Goal: Task Accomplishment & Management: Use online tool/utility

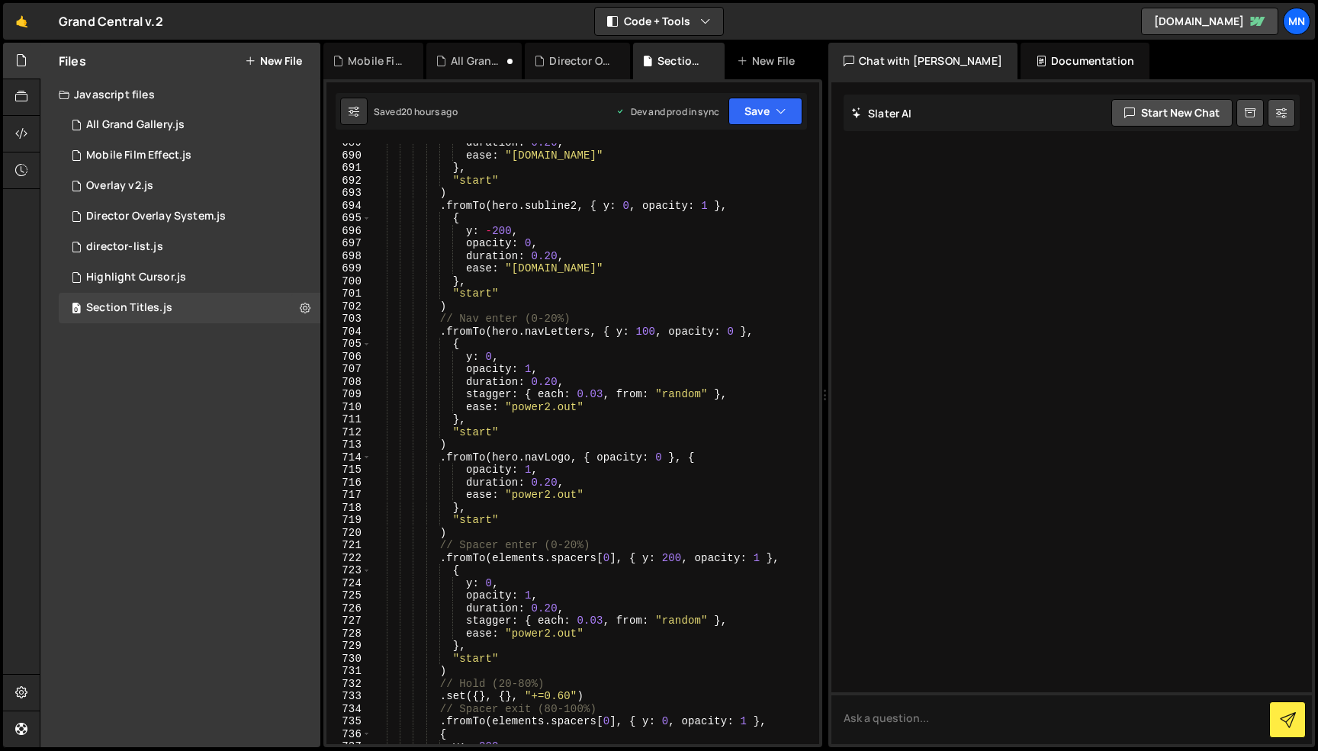
scroll to position [9495, 0]
click at [133, 221] on div "Director Overlay System.js" at bounding box center [156, 217] width 140 height 14
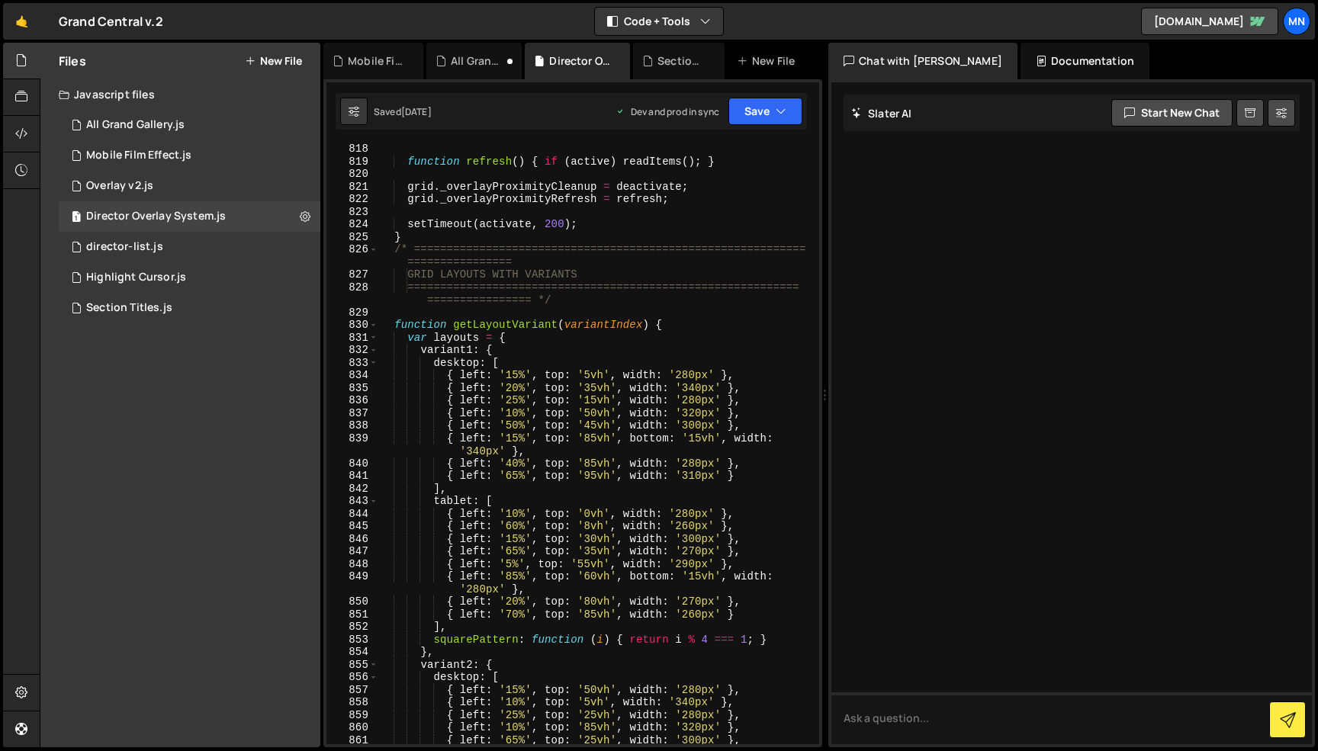
scroll to position [7272, 0]
drag, startPoint x: 677, startPoint y: 375, endPoint x: 694, endPoint y: 373, distance: 16.8
click at [694, 373] on div "} function refresh ( ) { if ( active ) readItems ( ) ; } grid . _overlayProximi…" at bounding box center [595, 446] width 435 height 626
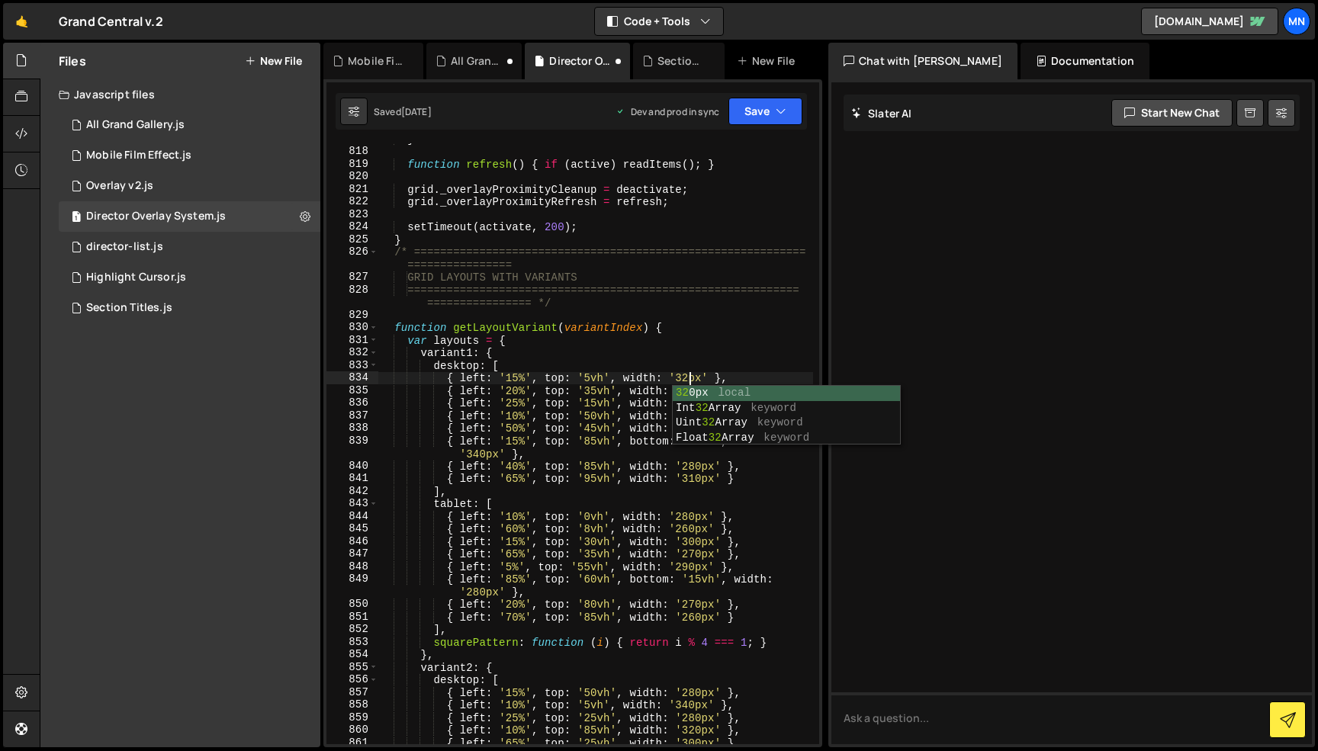
scroll to position [0, 21]
click at [747, 335] on div "} function refresh ( ) { if ( active ) readItems ( ) ; } grid . _overlayProximi…" at bounding box center [595, 446] width 435 height 626
click at [695, 388] on div "} function refresh ( ) { if ( active ) readItems ( ) ; } grid . _overlayProximi…" at bounding box center [595, 446] width 435 height 626
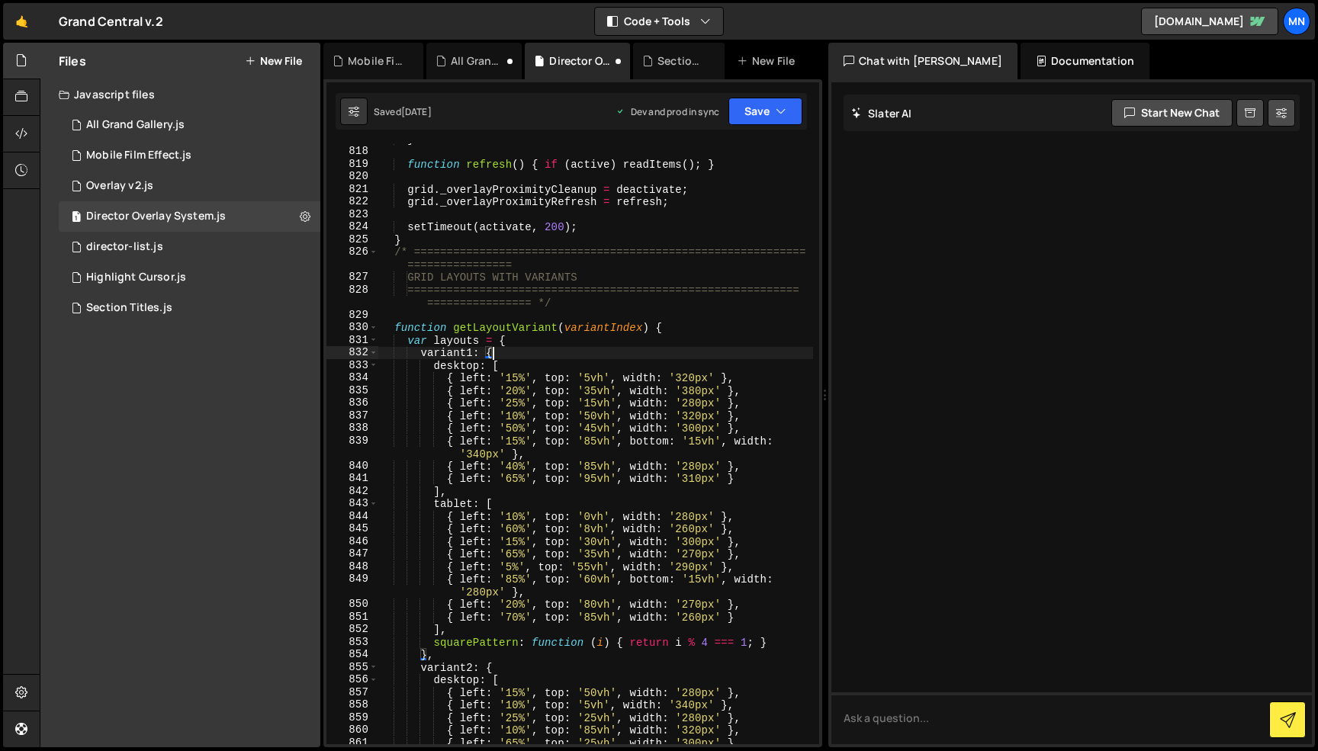
click at [738, 349] on div "} function refresh ( ) { if ( active ) readItems ( ) ; } grid . _overlayProximi…" at bounding box center [595, 446] width 435 height 626
click at [688, 402] on div "} function refresh ( ) { if ( active ) readItems ( ) ; } grid . _overlayProximi…" at bounding box center [595, 446] width 435 height 626
drag, startPoint x: 683, startPoint y: 401, endPoint x: 693, endPoint y: 402, distance: 10.7
click at [693, 402] on div "} function refresh ( ) { if ( active ) readItems ( ) ; } grid . _overlayProximi…" at bounding box center [595, 446] width 435 height 626
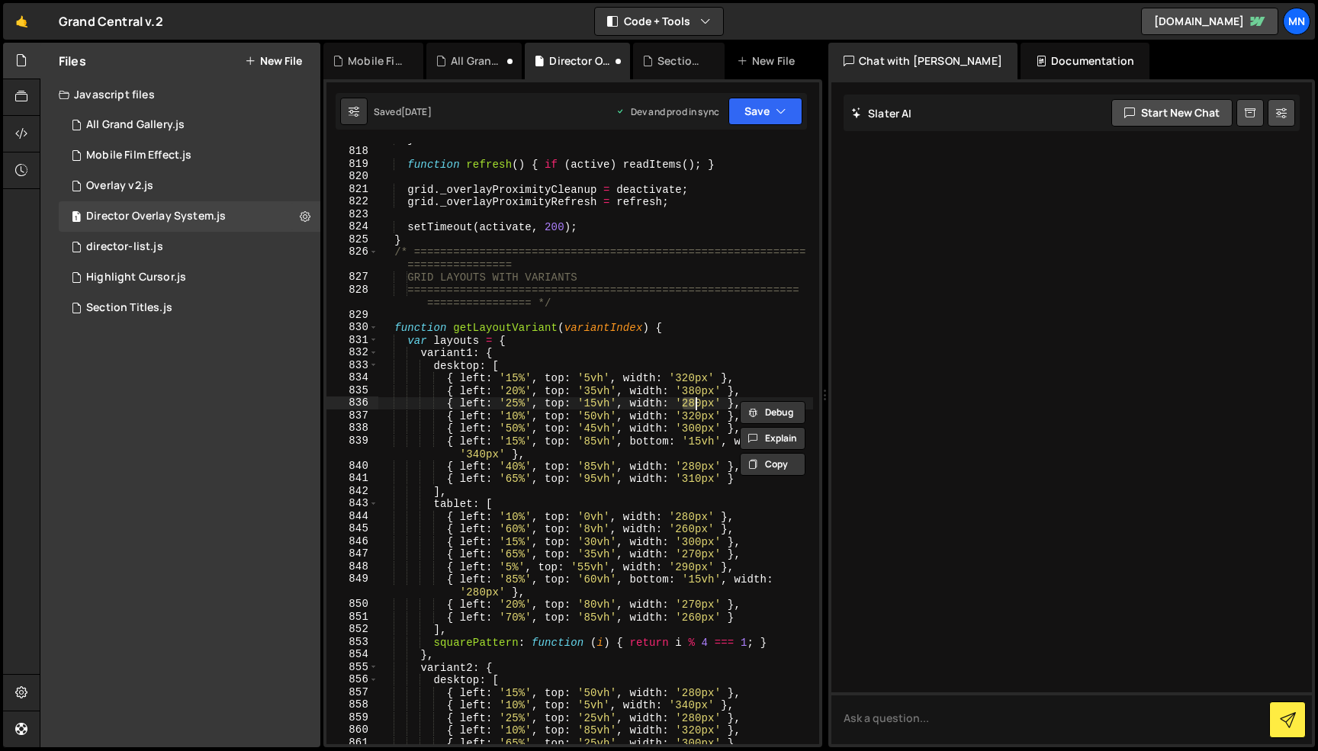
scroll to position [0, 21]
click at [721, 348] on div "} function refresh ( ) { if ( active ) readItems ( ) ; } grid . _overlayProximi…" at bounding box center [595, 446] width 435 height 626
click at [694, 414] on div "} function refresh ( ) { if ( active ) readItems ( ) ; } grid . _overlayProximi…" at bounding box center [595, 446] width 435 height 626
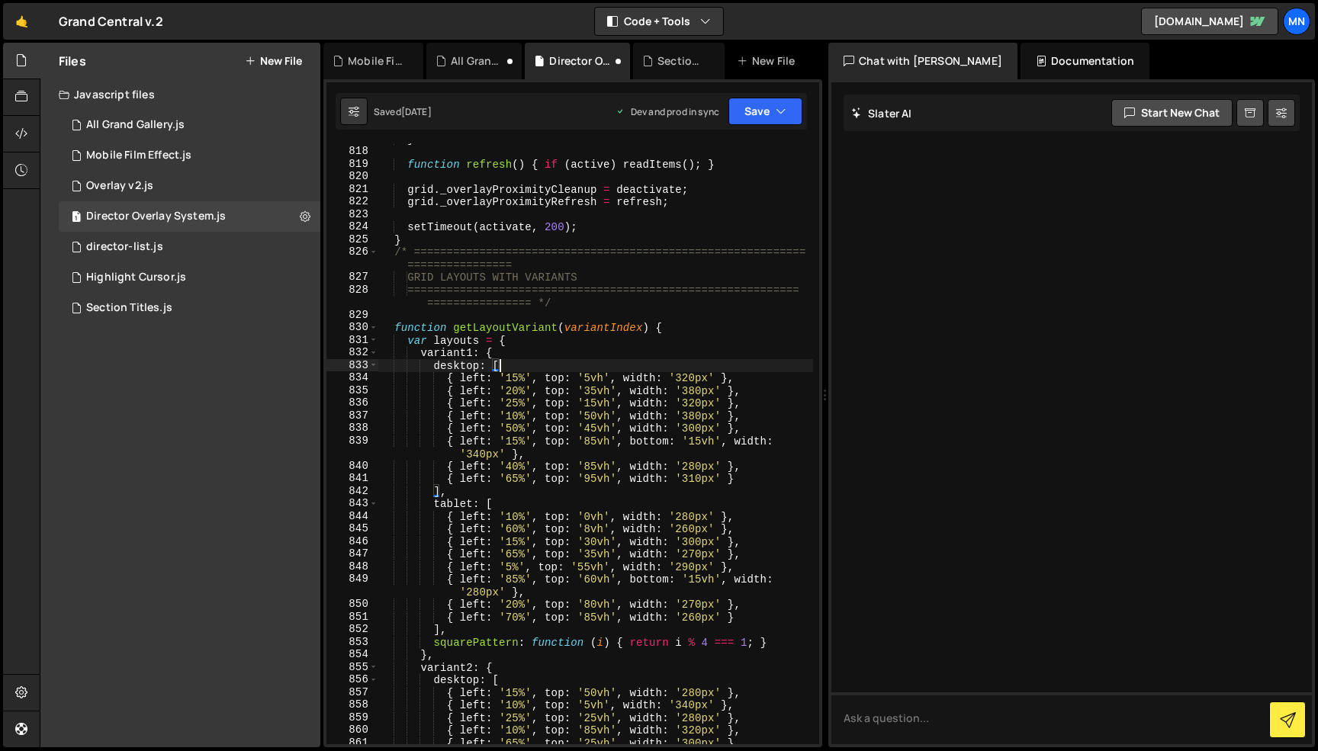
click at [770, 362] on div "} function refresh ( ) { if ( active ) readItems ( ) ; } grid . _overlayProximi…" at bounding box center [595, 446] width 435 height 626
click at [696, 429] on div "} function refresh ( ) { if ( active ) readItems ( ) ; } grid . _overlayProximi…" at bounding box center [595, 446] width 435 height 626
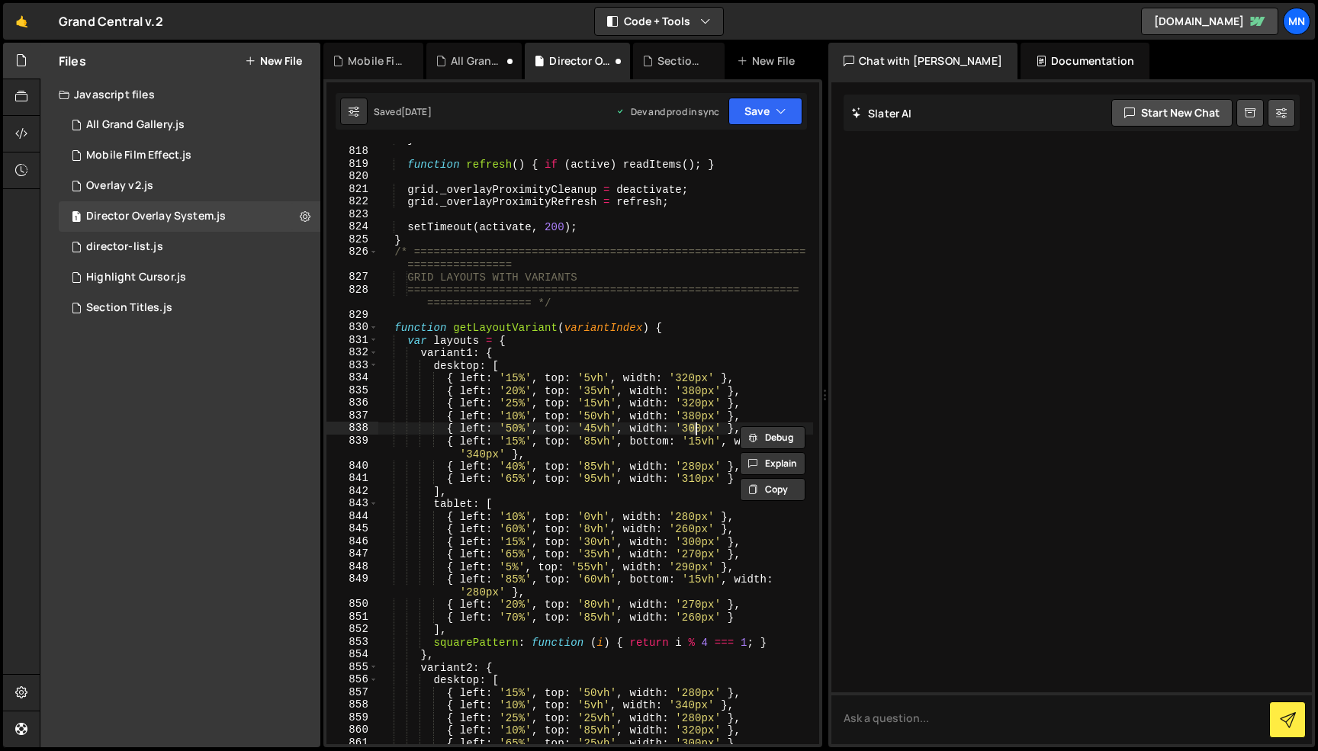
scroll to position [0, 21]
click at [768, 358] on div "} function refresh ( ) { if ( active ) readItems ( ) ; } grid . _overlayProximi…" at bounding box center [595, 446] width 435 height 626
click at [478, 452] on div "} function refresh ( ) { if ( active ) readItems ( ) ; } grid . _overlayProximi…" at bounding box center [595, 446] width 435 height 626
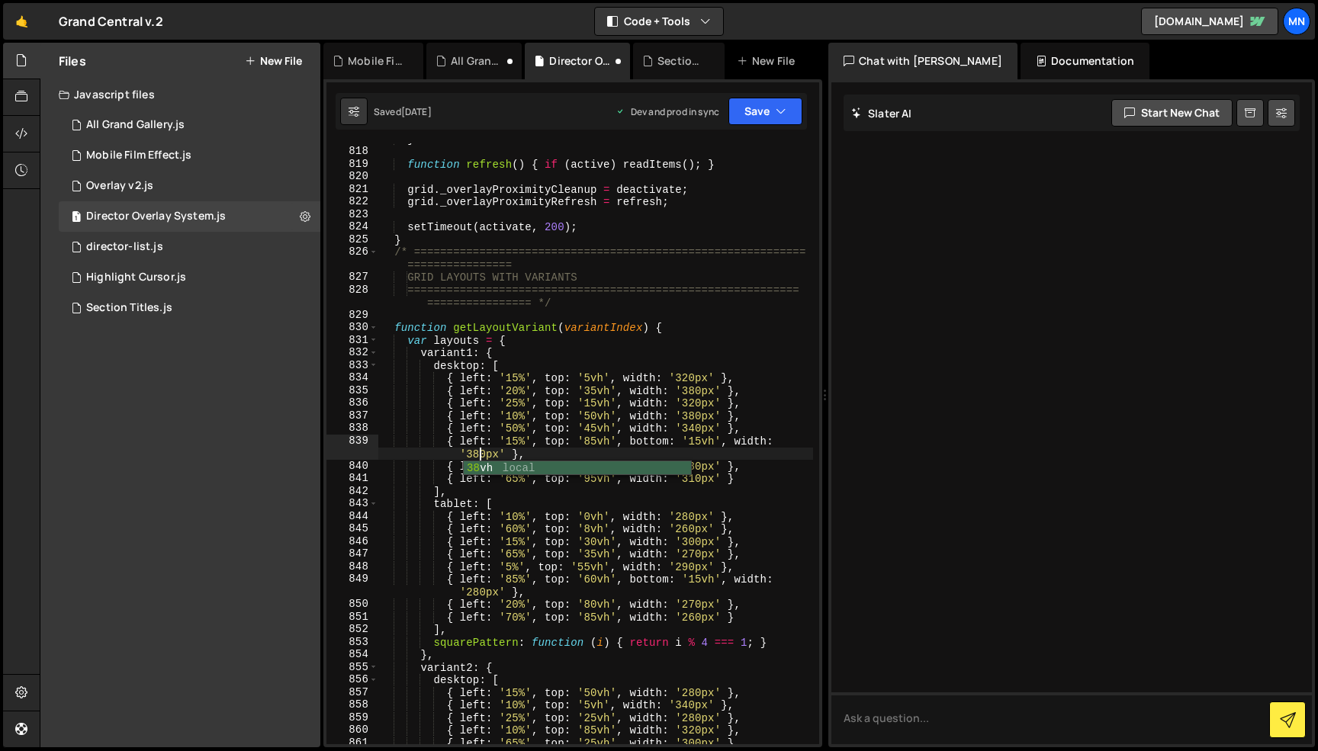
click at [749, 359] on div "} function refresh ( ) { if ( active ) readItems ( ) ; } grid . _overlayProximi…" at bounding box center [595, 446] width 435 height 626
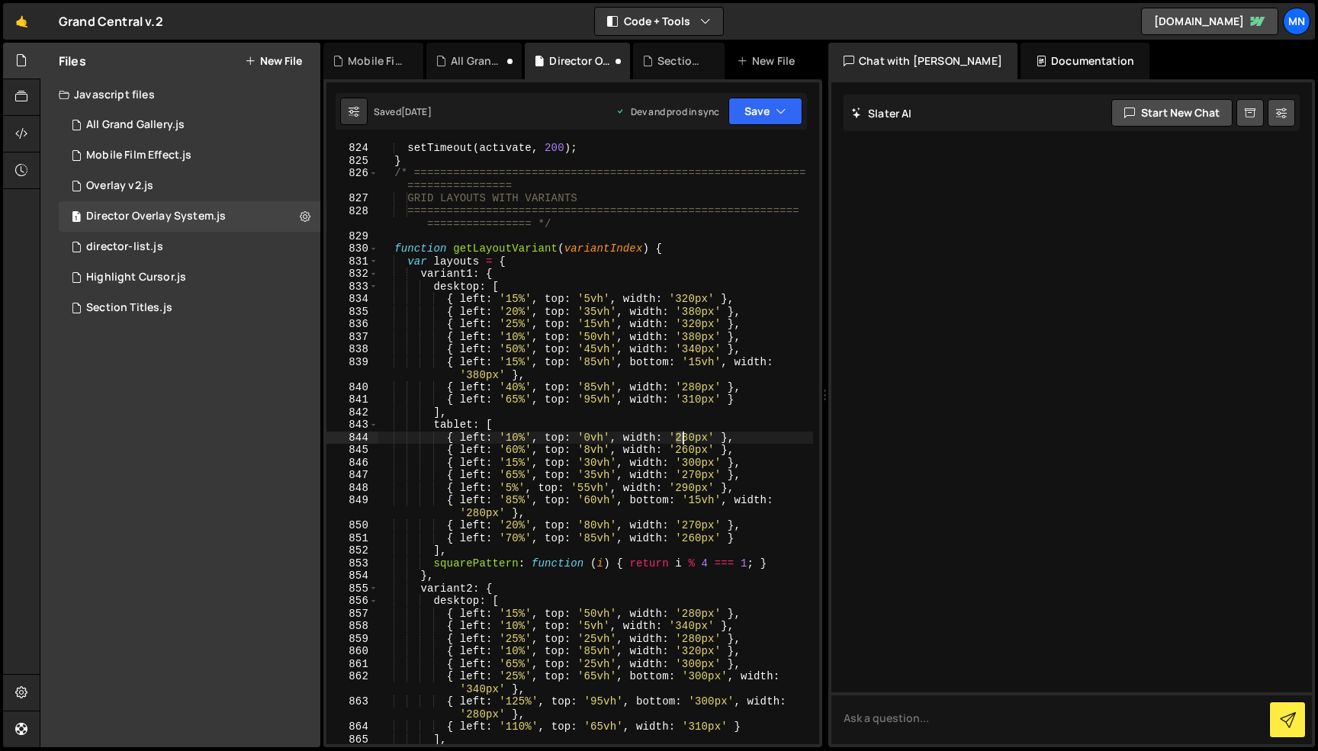
drag, startPoint x: 676, startPoint y: 432, endPoint x: 688, endPoint y: 430, distance: 12.3
click at [686, 432] on div "setTimeout ( activate , 200 ) ; } /* ==========================================…" at bounding box center [595, 455] width 435 height 626
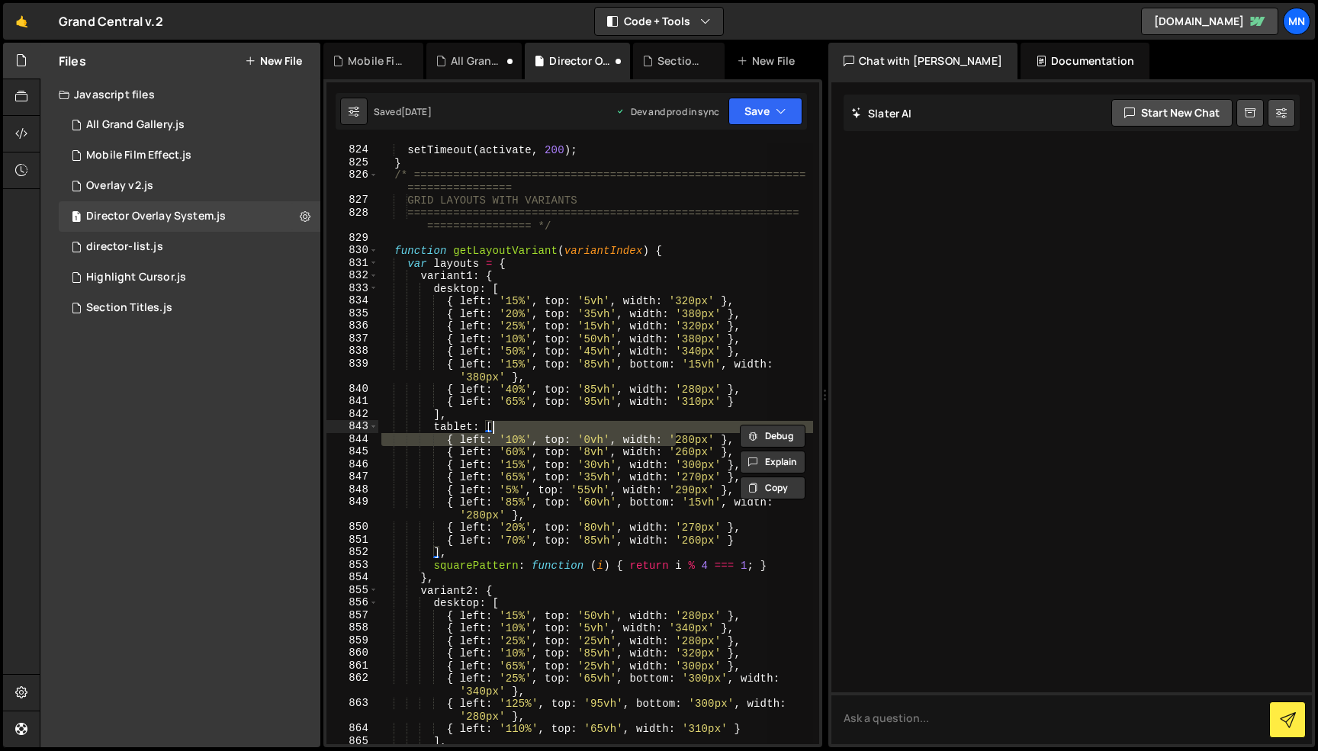
click at [675, 435] on div "setTimeout ( activate , 200 ) ; } /* ==========================================…" at bounding box center [595, 443] width 435 height 601
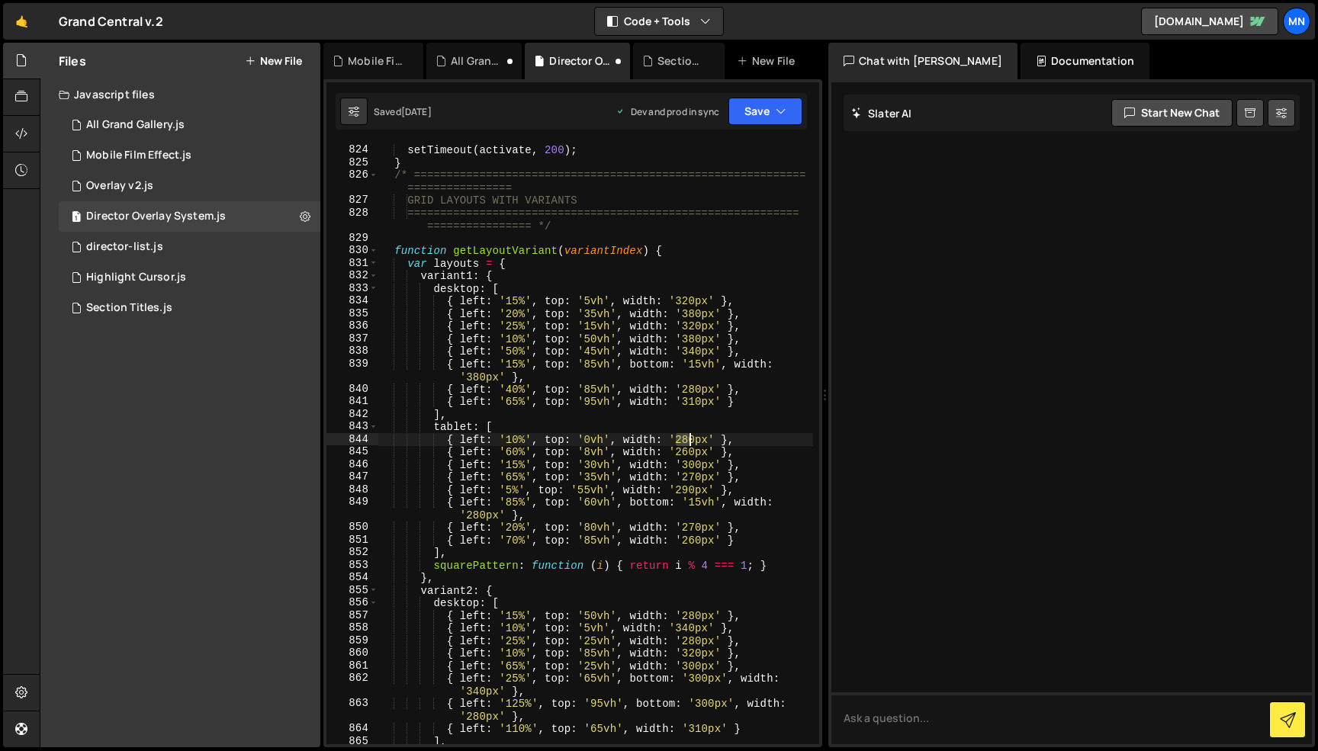
drag, startPoint x: 678, startPoint y: 438, endPoint x: 689, endPoint y: 437, distance: 10.7
click at [689, 437] on div "setTimeout ( activate , 200 ) ; } /* ==========================================…" at bounding box center [595, 444] width 435 height 626
click at [773, 407] on div "setTimeout ( activate , 200 ) ; } /* ==========================================…" at bounding box center [595, 444] width 435 height 626
drag, startPoint x: 677, startPoint y: 451, endPoint x: 689, endPoint y: 452, distance: 11.5
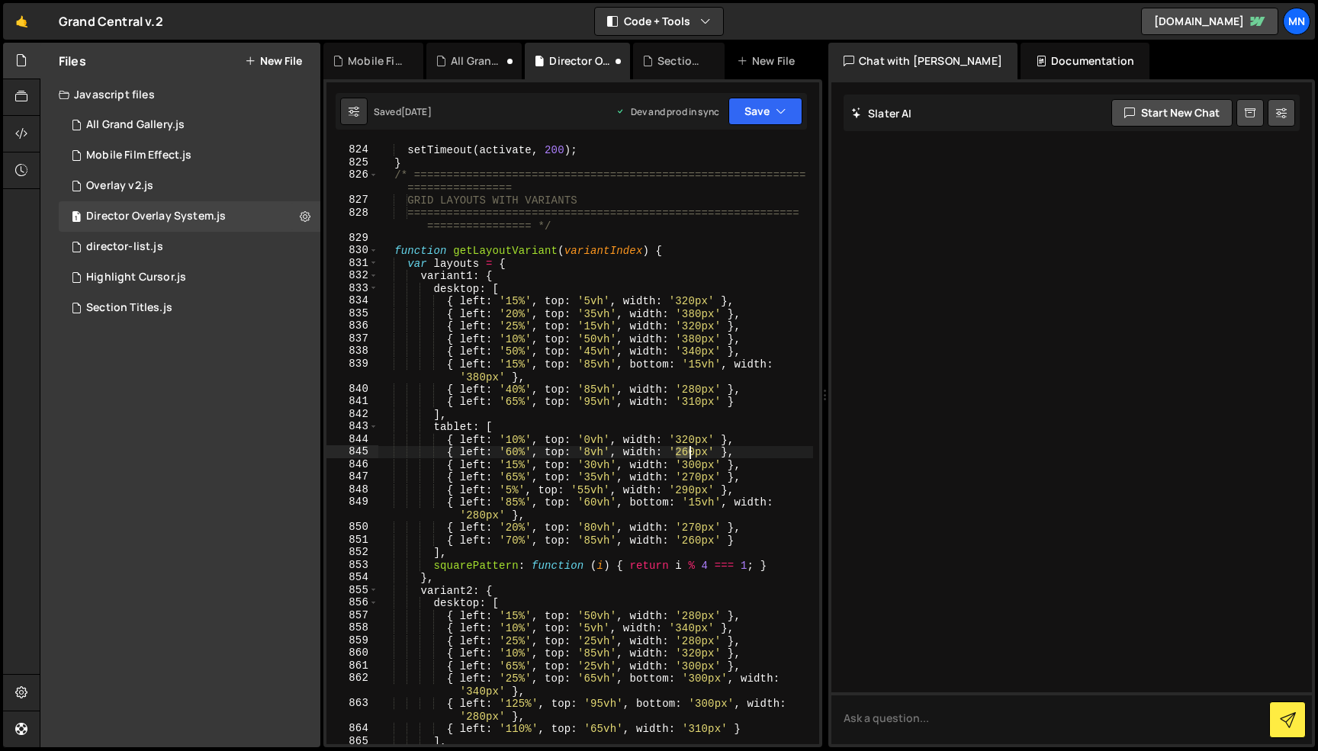
click at [689, 452] on div "setTimeout ( activate , 200 ) ; } /* ==========================================…" at bounding box center [595, 444] width 435 height 626
click at [751, 413] on div "setTimeout ( activate , 200 ) ; } /* ==========================================…" at bounding box center [595, 444] width 435 height 626
click at [688, 463] on div "setTimeout ( activate , 200 ) ; } /* ==========================================…" at bounding box center [595, 444] width 435 height 626
click at [693, 462] on div "setTimeout ( activate , 200 ) ; } /* ==========================================…" at bounding box center [595, 444] width 435 height 626
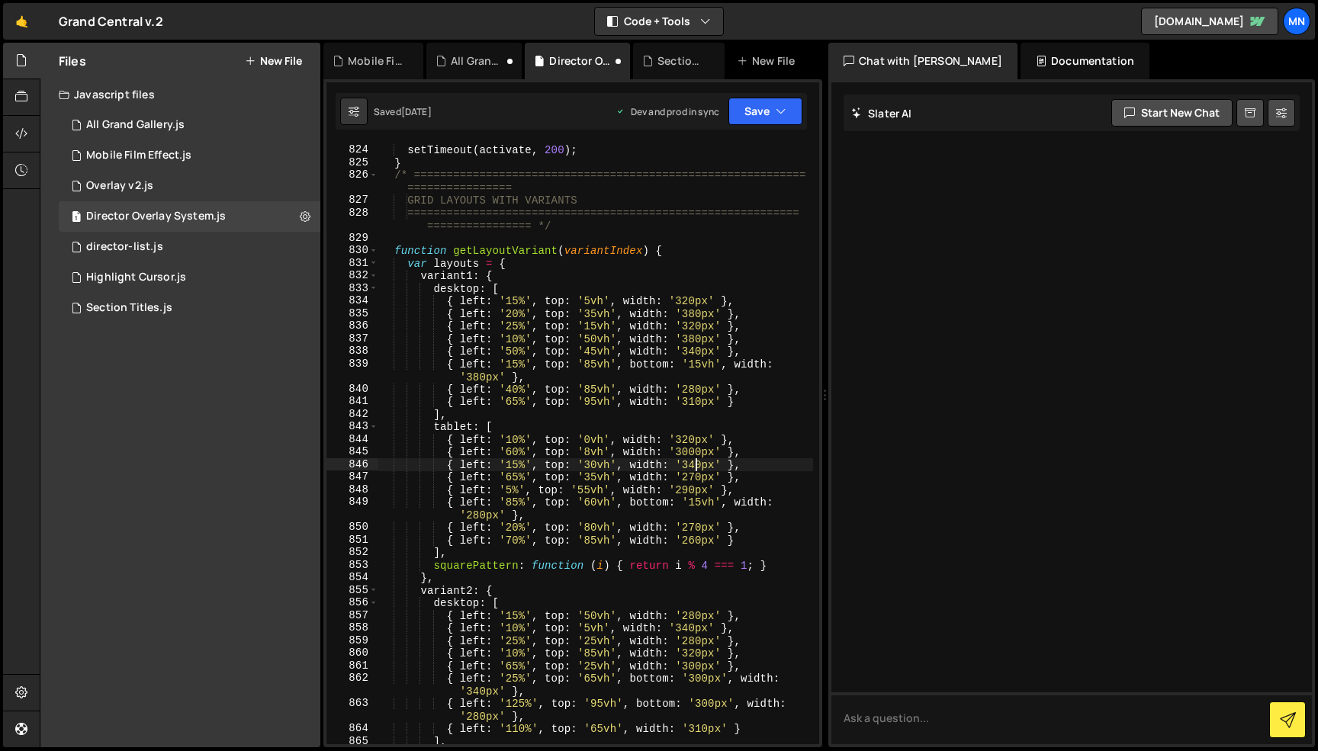
scroll to position [0, 21]
drag, startPoint x: 683, startPoint y: 474, endPoint x: 693, endPoint y: 474, distance: 9.9
click at [693, 474] on div "setTimeout ( activate , 200 ) ; } /* ==========================================…" at bounding box center [595, 444] width 435 height 626
click at [786, 434] on div "setTimeout ( activate , 200 ) ; } /* ==========================================…" at bounding box center [595, 444] width 435 height 626
drag, startPoint x: 677, startPoint y: 487, endPoint x: 687, endPoint y: 487, distance: 9.9
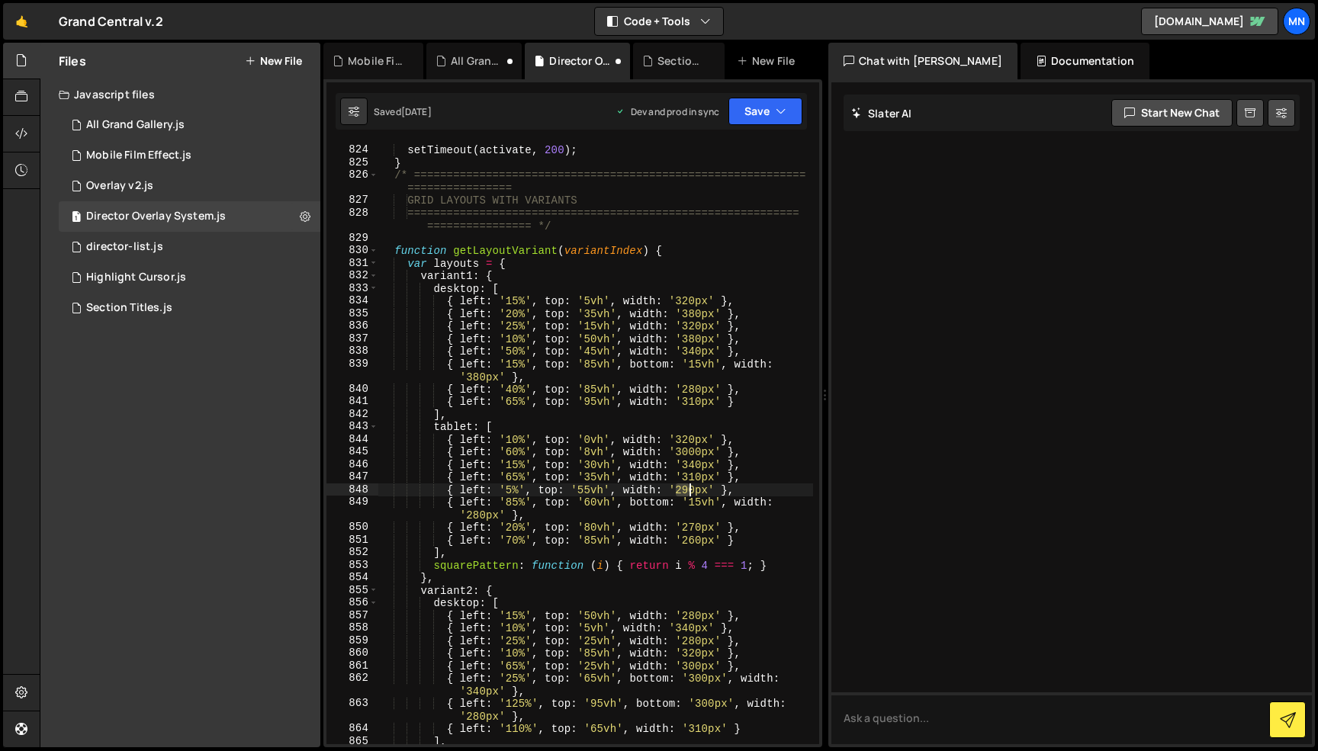
click at [687, 487] on div "setTimeout ( activate , 200 ) ; } /* ==========================================…" at bounding box center [595, 444] width 435 height 626
drag, startPoint x: 468, startPoint y: 515, endPoint x: 479, endPoint y: 515, distance: 11.4
click at [479, 515] on div "setTimeout ( activate , 200 ) ; } /* ==========================================…" at bounding box center [595, 444] width 435 height 626
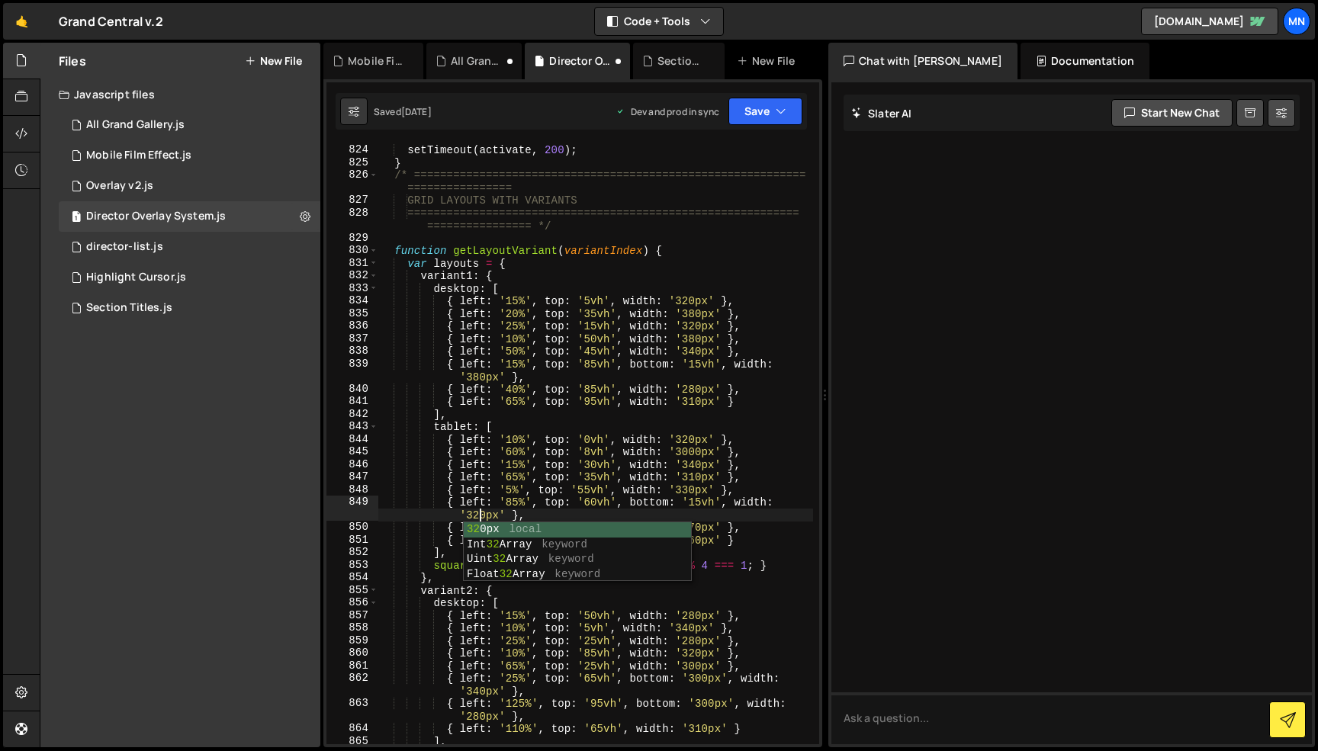
scroll to position [0, 29]
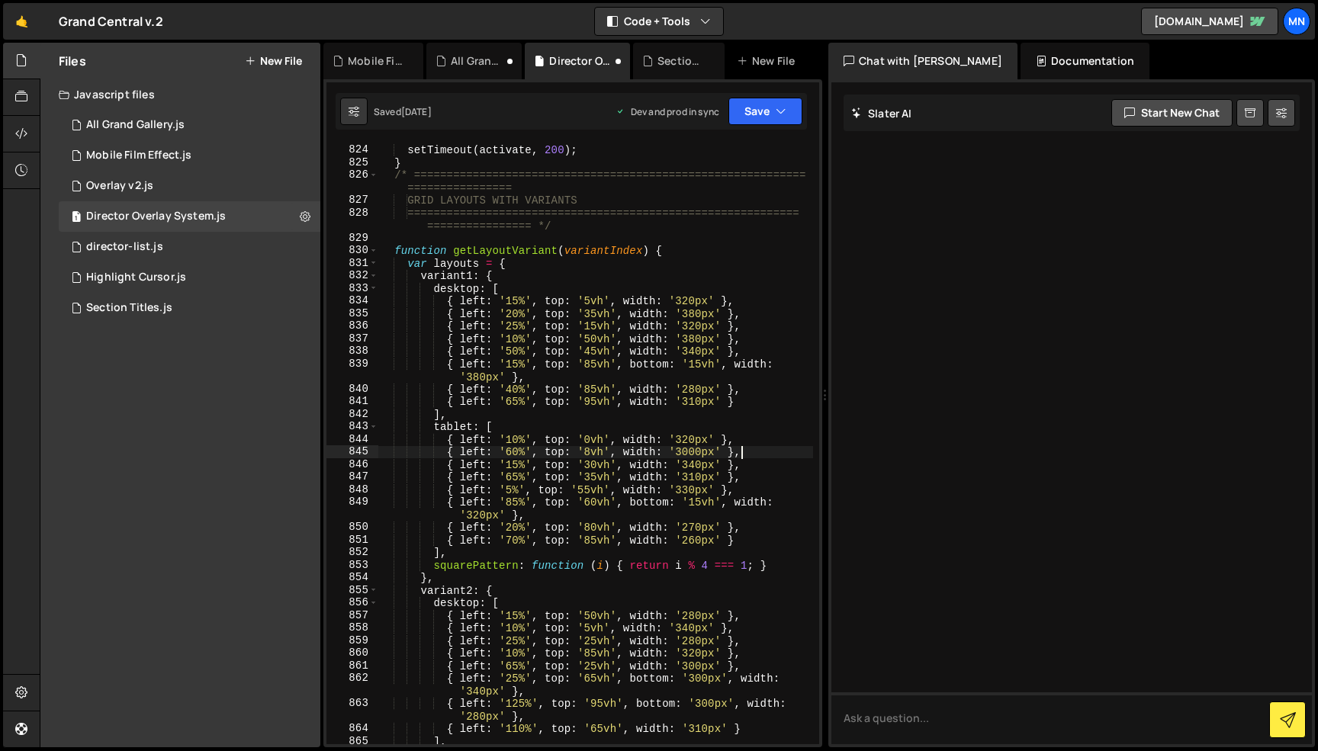
click at [769, 452] on div "setTimeout ( activate , 200 ) ; } /* ==========================================…" at bounding box center [595, 444] width 435 height 626
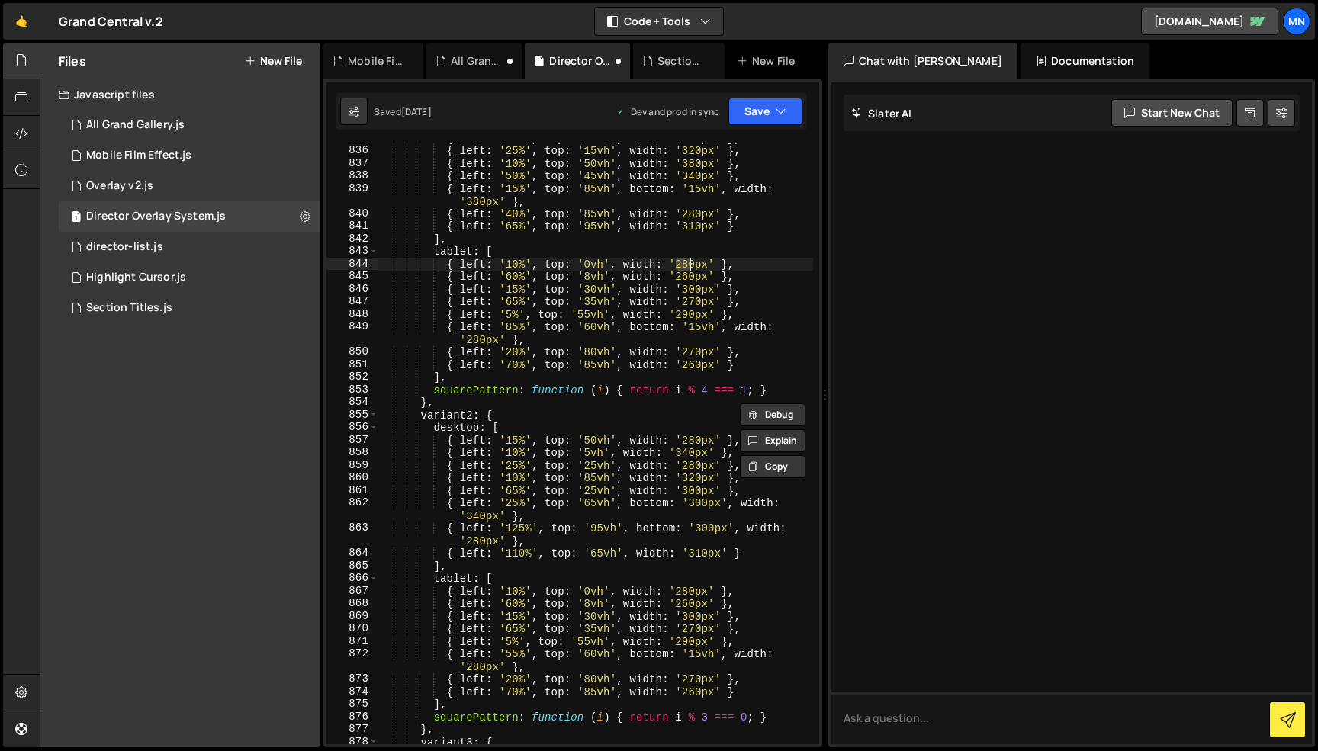
scroll to position [7447, 0]
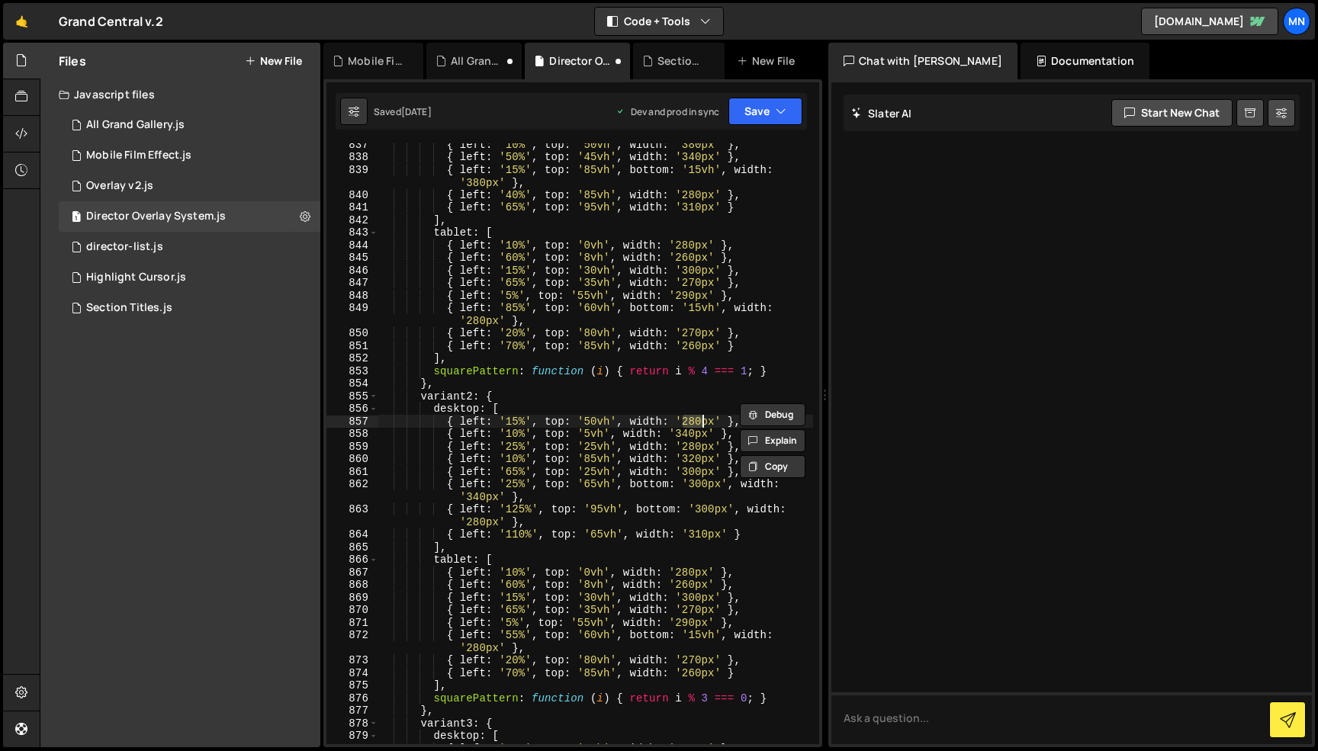
drag, startPoint x: 683, startPoint y: 418, endPoint x: 701, endPoint y: 417, distance: 17.6
click at [701, 417] on div "{ left : '10%' , top : '50vh' , width : '380px' } , { left : '50%' , top : '45v…" at bounding box center [595, 451] width 435 height 626
click at [715, 394] on div "{ left : '10%' , top : '50vh' , width : '380px' } , { left : '50%' , top : '45v…" at bounding box center [595, 451] width 435 height 626
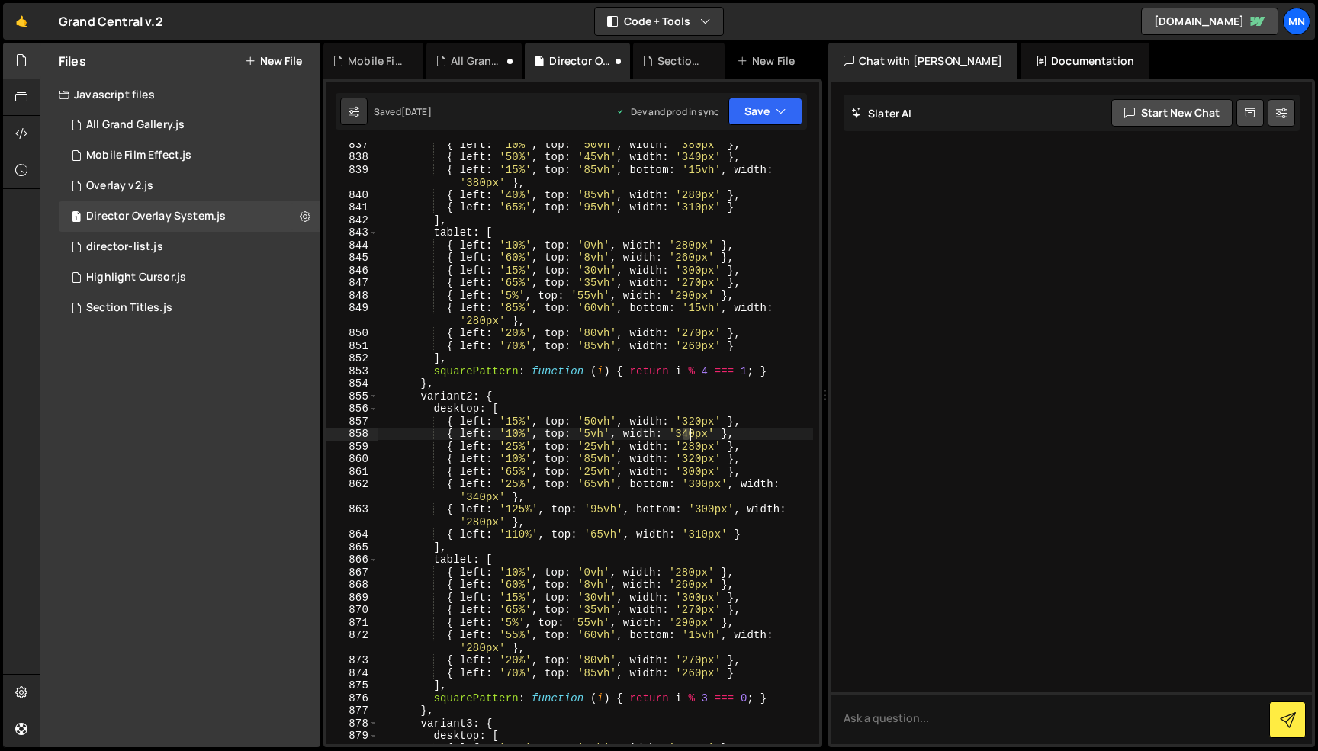
click at [688, 432] on div "{ left : '10%' , top : '50vh' , width : '380px' } , { left : '50%' , top : '45v…" at bounding box center [595, 451] width 435 height 626
click at [633, 471] on div "{ left : '10%' , top : '50vh' , width : '380px' } , { left : '50%' , top : '45v…" at bounding box center [595, 451] width 435 height 626
drag, startPoint x: 683, startPoint y: 446, endPoint x: 695, endPoint y: 445, distance: 12.2
click at [695, 445] on div "{ left : '10%' , top : '50vh' , width : '380px' } , { left : '50%' , top : '45v…" at bounding box center [595, 451] width 435 height 626
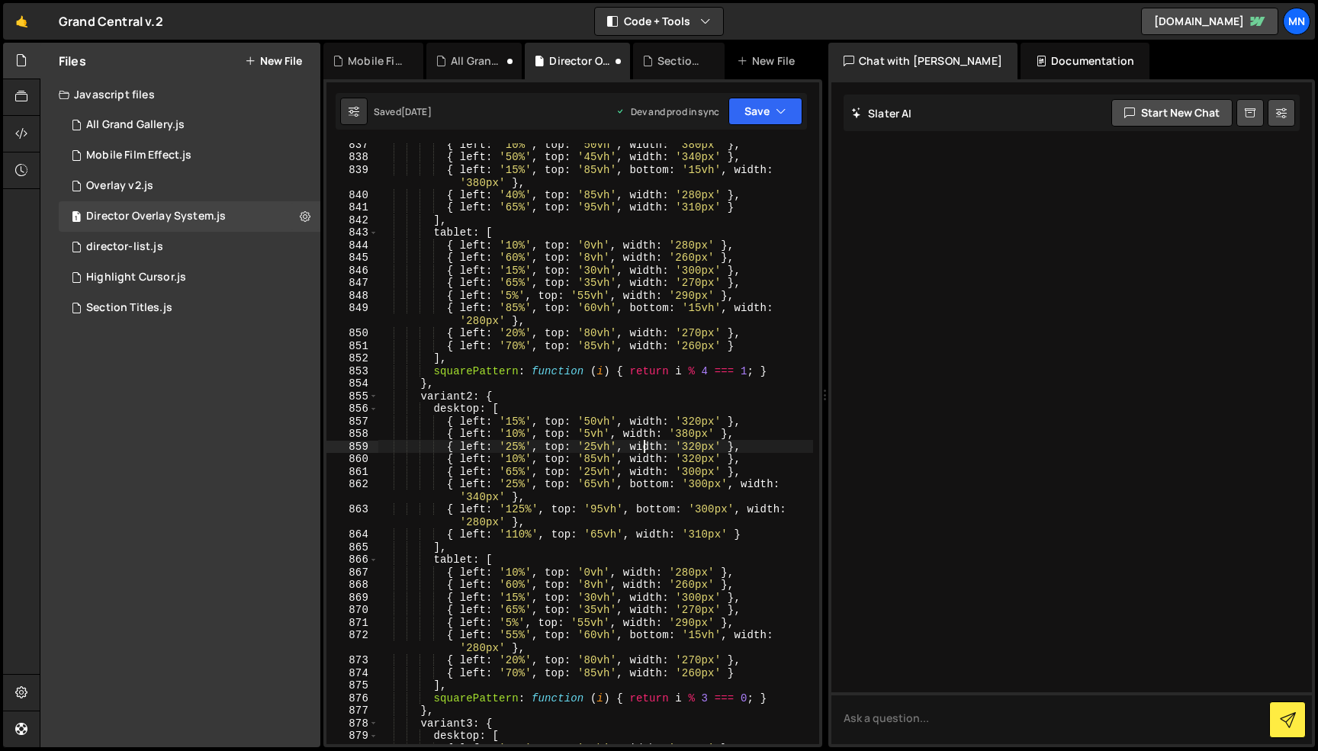
click at [644, 447] on div "{ left : '10%' , top : '50vh' , width : '380px' } , { left : '50%' , top : '45v…" at bounding box center [595, 451] width 435 height 626
click at [694, 456] on div "{ left : '10%' , top : '50vh' , width : '380px' } , { left : '50%' , top : '45v…" at bounding box center [595, 451] width 435 height 626
click at [694, 471] on div "{ left : '10%' , top : '50vh' , width : '380px' } , { left : '50%' , top : '45v…" at bounding box center [595, 451] width 435 height 626
drag, startPoint x: 693, startPoint y: 488, endPoint x: 701, endPoint y: 487, distance: 7.7
click at [701, 487] on div "{ left : '10%' , top : '50vh' , width : '380px' } , { left : '50%' , top : '45v…" at bounding box center [595, 451] width 435 height 626
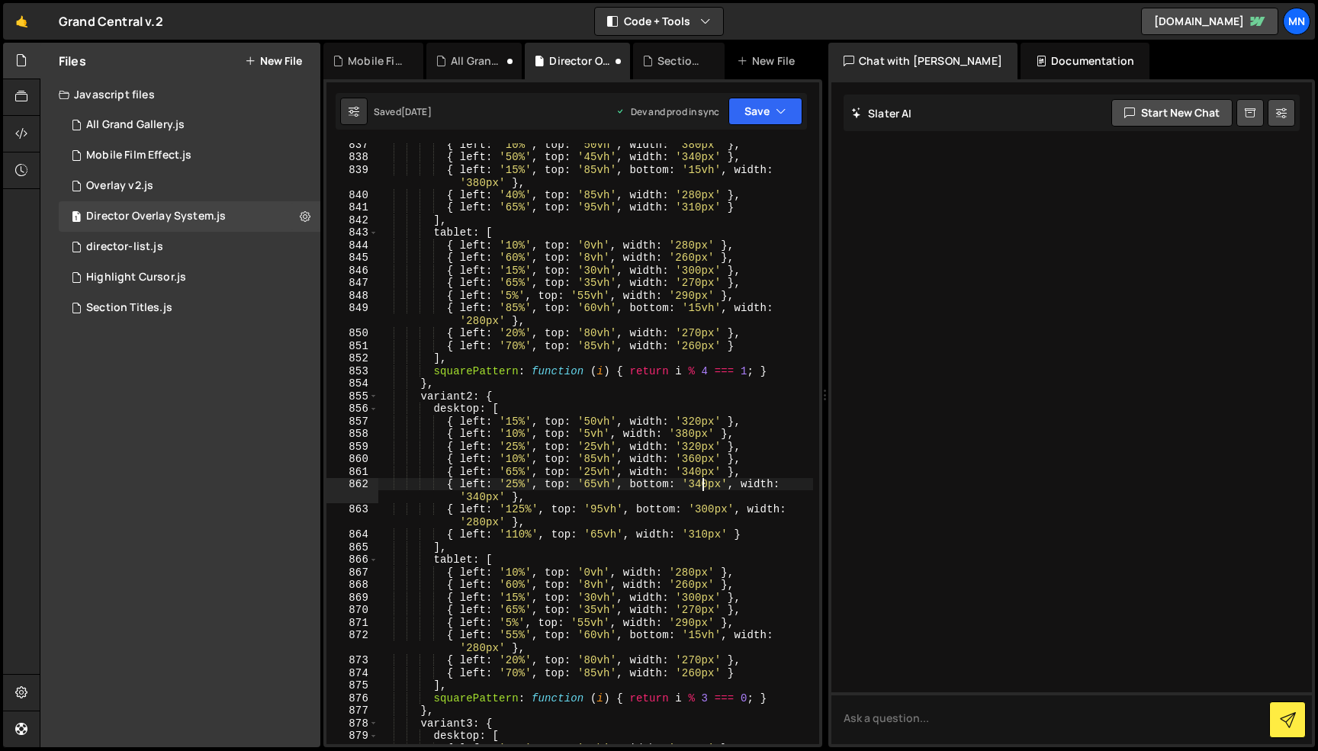
scroll to position [0, 22]
click at [477, 497] on div "{ left : '10%' , top : '50vh' , width : '380px' } , { left : '50%' , top : '45v…" at bounding box center [595, 451] width 435 height 626
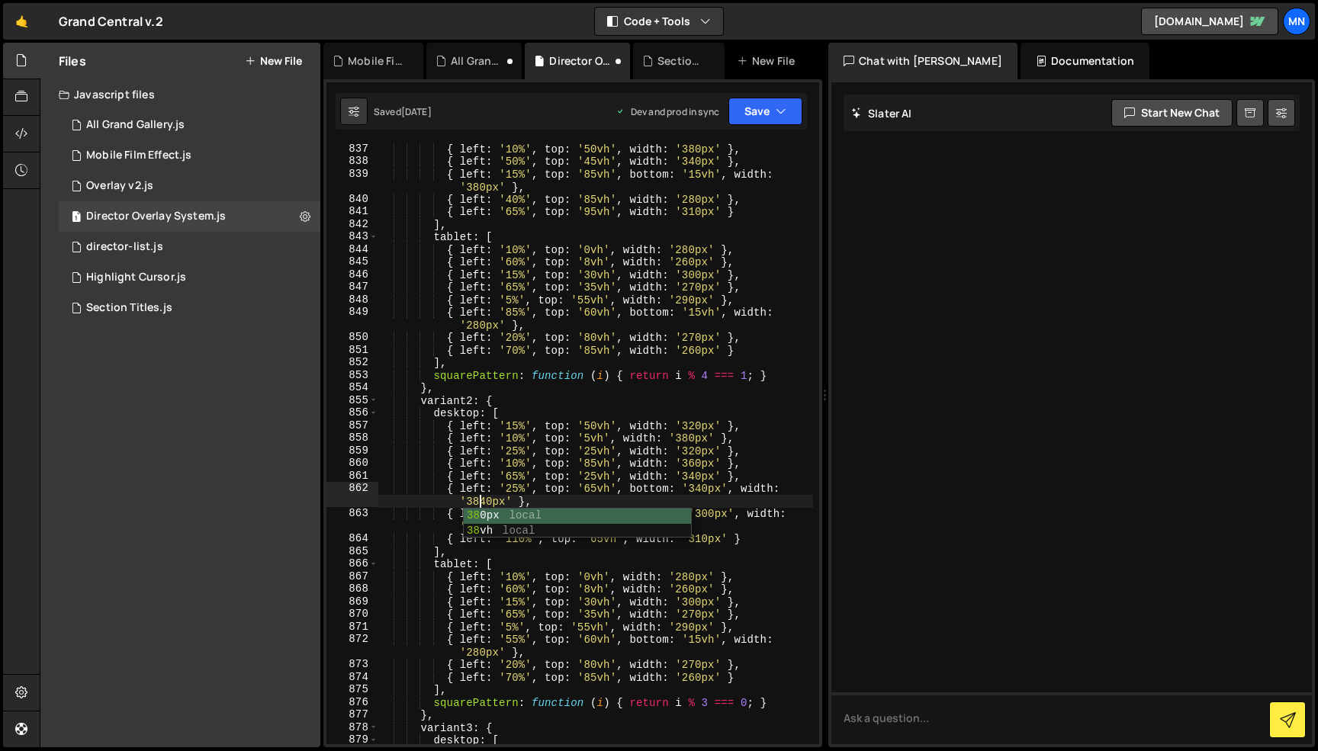
scroll to position [0, 29]
click at [557, 495] on div "{ left : '10%' , top : '50vh' , width : '380px' } , { left : '50%' , top : '45v…" at bounding box center [595, 456] width 435 height 626
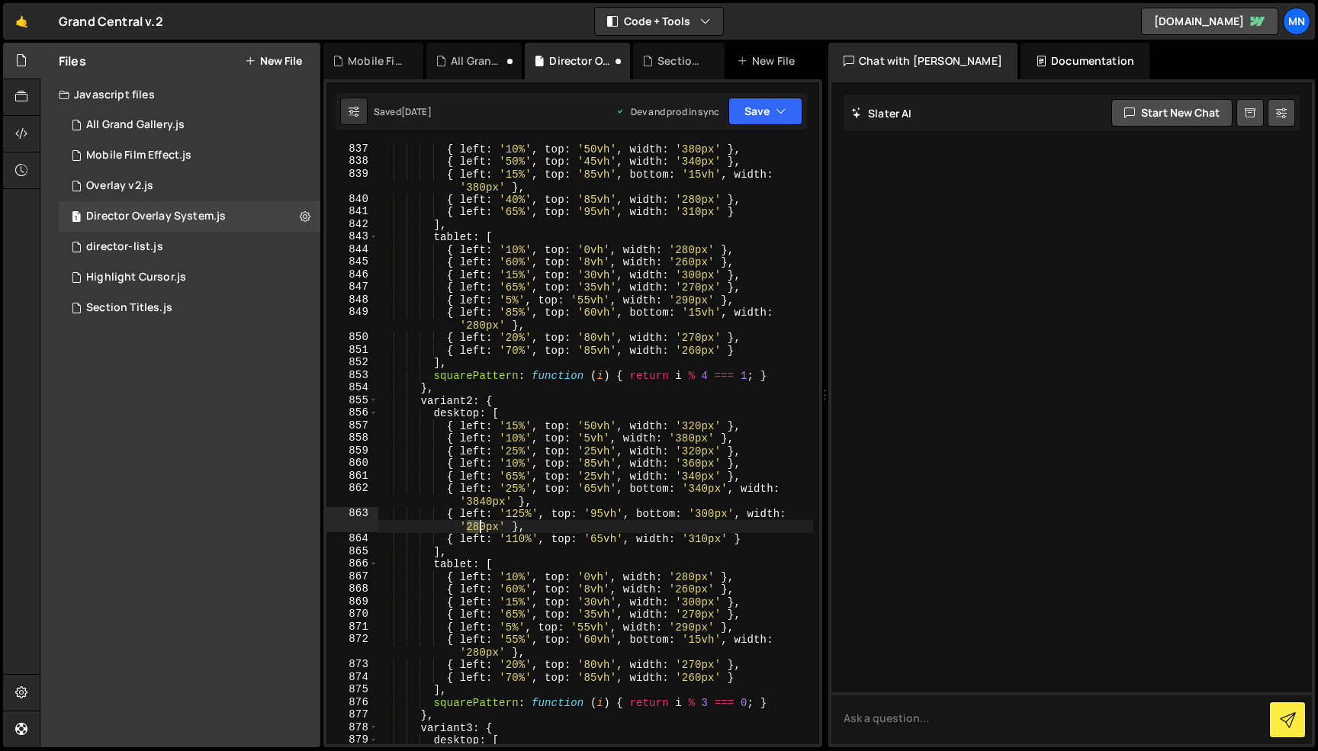
drag, startPoint x: 468, startPoint y: 524, endPoint x: 477, endPoint y: 524, distance: 9.2
click at [477, 524] on div "{ left : '10%' , top : '50vh' , width : '380px' } , { left : '50%' , top : '45v…" at bounding box center [595, 456] width 435 height 626
click at [519, 513] on div "{ left : '10%' , top : '50vh' , width : '380px' } , { left : '50%' , top : '45v…" at bounding box center [595, 456] width 435 height 626
click at [702, 538] on div "{ left : '10%' , top : '50vh' , width : '380px' } , { left : '50%' , top : '45v…" at bounding box center [595, 456] width 435 height 626
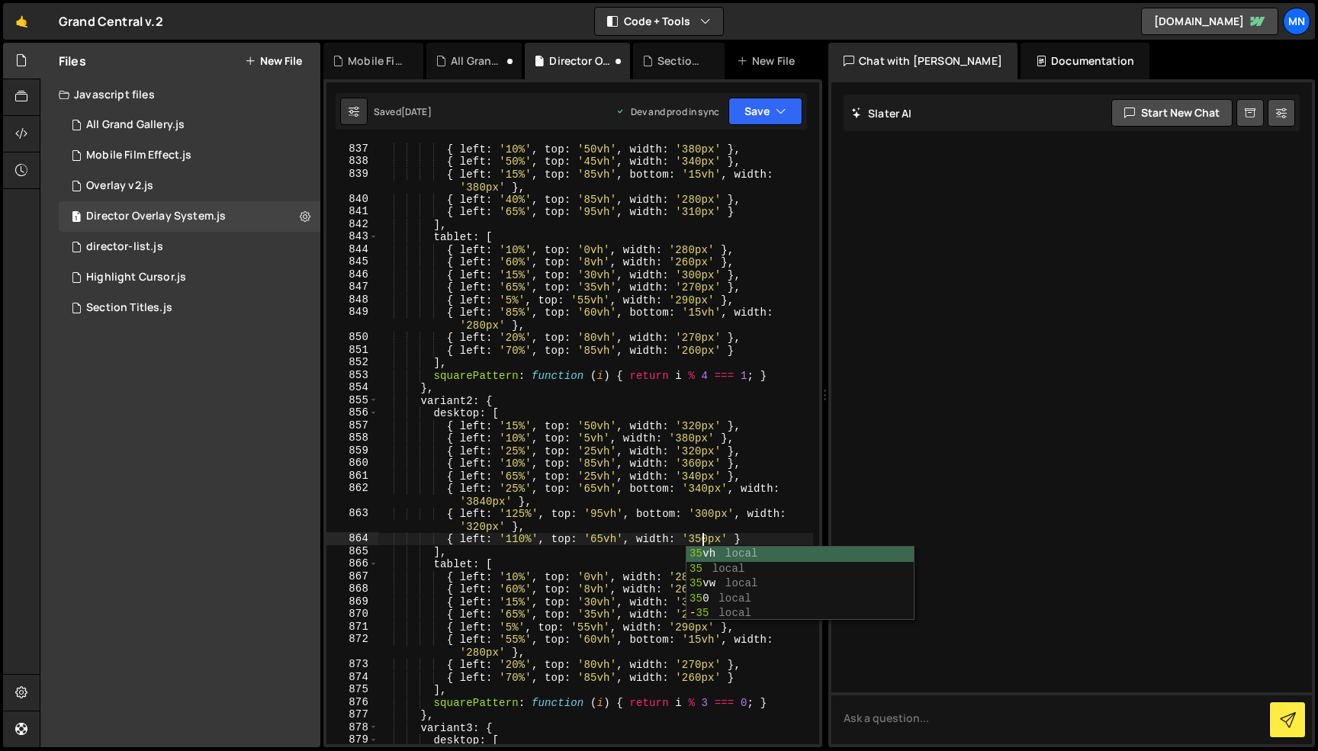
scroll to position [0, 23]
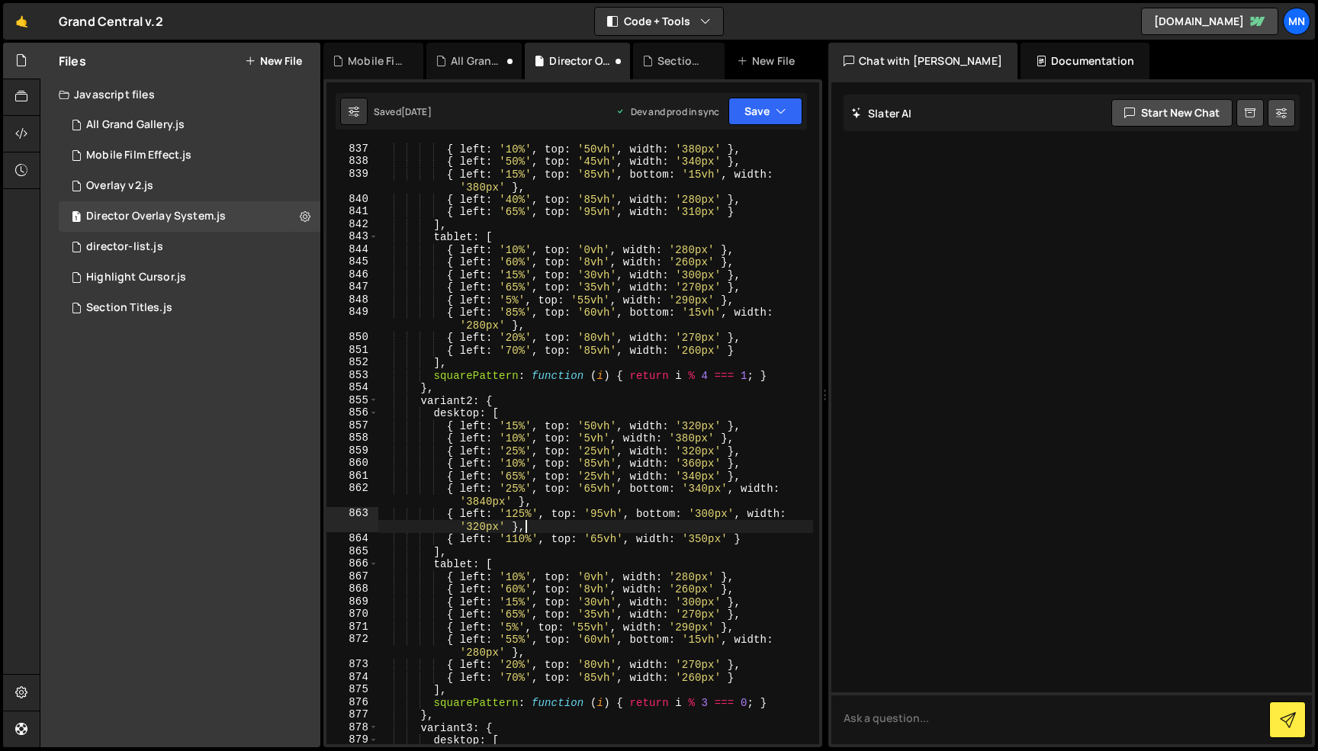
click at [654, 532] on div "{ left : '10%' , top : '50vh' , width : '380px' } , { left : '50%' , top : '45v…" at bounding box center [595, 456] width 435 height 626
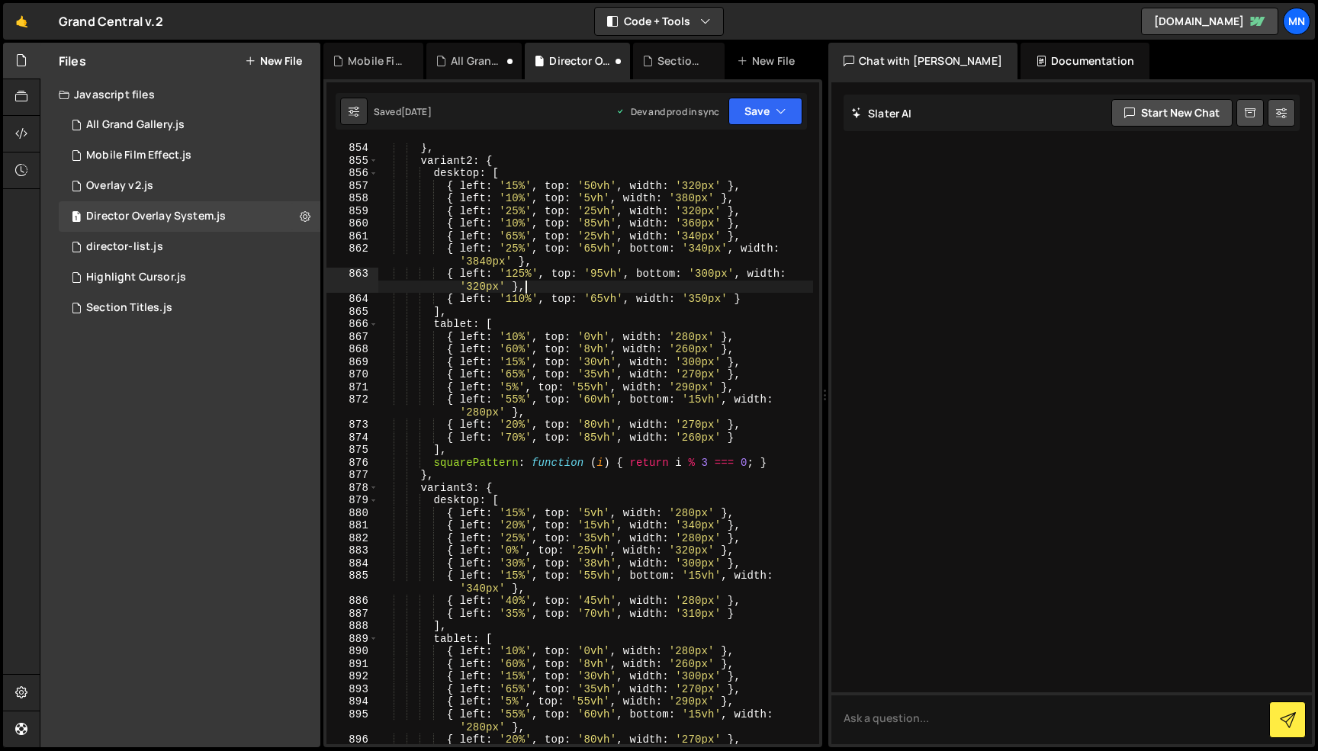
scroll to position [7599, 0]
drag, startPoint x: 676, startPoint y: 512, endPoint x: 689, endPoint y: 511, distance: 13.0
click at [689, 511] on div "} , variant2 : { desktop : [ { left : '15%' , top : '50vh' , width : '320px' } …" at bounding box center [595, 455] width 435 height 626
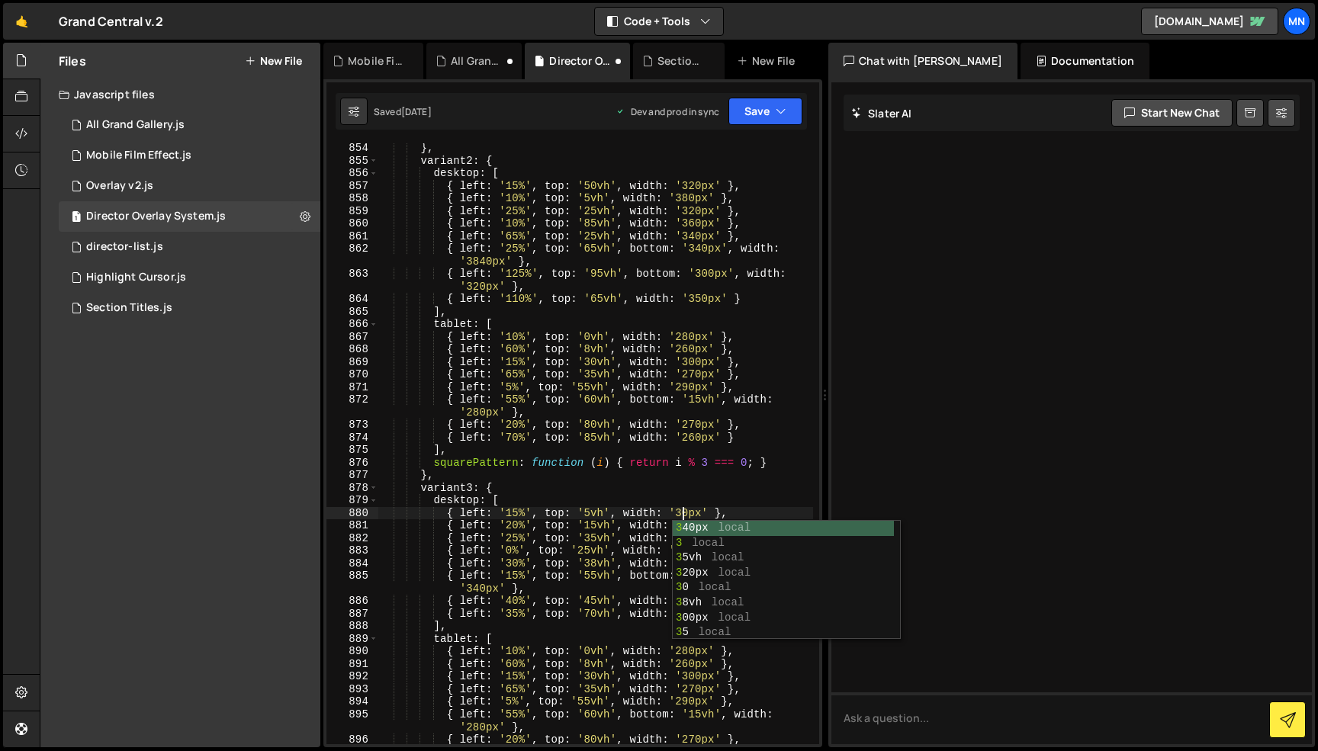
scroll to position [0, 21]
click at [614, 526] on div "} , variant2 : { desktop : [ { left : '15%' , top : '50vh' , width : '320px' } …" at bounding box center [595, 455] width 435 height 626
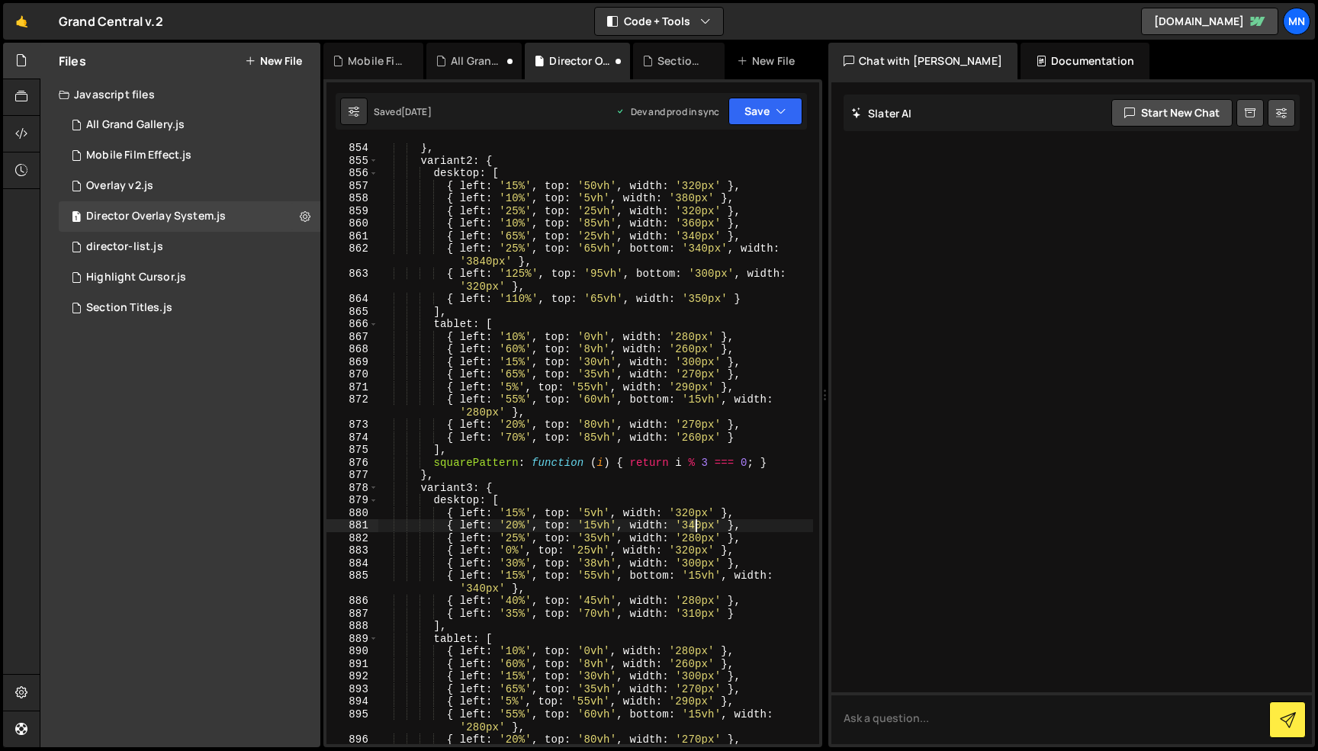
click at [695, 524] on div "} , variant2 : { desktop : [ { left : '15%' , top : '50vh' , width : '320px' } …" at bounding box center [595, 455] width 435 height 626
click at [616, 541] on div "} , variant2 : { desktop : [ { left : '15%' , top : '50vh' , width : '320px' } …" at bounding box center [595, 455] width 435 height 626
drag, startPoint x: 685, startPoint y: 534, endPoint x: 693, endPoint y: 533, distance: 7.7
click at [693, 533] on div "} , variant2 : { desktop : [ { left : '15%' , top : '50vh' , width : '320px' } …" at bounding box center [595, 455] width 435 height 626
drag, startPoint x: 628, startPoint y: 545, endPoint x: 679, endPoint y: 554, distance: 51.0
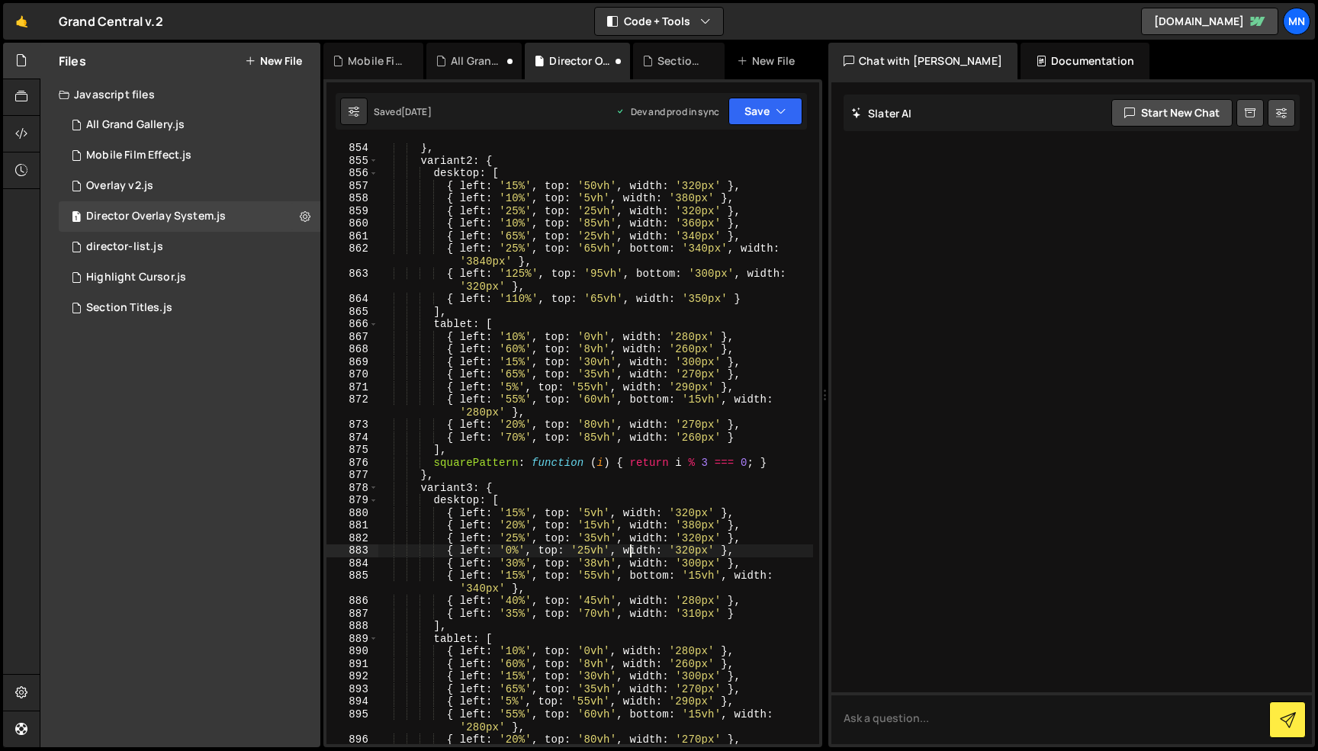
click at [629, 546] on div "} , variant2 : { desktop : [ { left : '15%' , top : '50vh' , width : '320px' } …" at bounding box center [595, 455] width 435 height 626
click at [688, 551] on div "} , variant2 : { desktop : [ { left : '15%' , top : '50vh' , width : '320px' } …" at bounding box center [595, 451] width 435 height 626
click at [695, 559] on div "} , variant2 : { desktop : [ { left : '15%' , top : '50vh' , width : '320px' } …" at bounding box center [595, 455] width 435 height 626
click at [637, 574] on div "} , variant2 : { desktop : [ { left : '15%' , top : '50vh' , width : '320px' } …" at bounding box center [595, 455] width 435 height 626
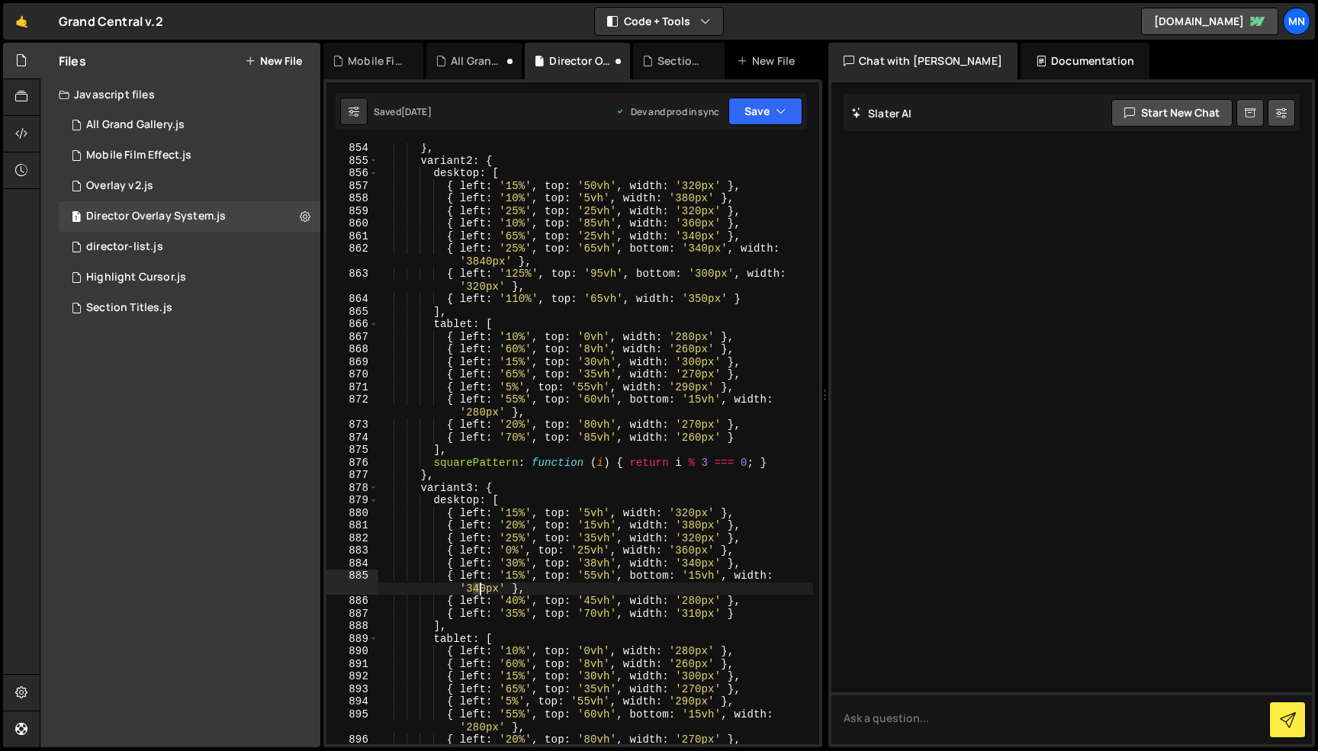
click at [480, 590] on div "} , variant2 : { desktop : [ { left : '15%' , top : '50vh' , width : '320px' } …" at bounding box center [595, 455] width 435 height 626
click at [651, 569] on div "} , variant2 : { desktop : [ { left : '15%' , top : '50vh' , width : '320px' } …" at bounding box center [595, 455] width 435 height 626
drag, startPoint x: 685, startPoint y: 598, endPoint x: 694, endPoint y: 597, distance: 9.2
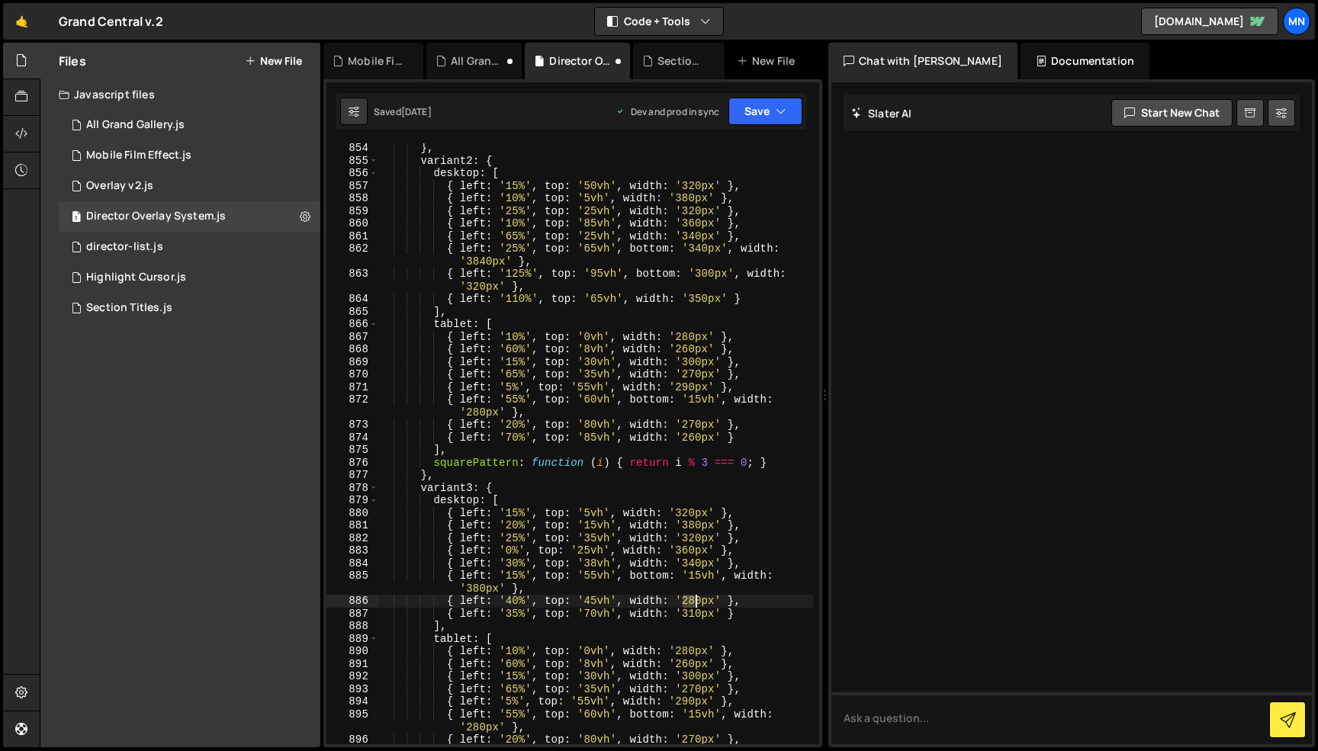
click at [694, 597] on div "} , variant2 : { desktop : [ { left : '15%' , top : '50vh' , width : '320px' } …" at bounding box center [595, 455] width 435 height 626
drag, startPoint x: 622, startPoint y: 596, endPoint x: 683, endPoint y: 615, distance: 63.7
click at [622, 596] on div "} , variant2 : { desktop : [ { left : '15%' , top : '50vh' , width : '320px' } …" at bounding box center [595, 455] width 435 height 626
click at [693, 614] on div "} , variant2 : { desktop : [ { left : '15%' , top : '50vh' , width : '320px' } …" at bounding box center [595, 455] width 435 height 626
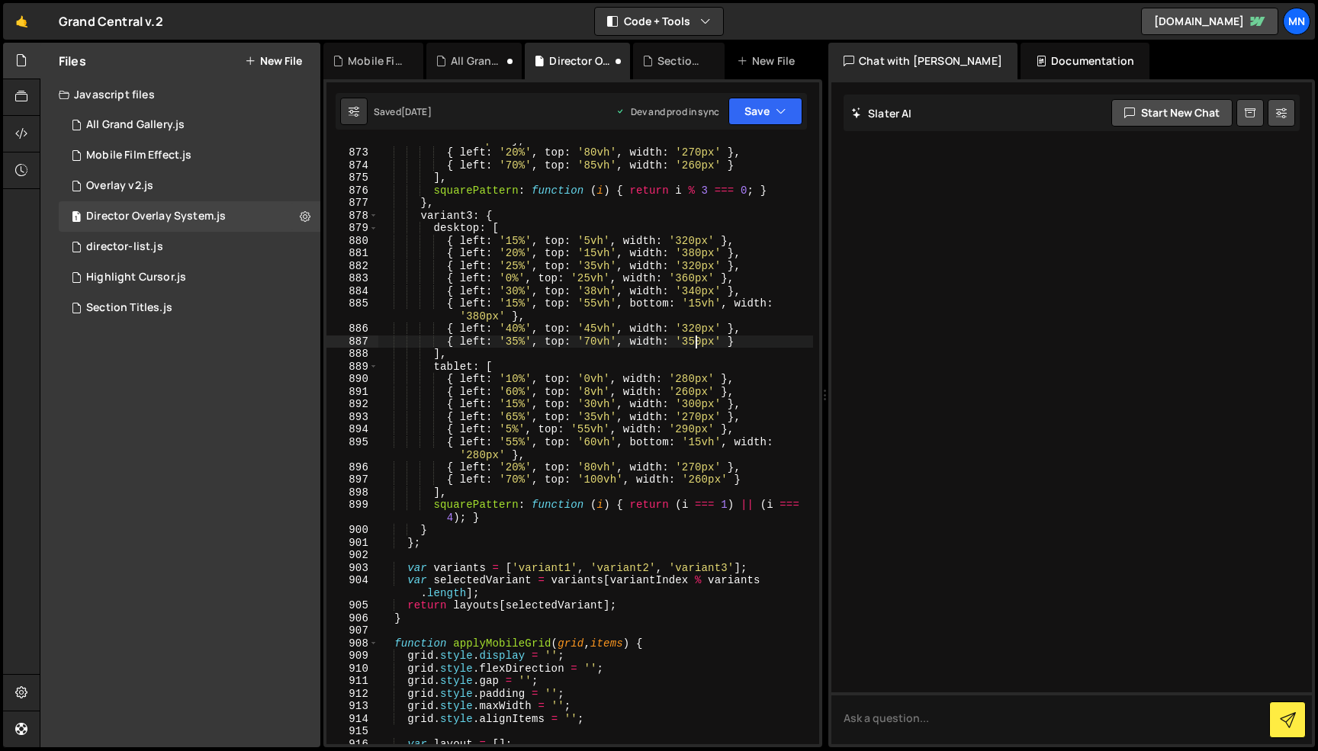
scroll to position [7777, 0]
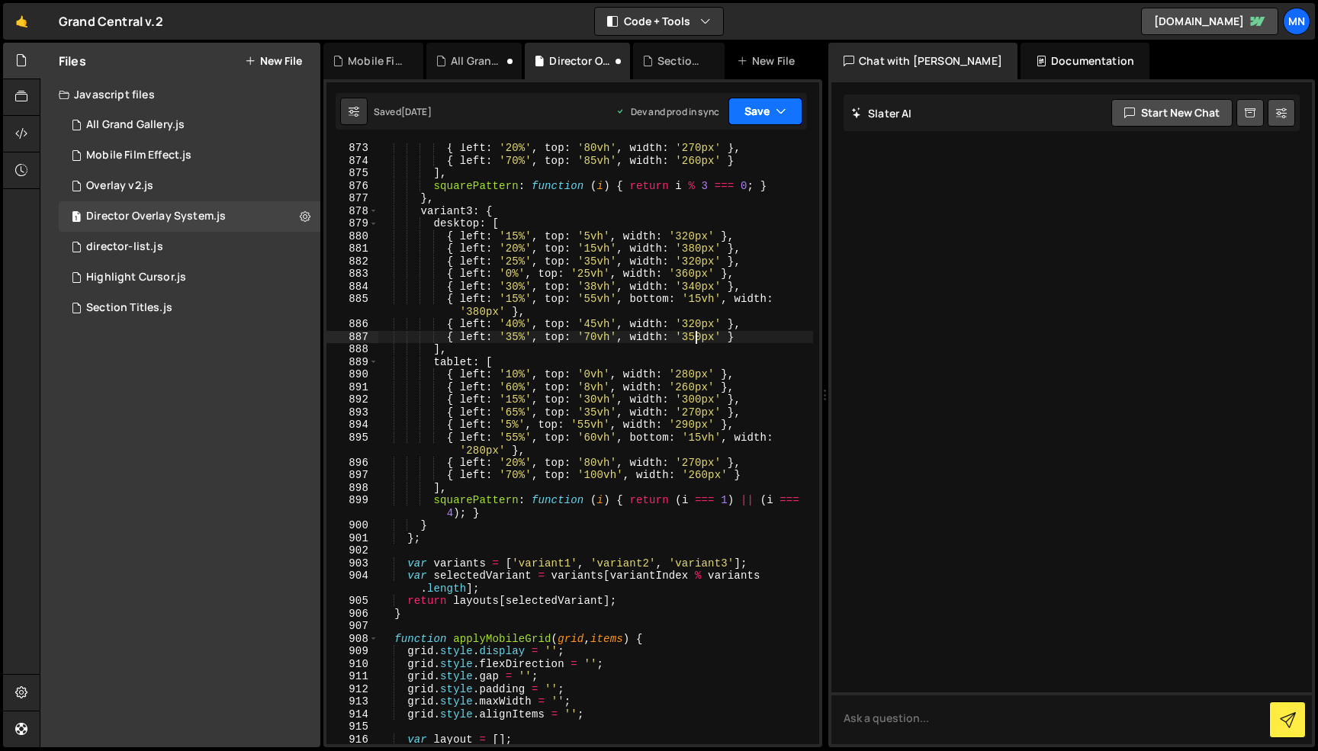
click at [766, 114] on button "Save" at bounding box center [765, 111] width 74 height 27
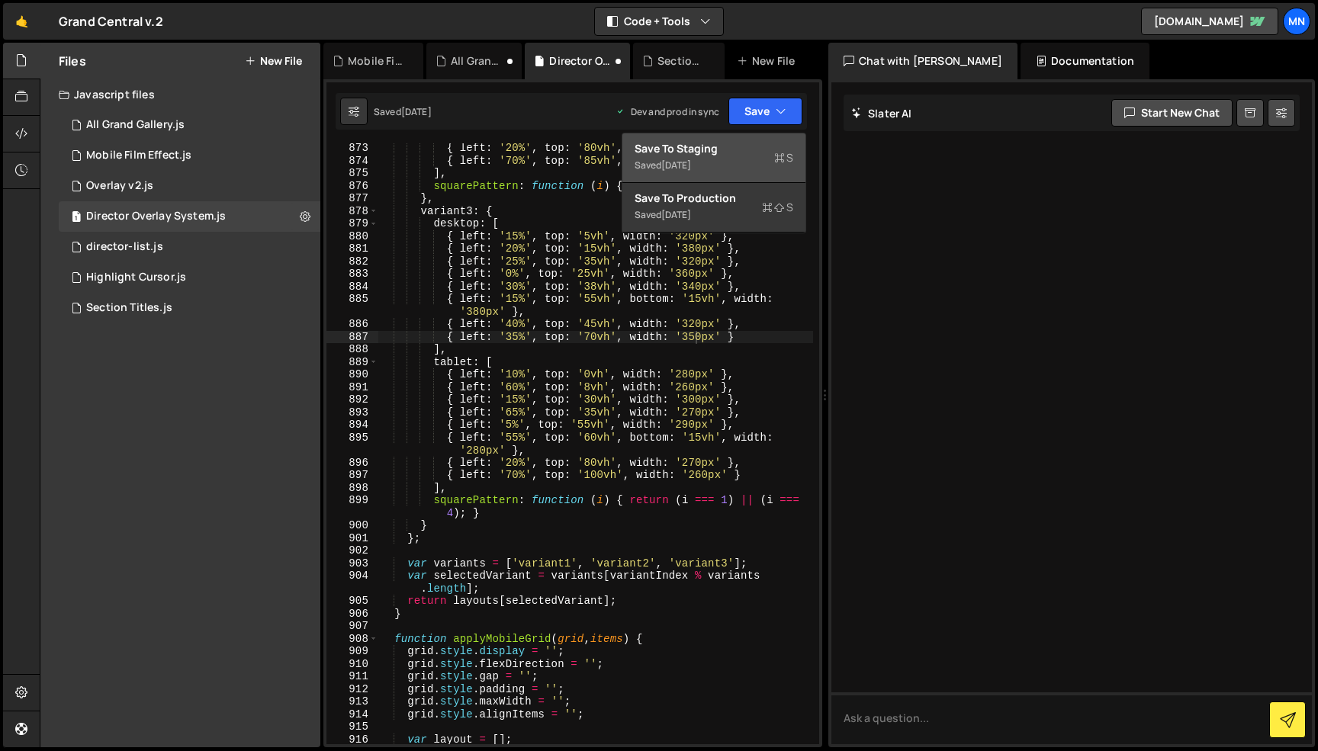
click at [755, 156] on div "Saved [DATE]" at bounding box center [714, 165] width 159 height 18
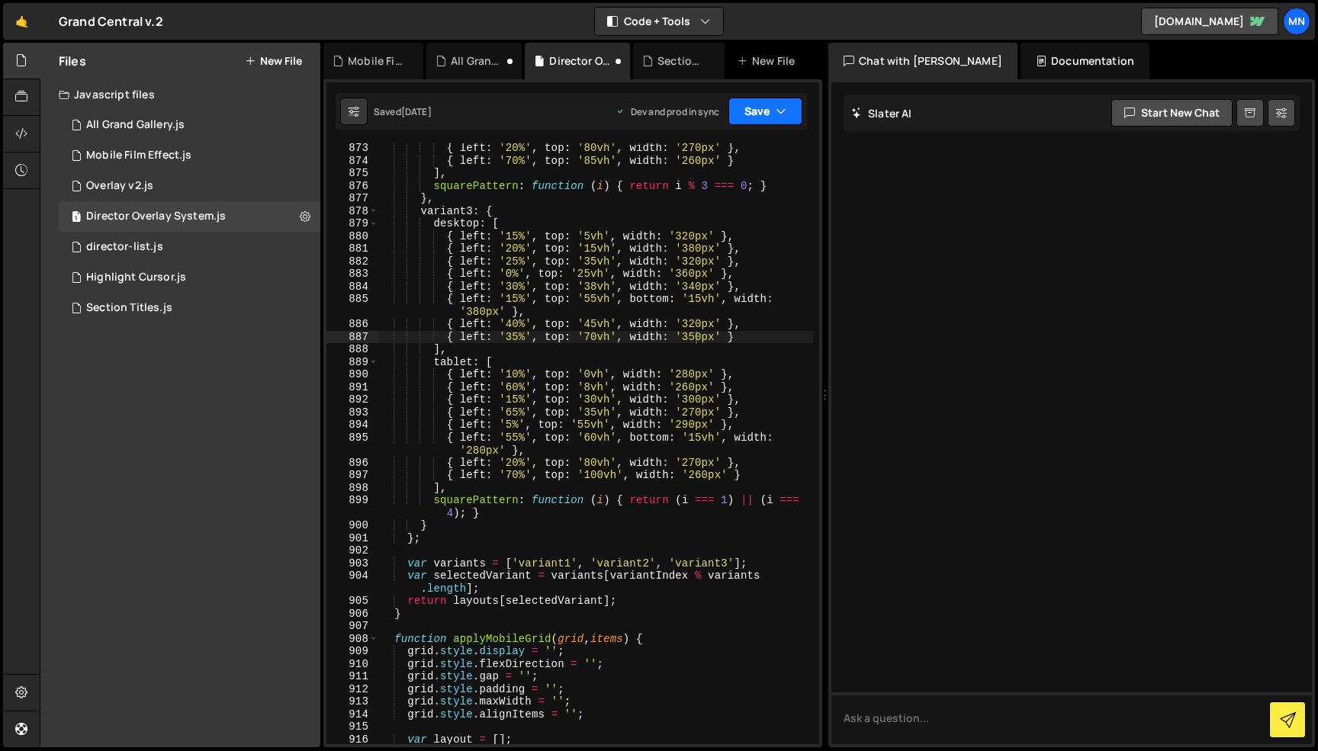
drag, startPoint x: 771, startPoint y: 112, endPoint x: 765, endPoint y: 162, distance: 50.0
click at [770, 112] on button "Save" at bounding box center [765, 111] width 74 height 27
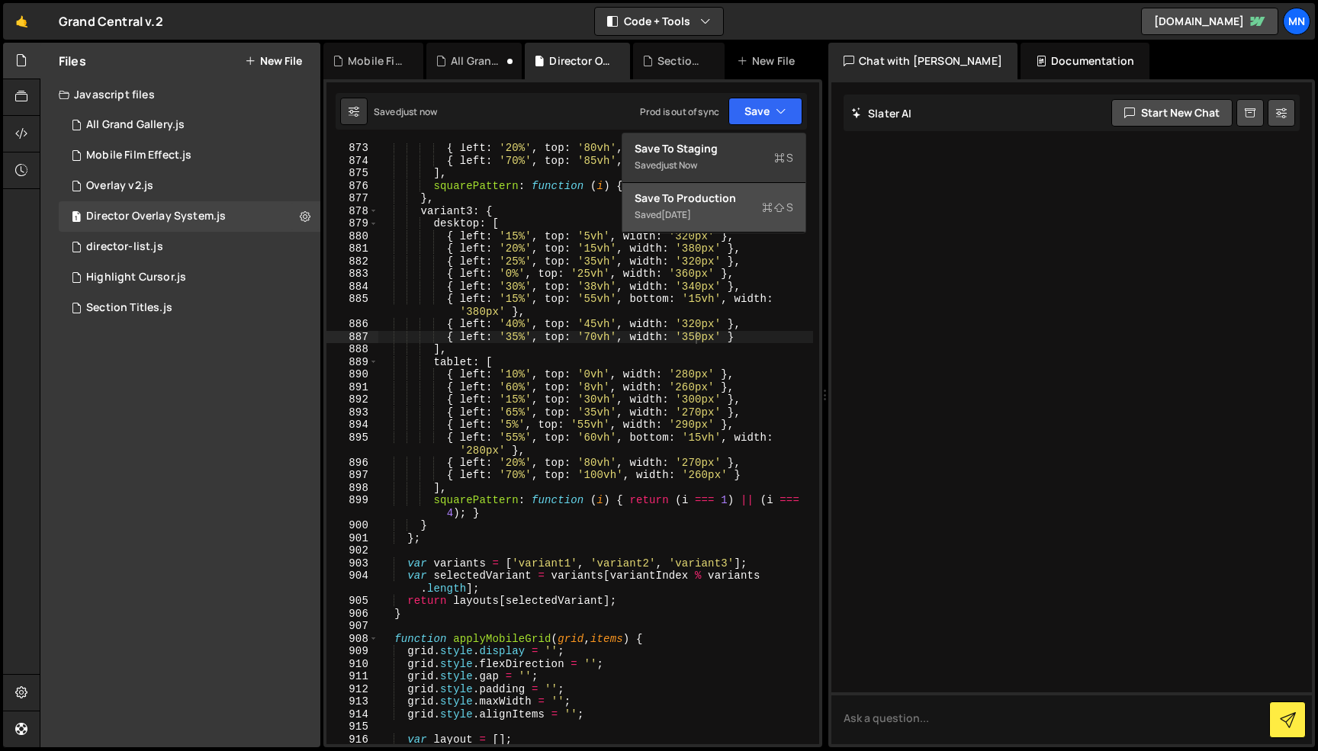
click at [746, 226] on button "Save to Production S Saved [DATE]" at bounding box center [713, 208] width 183 height 50
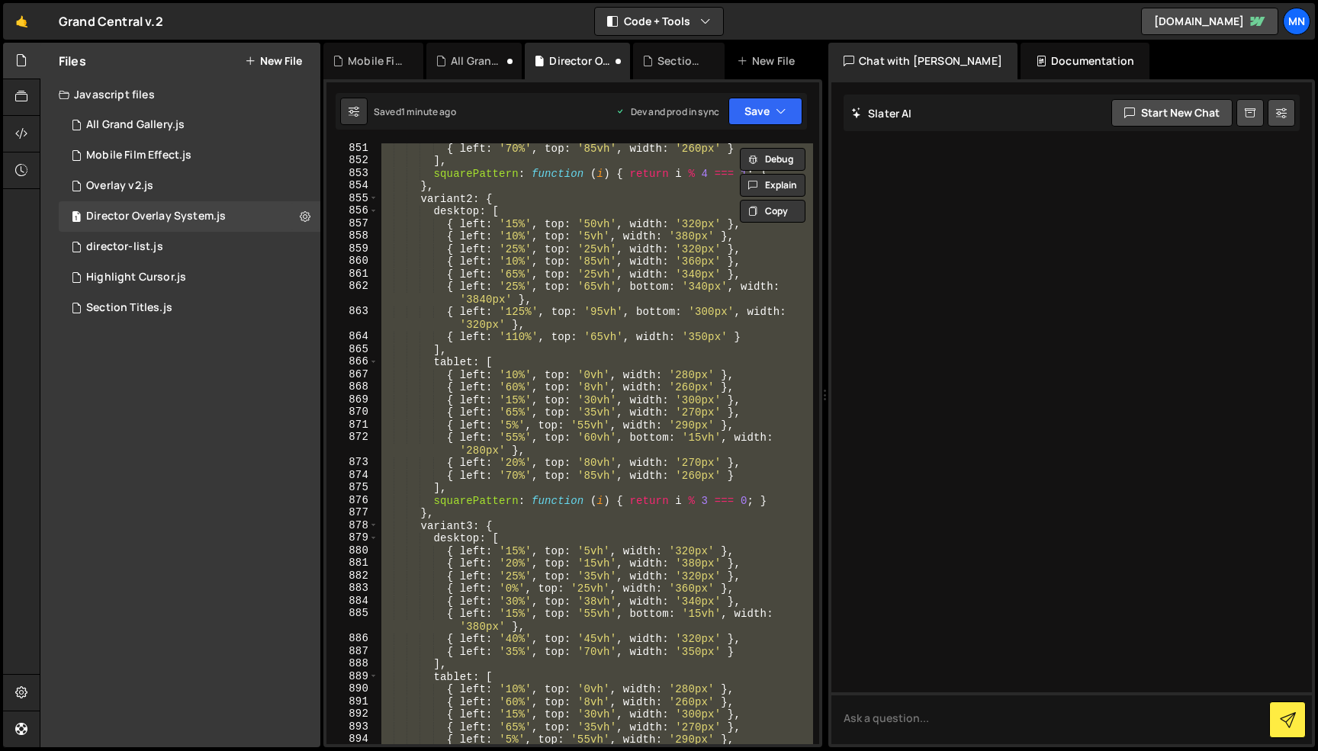
scroll to position [7570, 0]
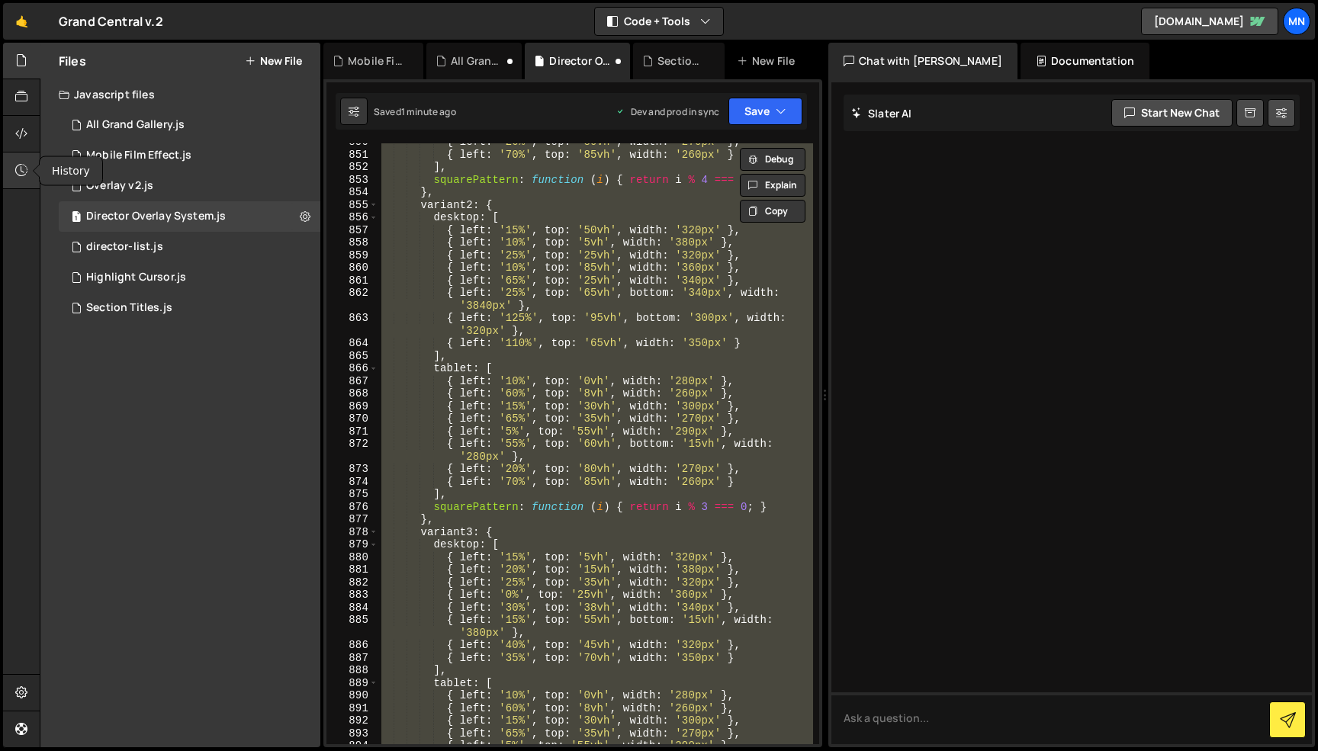
click at [23, 166] on icon at bounding box center [21, 170] width 12 height 17
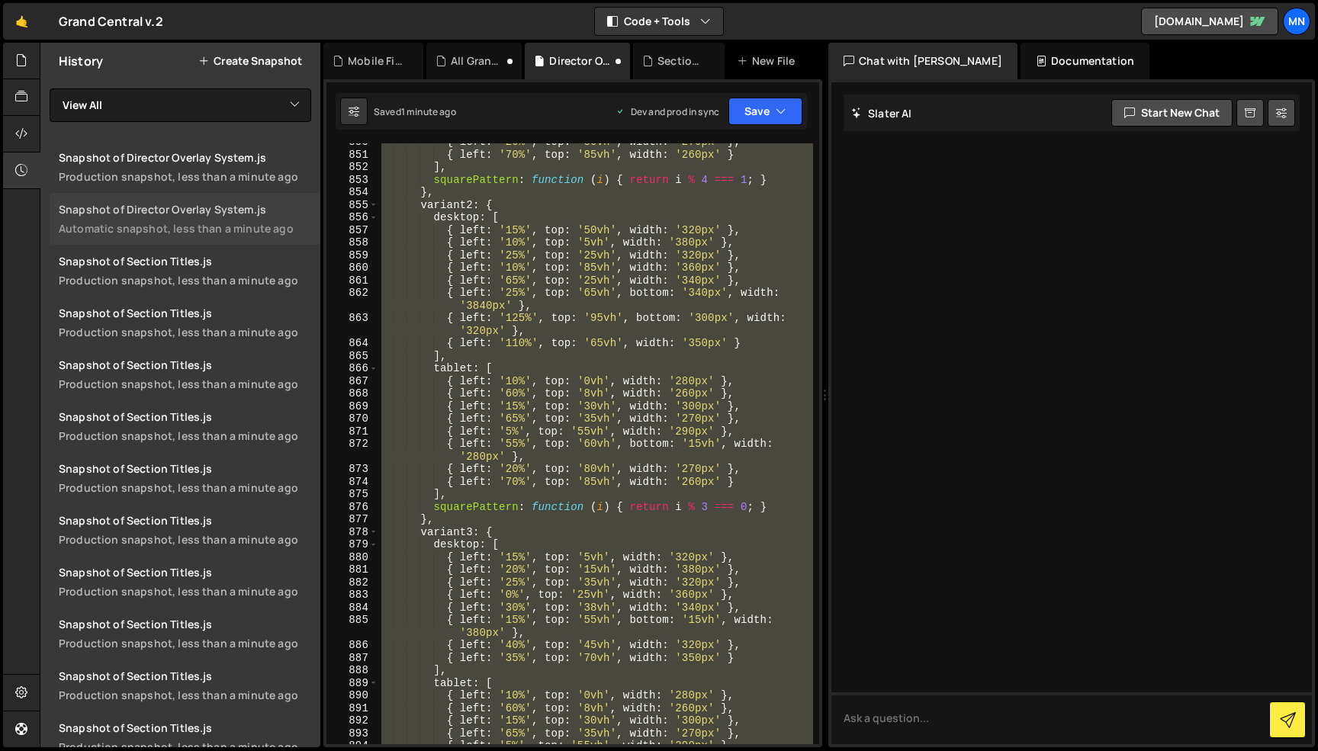
click at [272, 203] on div "Snapshot of Director Overlay System.js" at bounding box center [185, 209] width 252 height 14
click at [752, 343] on div "{ left : '20%' , top : '80vh' , width : '270px' } , { left : '70%' , top : '85v…" at bounding box center [595, 443] width 435 height 601
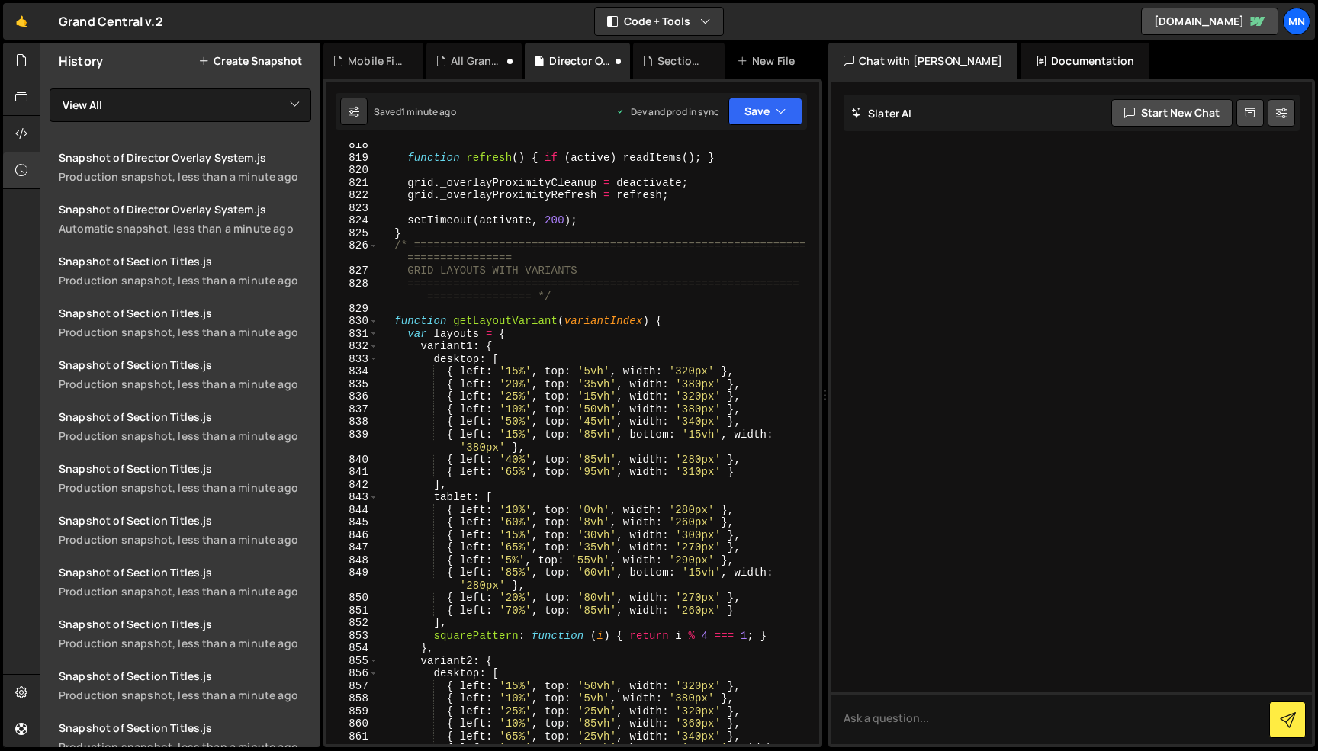
scroll to position [7276, 0]
drag, startPoint x: 677, startPoint y: 368, endPoint x: 687, endPoint y: 367, distance: 10.7
click at [687, 367] on div "function refresh ( ) { if ( active ) readItems ( ) ; } grid . _overlayProximity…" at bounding box center [595, 458] width 435 height 639
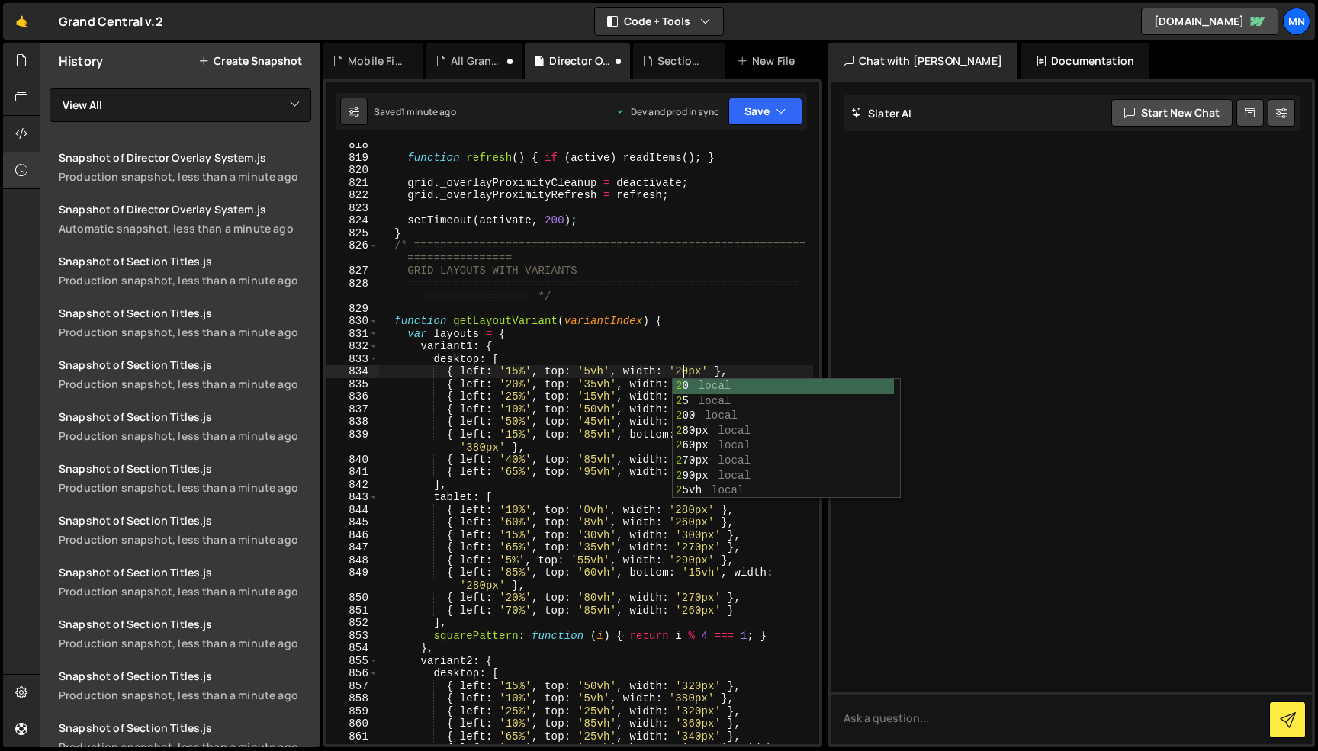
scroll to position [0, 21]
click at [596, 384] on div "function refresh ( ) { if ( active ) readItems ( ) ; } grid . _overlayProximity…" at bounding box center [595, 458] width 435 height 639
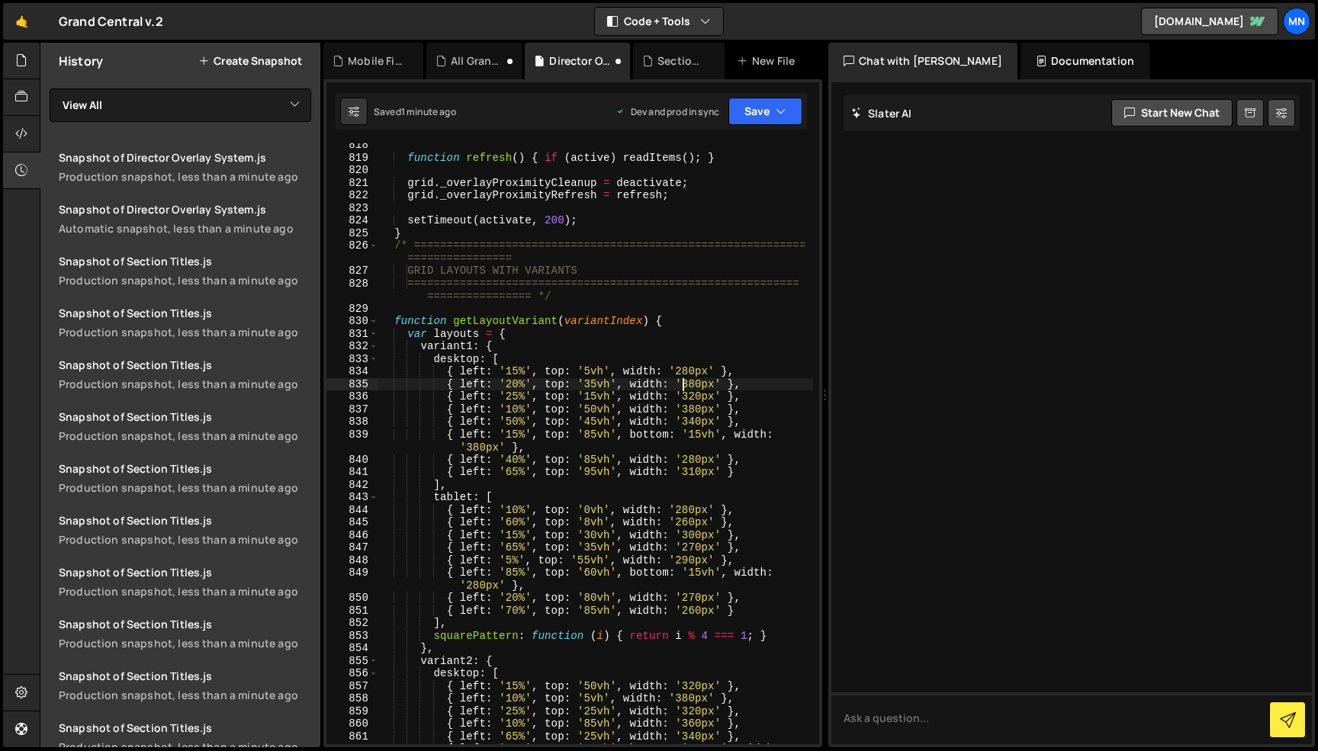
click at [683, 384] on div "function refresh ( ) { if ( active ) readItems ( ) ; } grid . _overlayProximity…" at bounding box center [595, 458] width 435 height 639
click at [694, 382] on div "function refresh ( ) { if ( active ) readItems ( ) ; } grid . _overlayProximity…" at bounding box center [595, 458] width 435 height 639
click at [668, 397] on div "function refresh ( ) { if ( active ) readItems ( ) ; } grid . _overlayProximity…" at bounding box center [595, 458] width 435 height 639
click at [692, 394] on div "function refresh ( ) { if ( active ) readItems ( ) ; } grid . _overlayProximity…" at bounding box center [595, 458] width 435 height 639
drag, startPoint x: 647, startPoint y: 407, endPoint x: 668, endPoint y: 408, distance: 21.4
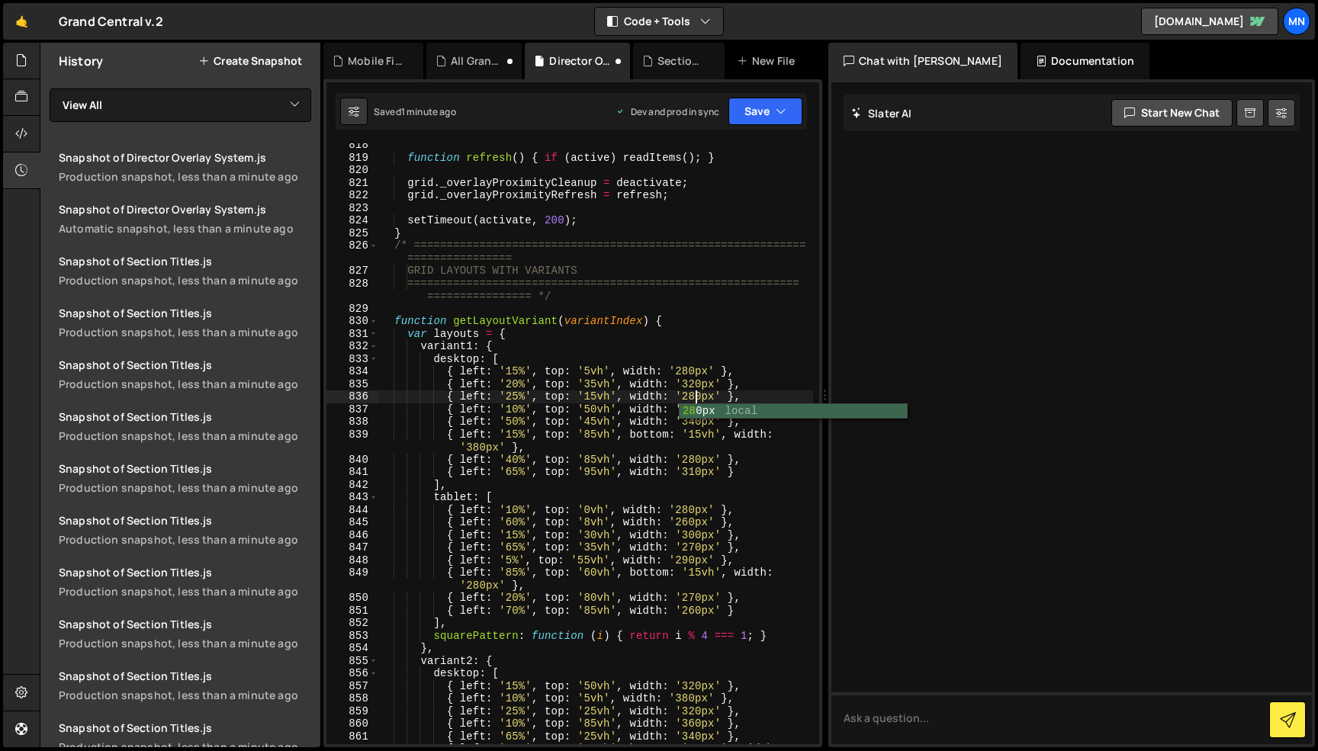
click at [649, 407] on div "function refresh ( ) { if ( active ) readItems ( ) ; } grid . _overlayProximity…" at bounding box center [595, 458] width 435 height 639
drag, startPoint x: 683, startPoint y: 408, endPoint x: 695, endPoint y: 407, distance: 12.2
click at [695, 407] on div "function refresh ( ) { if ( active ) readItems ( ) ; } grid . _overlayProximity…" at bounding box center [595, 458] width 435 height 639
click at [763, 338] on div "function refresh ( ) { if ( active ) readItems ( ) ; } grid . _overlayProximity…" at bounding box center [595, 458] width 435 height 639
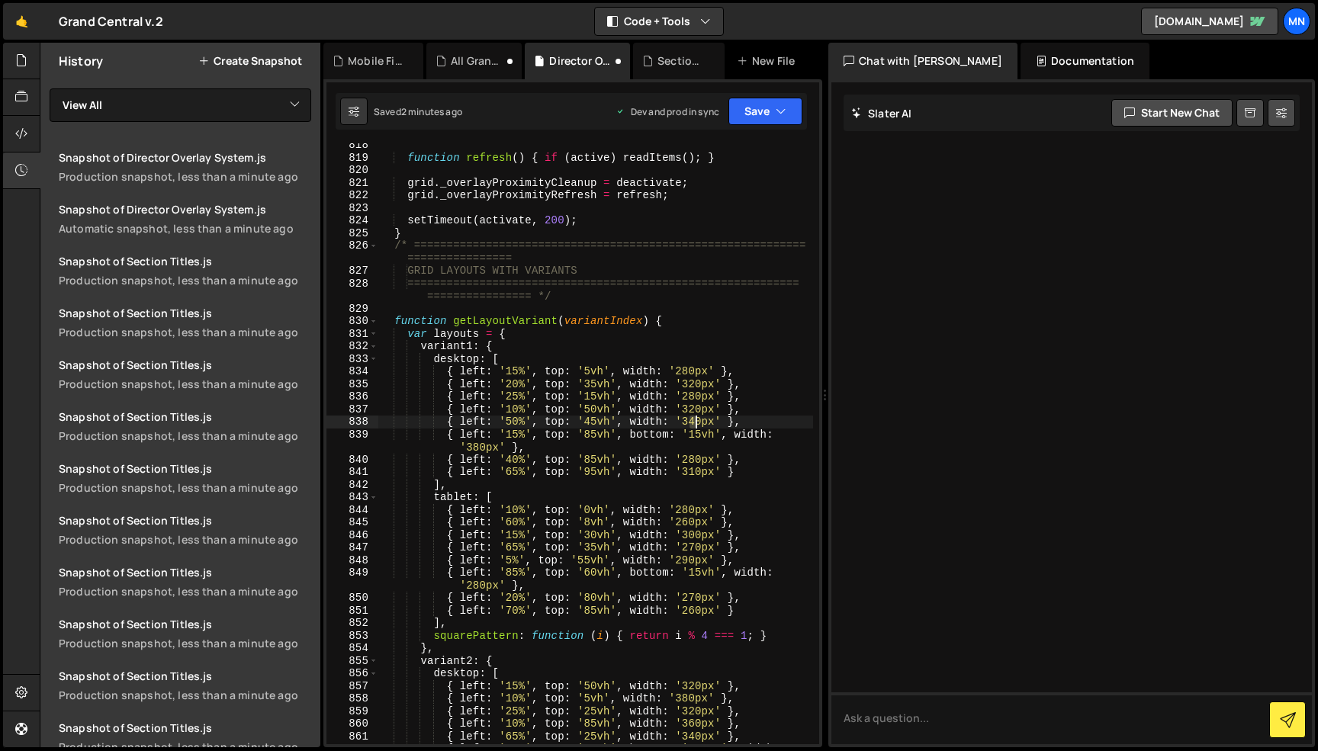
drag, startPoint x: 688, startPoint y: 419, endPoint x: 715, endPoint y: 414, distance: 27.1
click at [696, 419] on div "function refresh ( ) { if ( active ) readItems ( ) ; } grid . _overlayProximity…" at bounding box center [595, 458] width 435 height 639
click at [478, 448] on div "function refresh ( ) { if ( active ) readItems ( ) ; } grid . _overlayProximity…" at bounding box center [595, 458] width 435 height 639
click at [478, 446] on div "function refresh ( ) { if ( active ) readItems ( ) ; } grid . _overlayProximity…" at bounding box center [595, 458] width 435 height 639
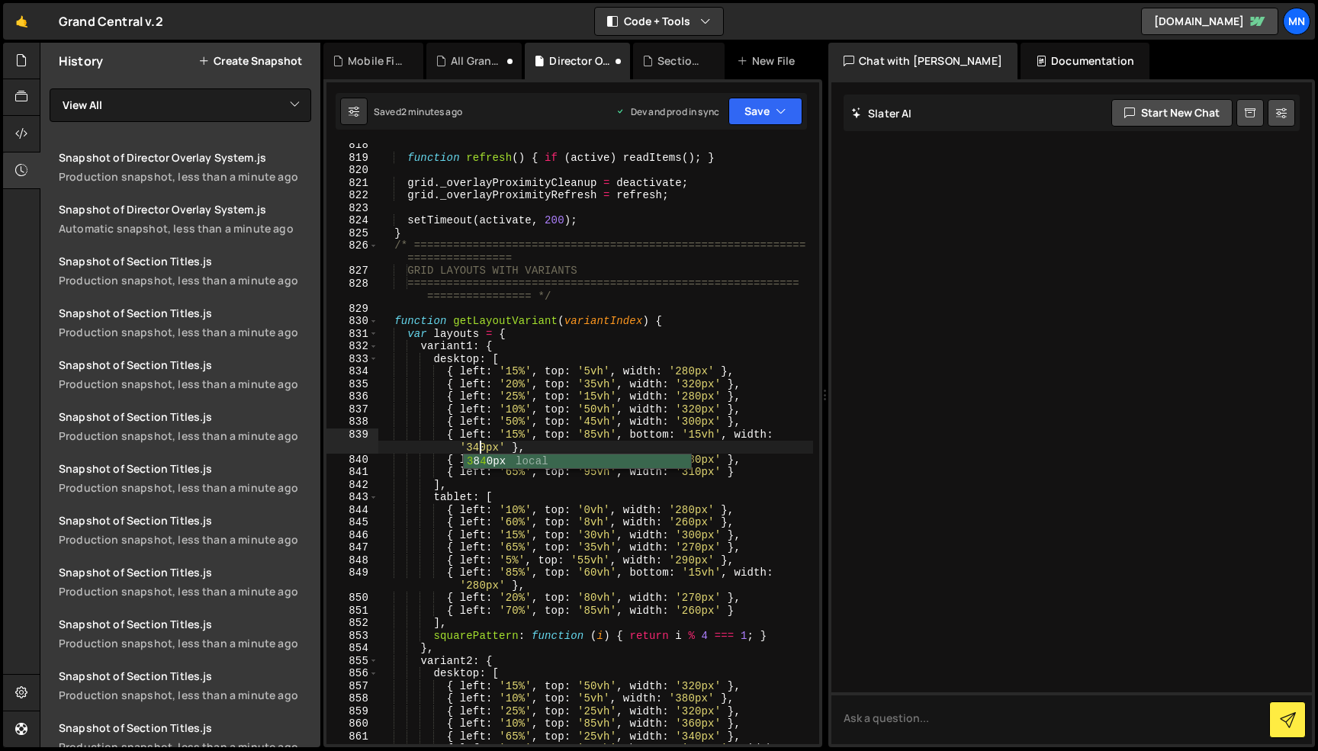
click at [752, 342] on div "function refresh ( ) { if ( active ) readItems ( ) ; } grid . _overlayProximity…" at bounding box center [595, 458] width 435 height 639
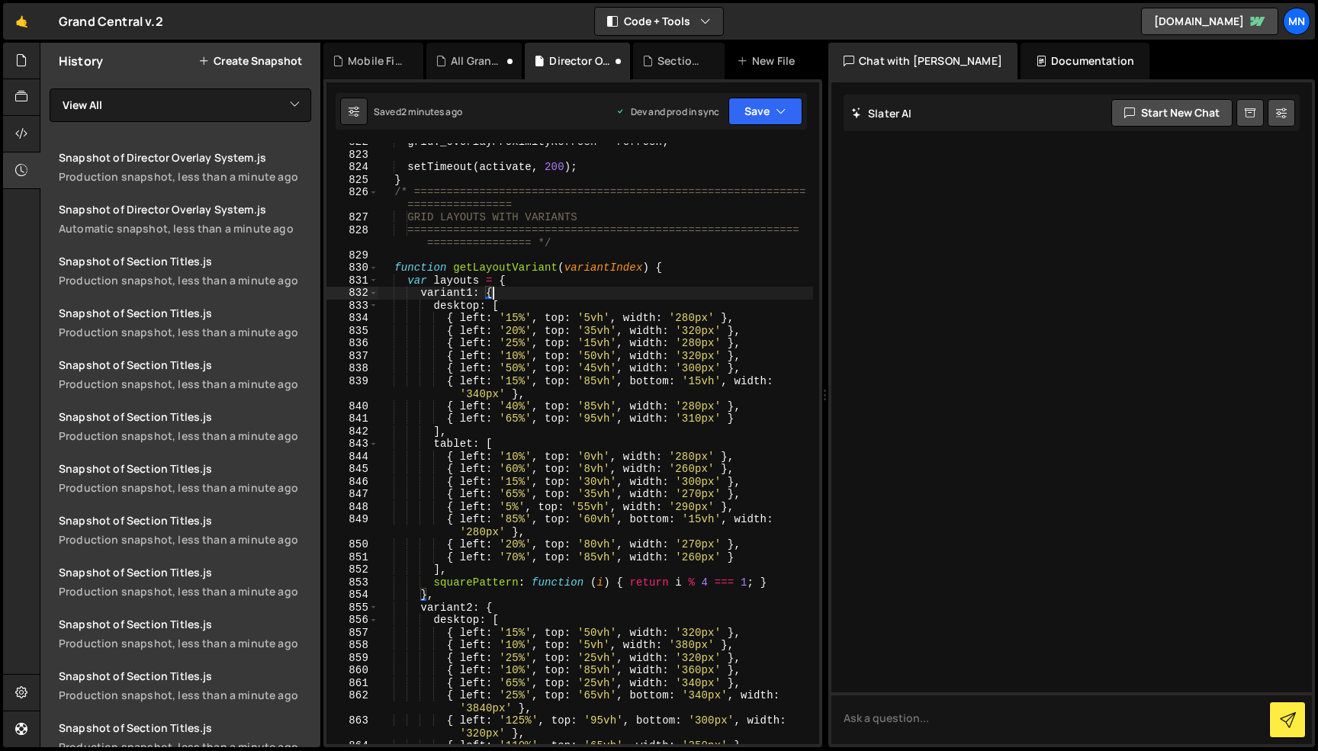
scroll to position [7316, 0]
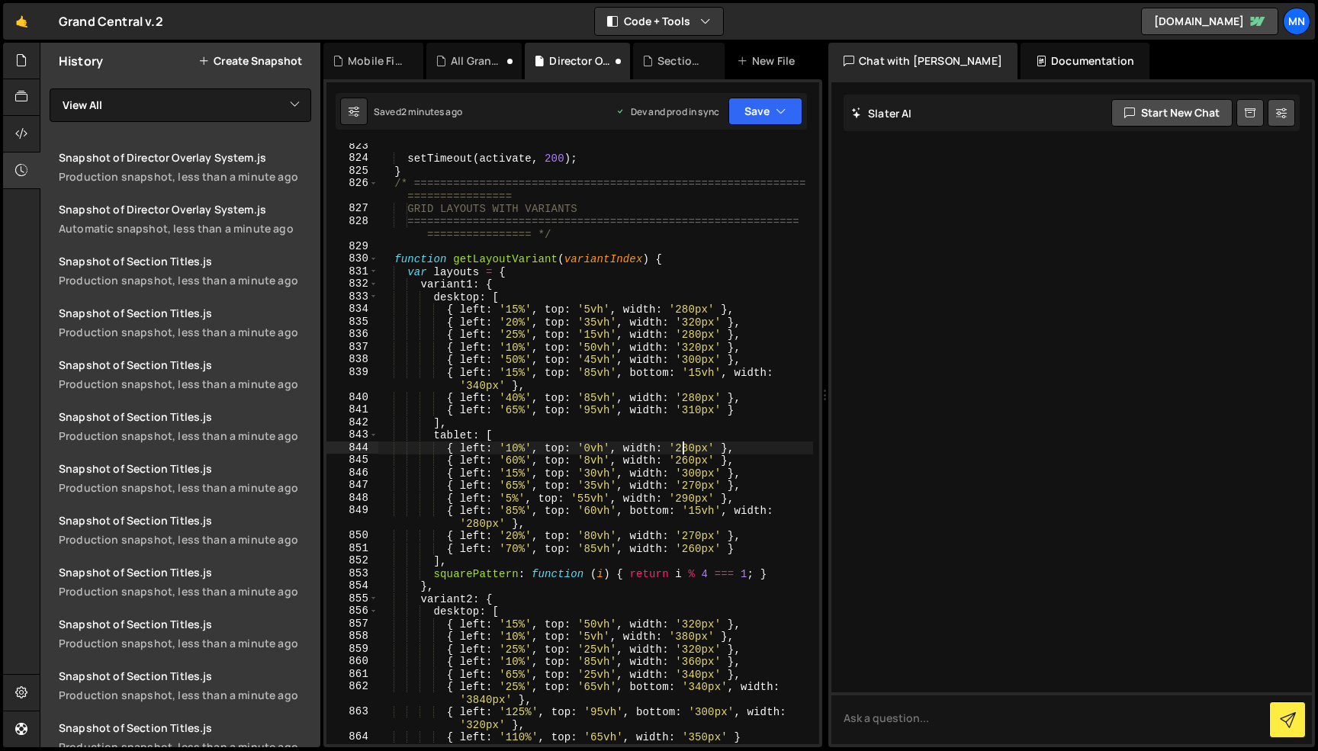
click at [683, 447] on div "setTimeout ( activate , 200 ) ; } /* ==========================================…" at bounding box center [595, 453] width 435 height 626
click at [689, 446] on div "setTimeout ( activate , 200 ) ; } /* ==========================================…" at bounding box center [595, 453] width 435 height 626
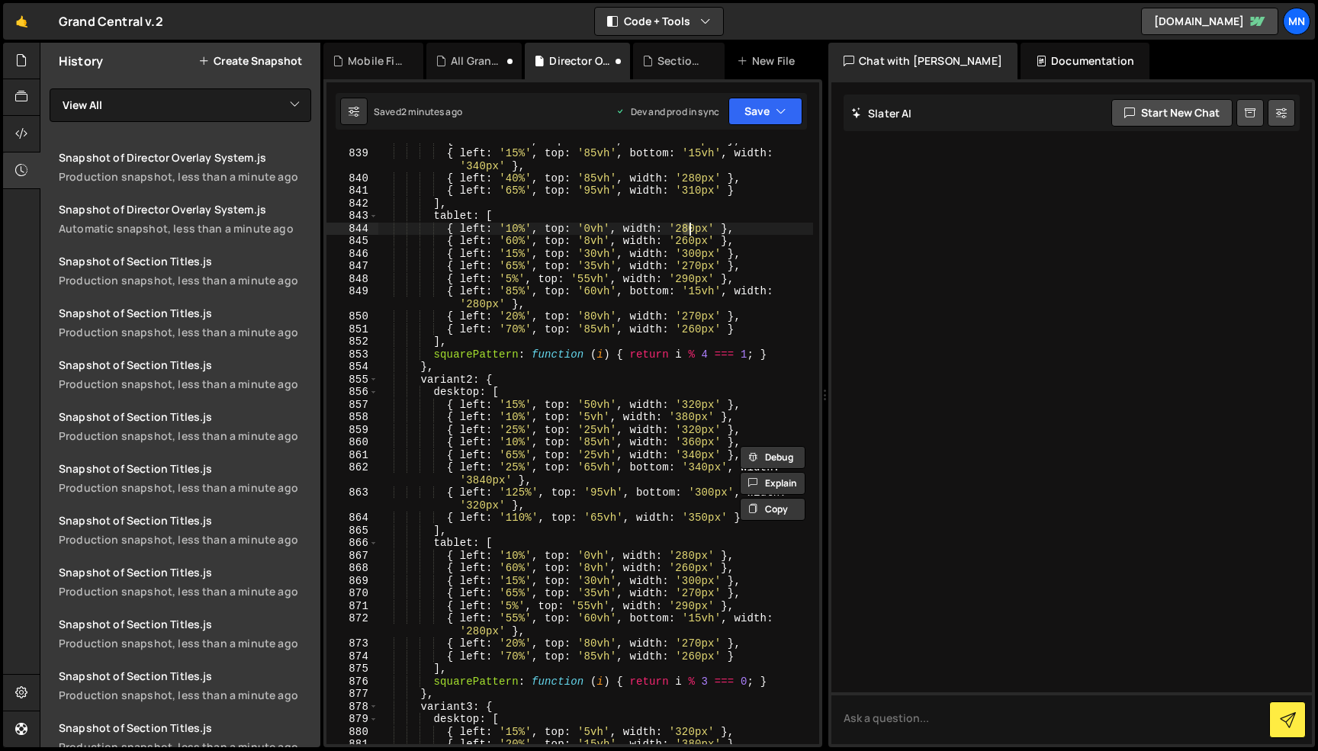
scroll to position [7457, 0]
drag, startPoint x: 685, startPoint y: 403, endPoint x: 693, endPoint y: 403, distance: 8.4
click at [693, 403] on div "{ left : '50%' , top : '45vh' , width : '300px' } , { left : '15%' , top : '85v…" at bounding box center [595, 447] width 435 height 626
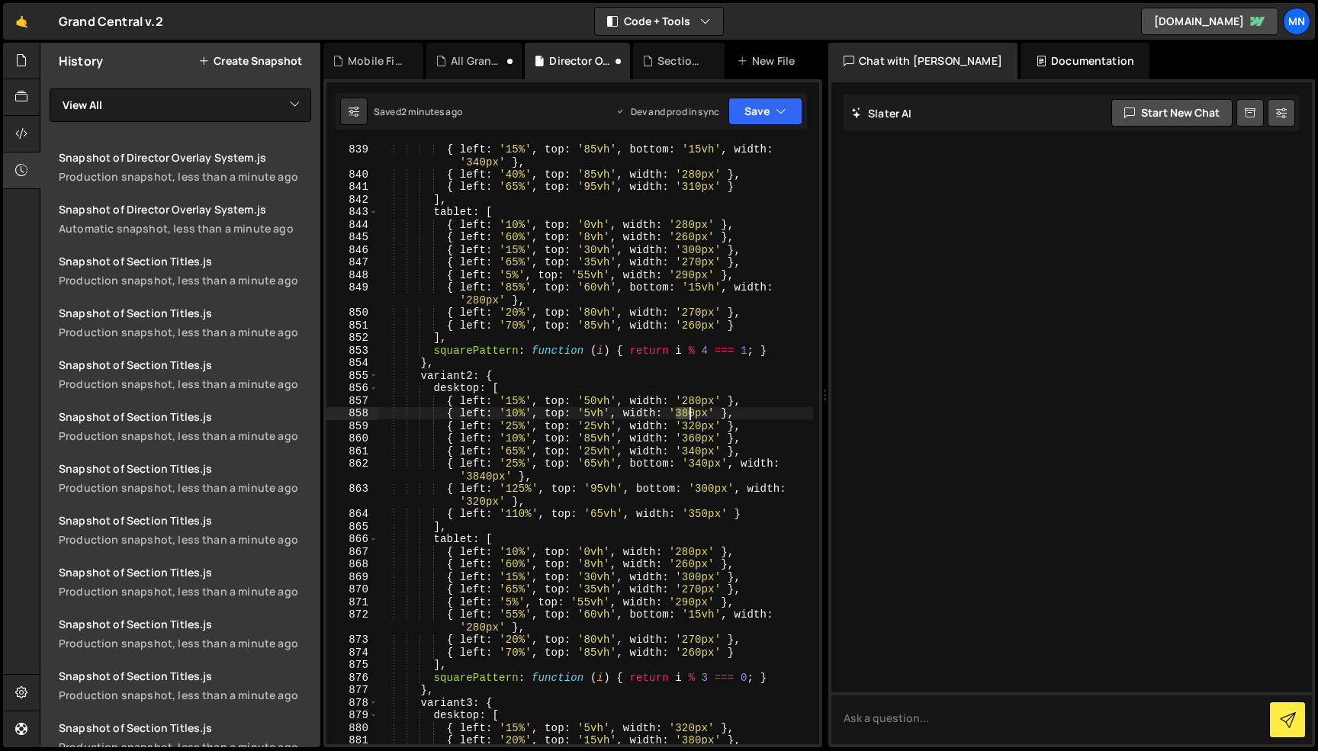
scroll to position [7461, 0]
drag, startPoint x: 678, startPoint y: 416, endPoint x: 688, endPoint y: 416, distance: 9.9
click at [688, 416] on div "{ left : '15%' , top : '85vh' , bottom : '15vh' , width : '340px' } , { left : …" at bounding box center [595, 461] width 435 height 639
click at [632, 403] on div "{ left : '15%' , top : '85vh' , bottom : '15vh' , width : '340px' } , { left : …" at bounding box center [595, 461] width 435 height 639
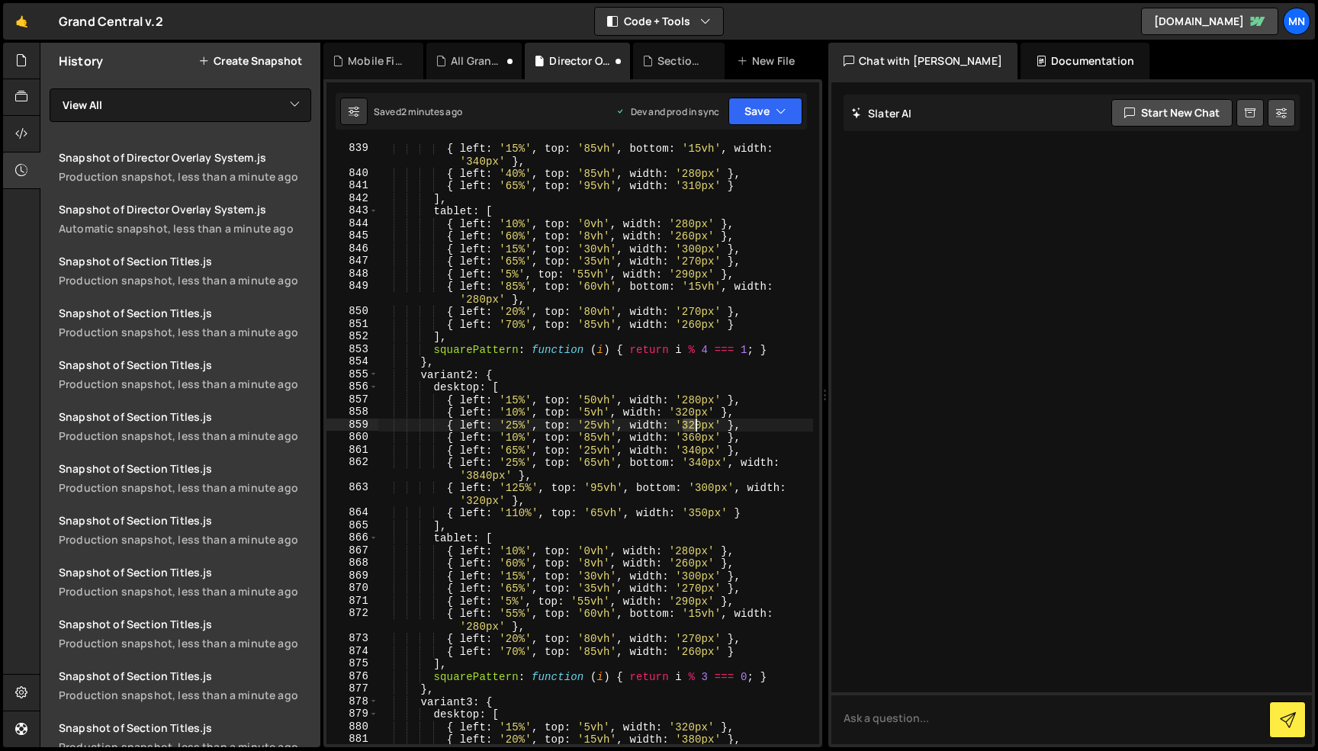
drag, startPoint x: 683, startPoint y: 426, endPoint x: 695, endPoint y: 426, distance: 12.2
click at [695, 426] on div "{ left : '15%' , top : '85vh' , bottom : '15vh' , width : '340px' } , { left : …" at bounding box center [595, 461] width 435 height 639
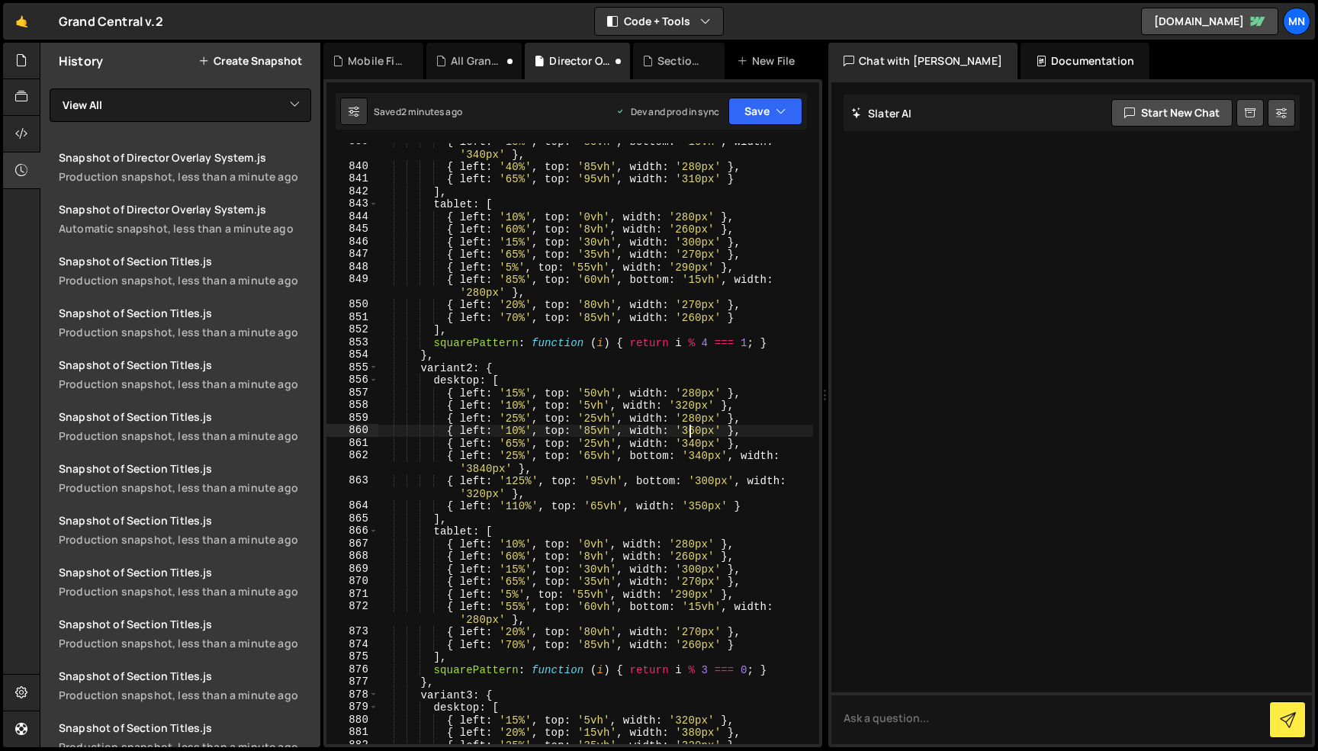
click at [688, 432] on div "{ left : '15%' , top : '85vh' , bottom : '15vh' , width : '340px' } , { left : …" at bounding box center [595, 454] width 435 height 639
drag, startPoint x: 691, startPoint y: 430, endPoint x: 718, endPoint y: 420, distance: 28.5
click at [696, 429] on div "{ left : '15%' , top : '85vh' , bottom : '15vh' , width : '340px' } , { left : …" at bounding box center [595, 452] width 435 height 639
click at [654, 427] on div "{ left : '15%' , top : '85vh' , bottom : '15vh' , width : '340px' } , { left : …" at bounding box center [595, 452] width 435 height 639
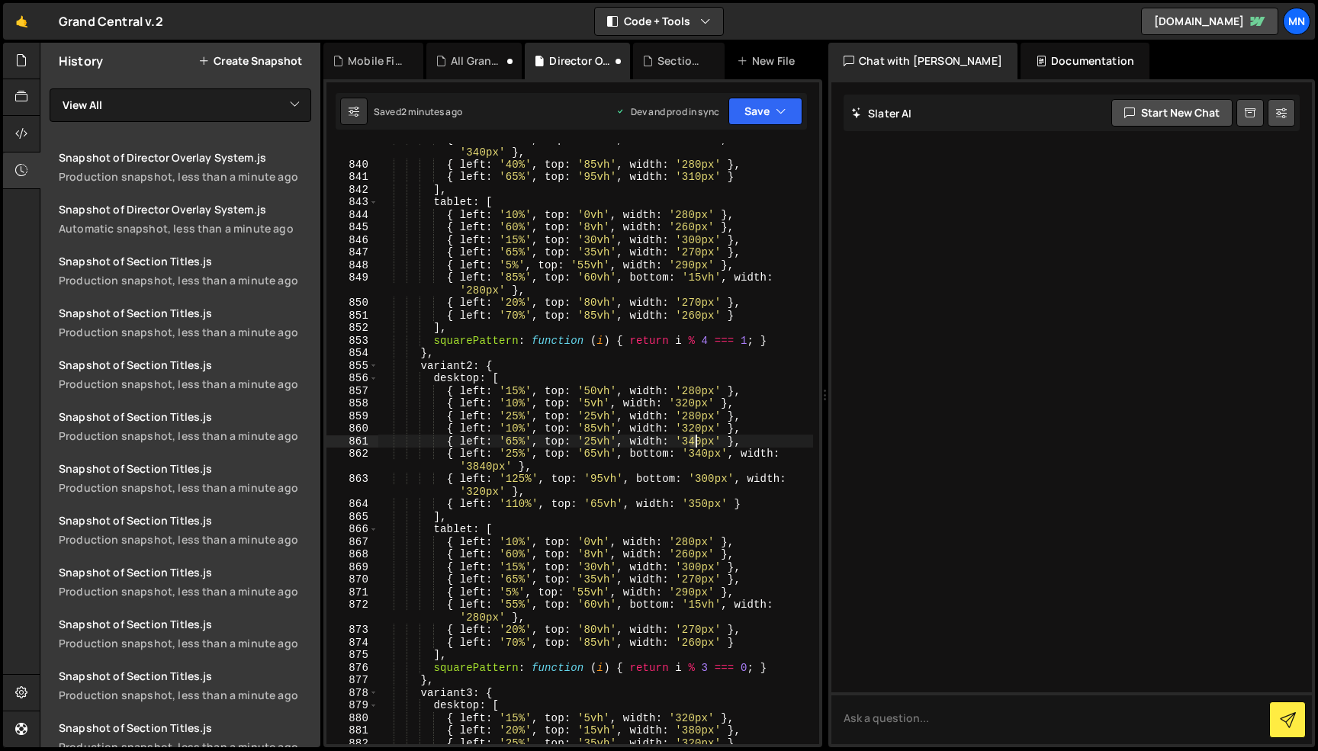
click at [694, 442] on div "{ left : '15%' , top : '85vh' , bottom : '15vh' , width : '340px' } , { left : …" at bounding box center [595, 452] width 435 height 639
click at [632, 439] on div "{ left : '15%' , top : '85vh' , bottom : '15vh' , width : '340px' } , { left : …" at bounding box center [595, 449] width 435 height 639
click at [700, 450] on div "{ left : '15%' , top : '85vh' , bottom : '15vh' , width : '340px' } , { left : …" at bounding box center [595, 449] width 435 height 639
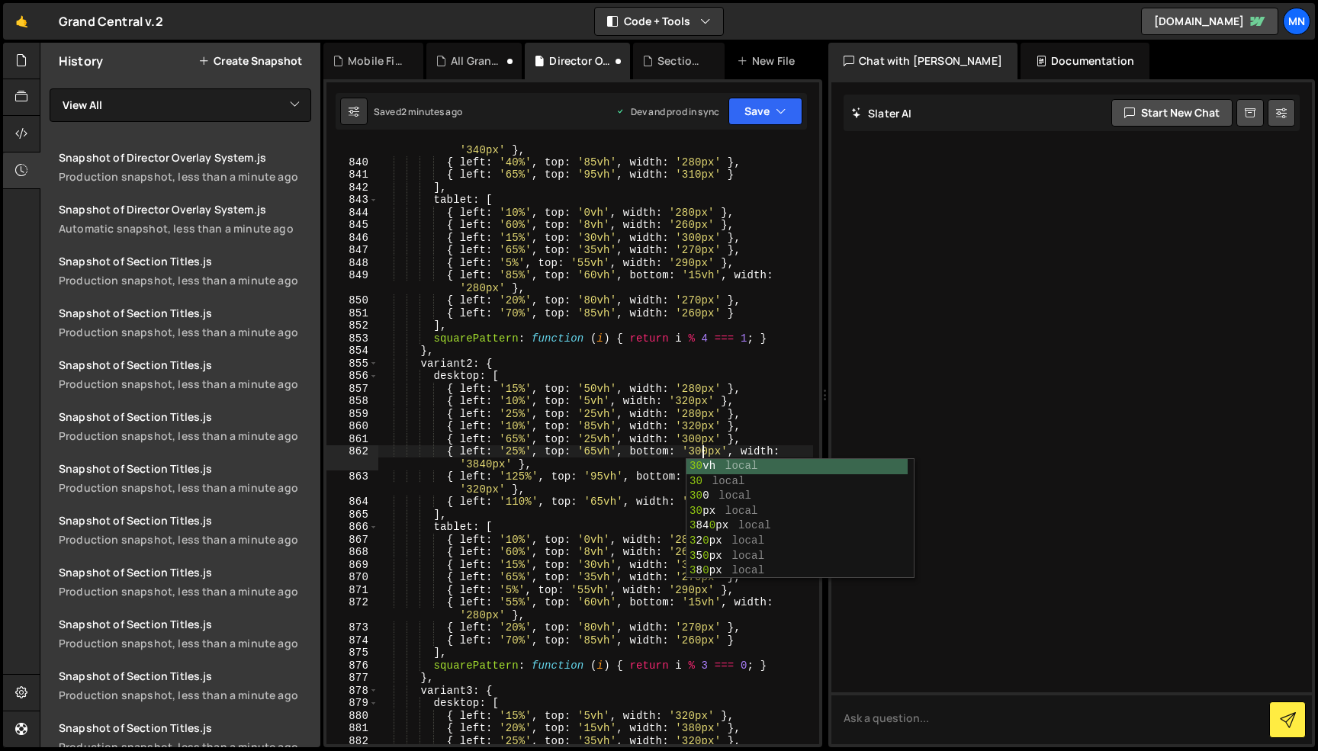
scroll to position [0, 22]
click at [600, 448] on div "{ left : '15%' , top : '85vh' , bottom : '15vh' , width : '340px' } , { left : …" at bounding box center [595, 449] width 435 height 639
click at [474, 464] on div "{ left : '15%' , top : '85vh' , bottom : '15vh' , width : '340px' } , { left : …" at bounding box center [595, 449] width 435 height 639
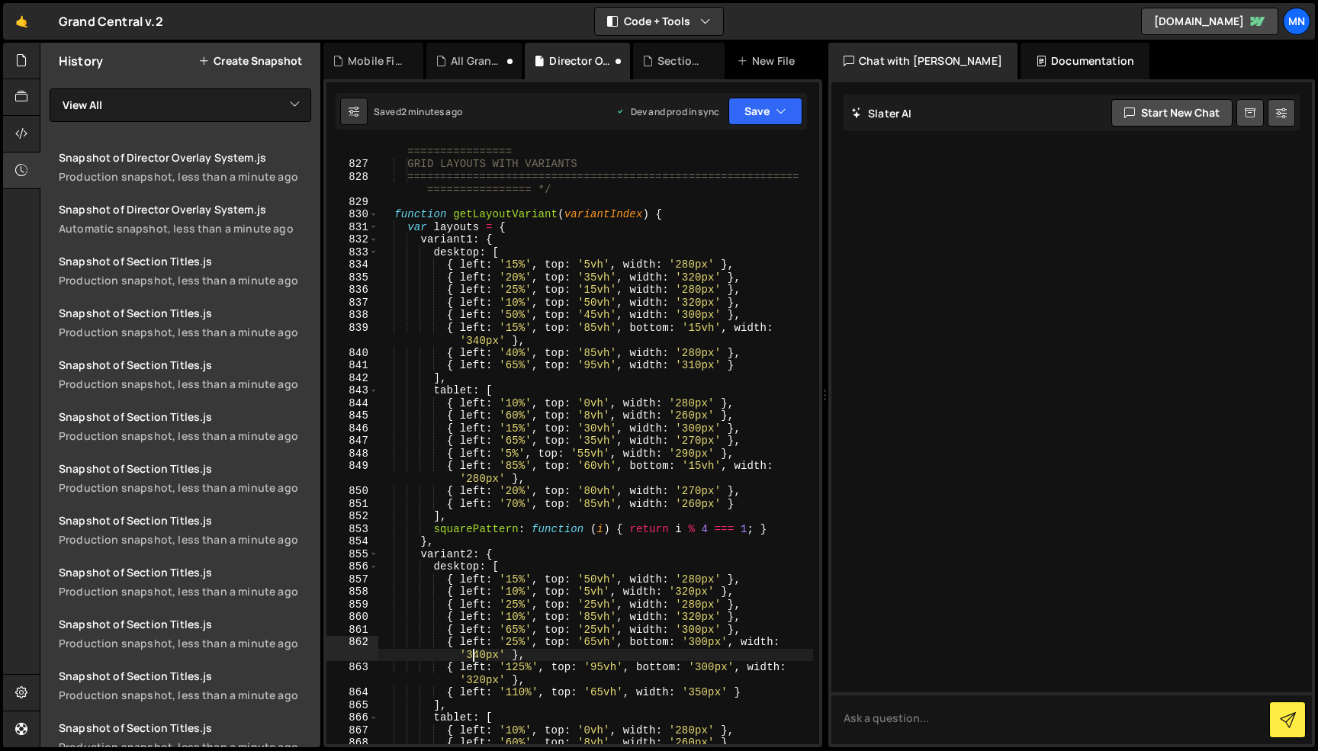
scroll to position [7396, 0]
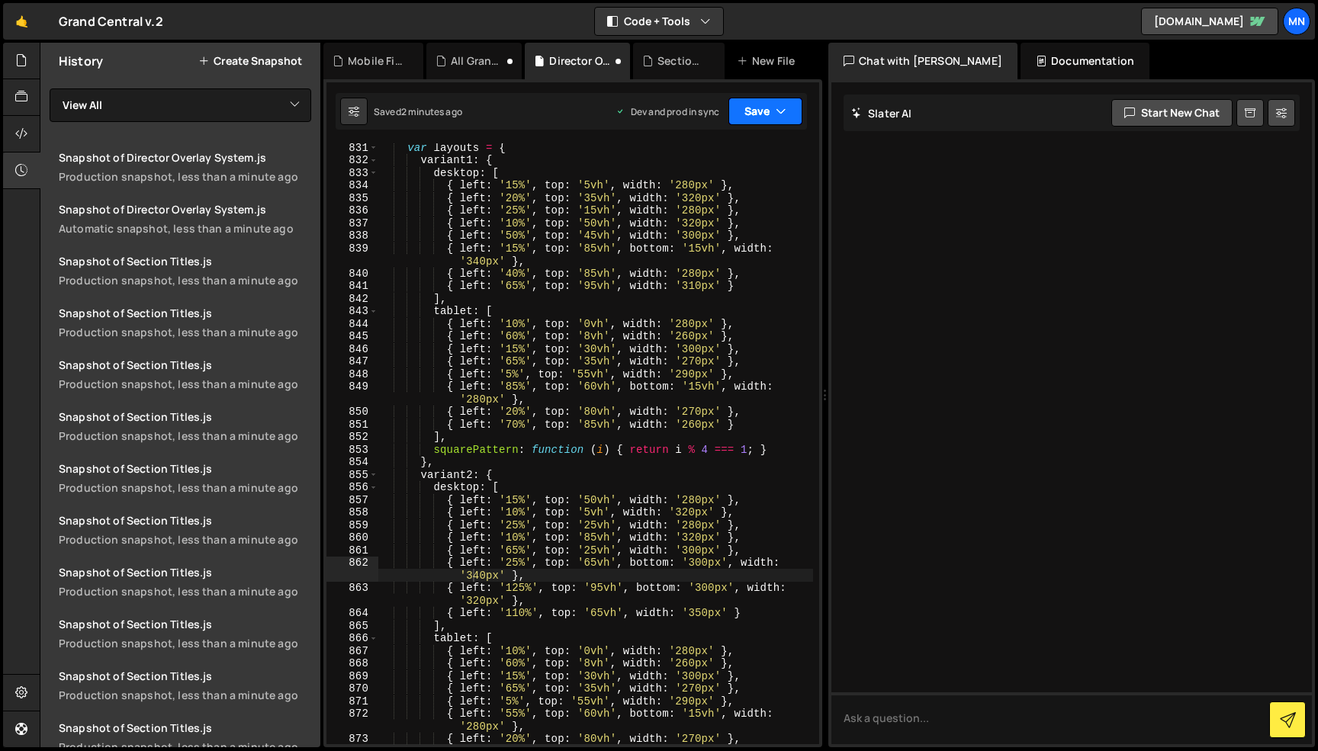
click at [780, 111] on icon "button" at bounding box center [781, 111] width 11 height 15
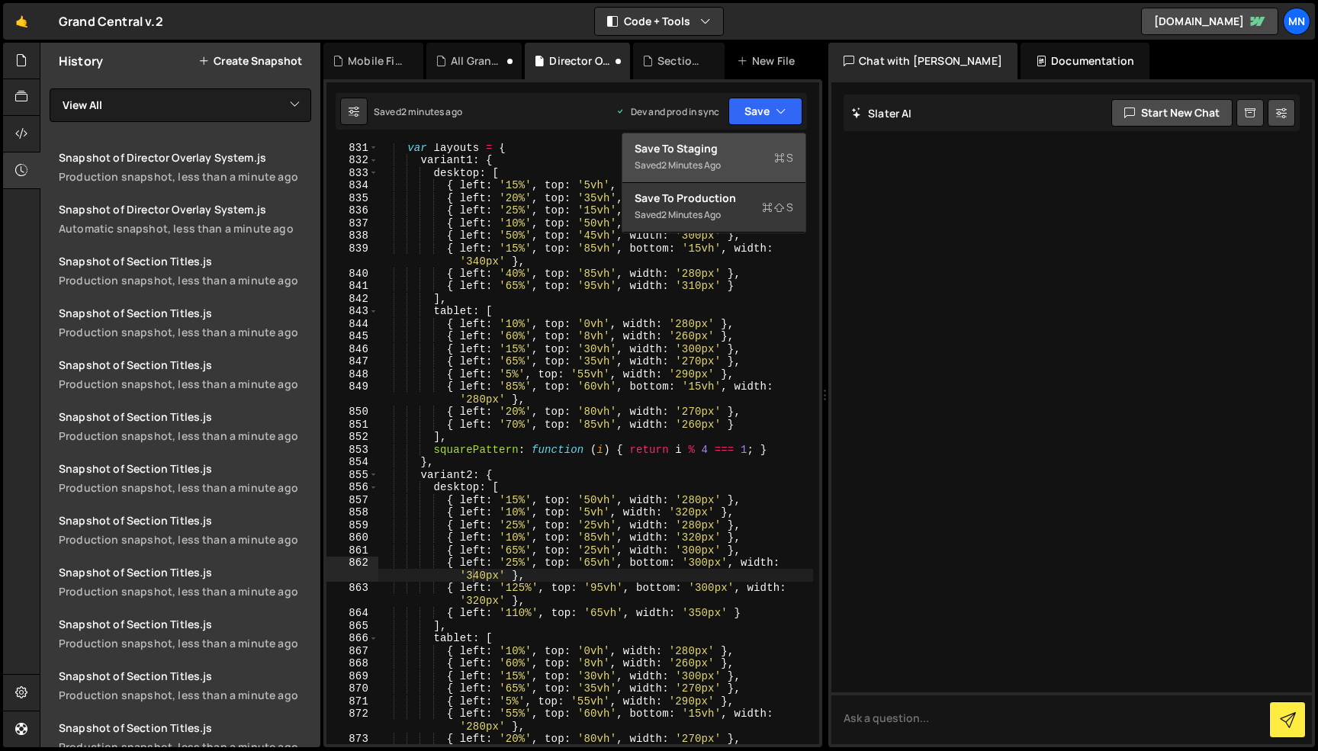
click at [776, 143] on div "Save to Staging S" at bounding box center [714, 148] width 159 height 15
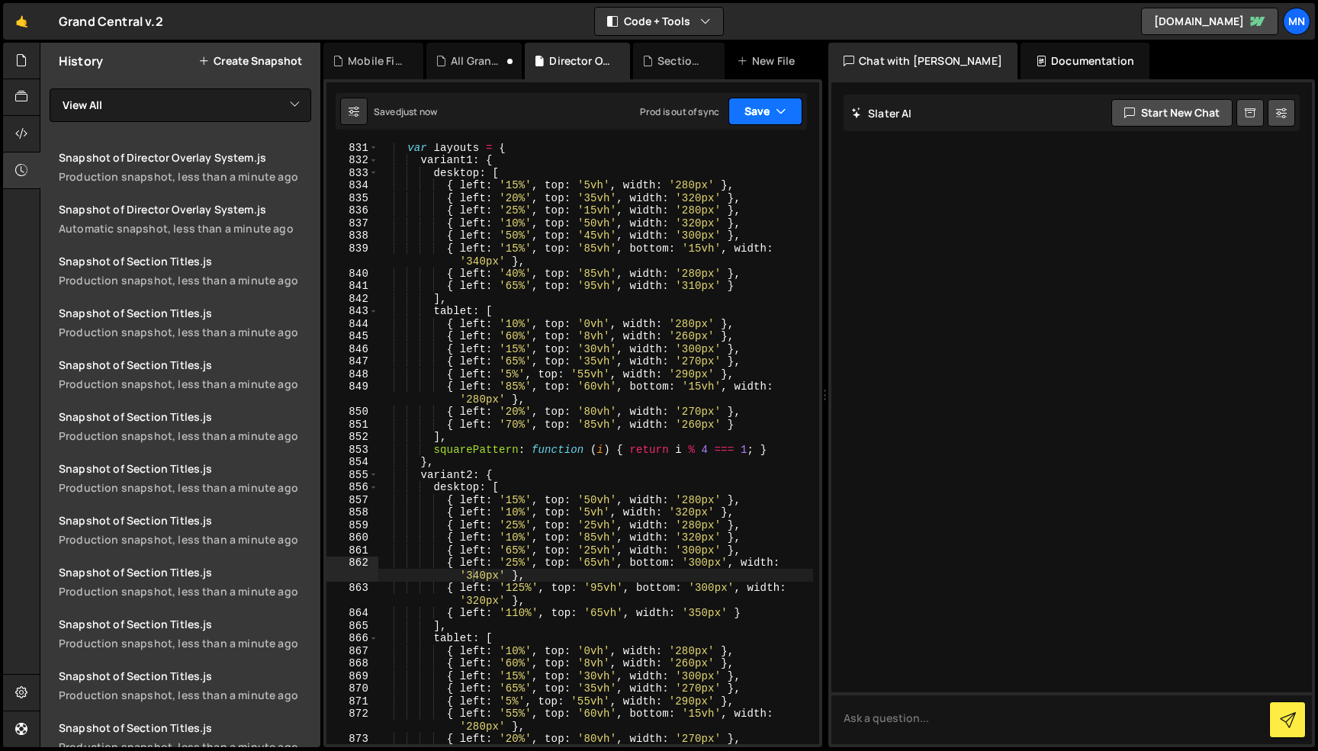
click at [776, 112] on icon "button" at bounding box center [781, 111] width 11 height 15
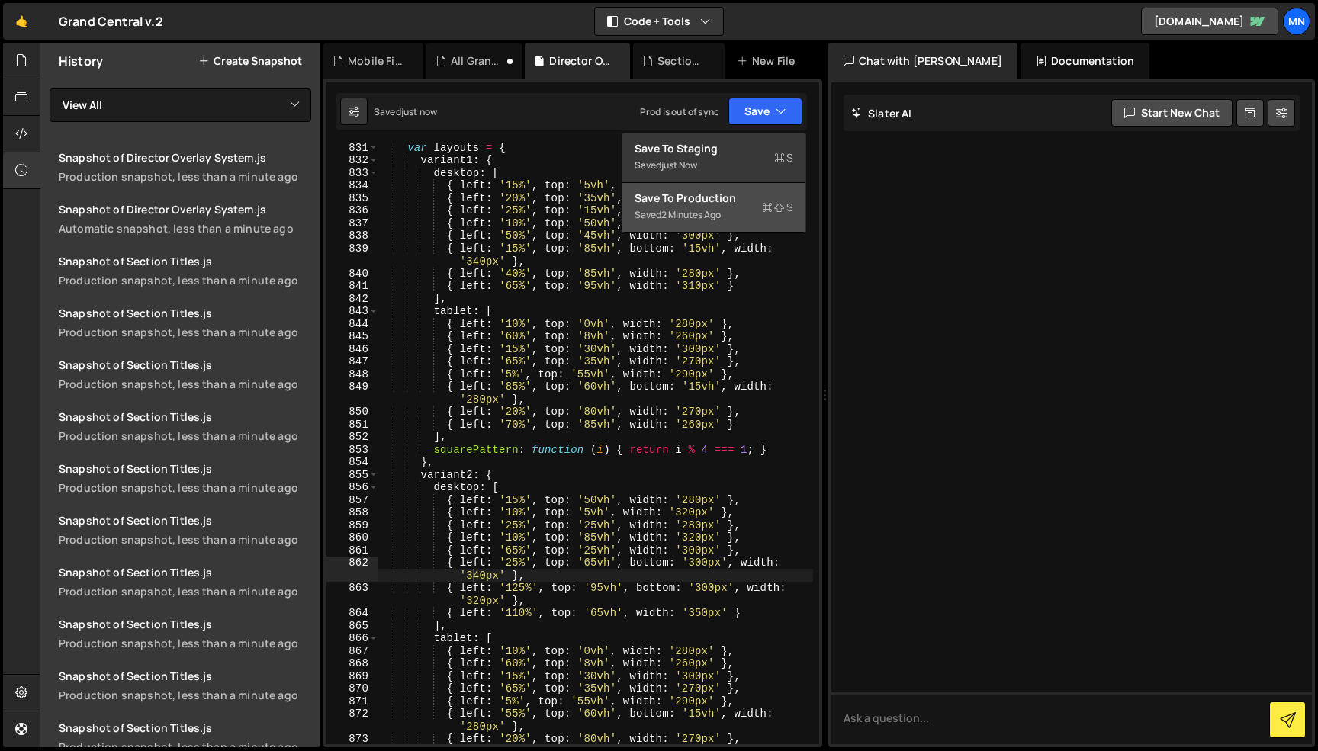
click at [757, 221] on div "Saved 2 minutes ago" at bounding box center [714, 215] width 159 height 18
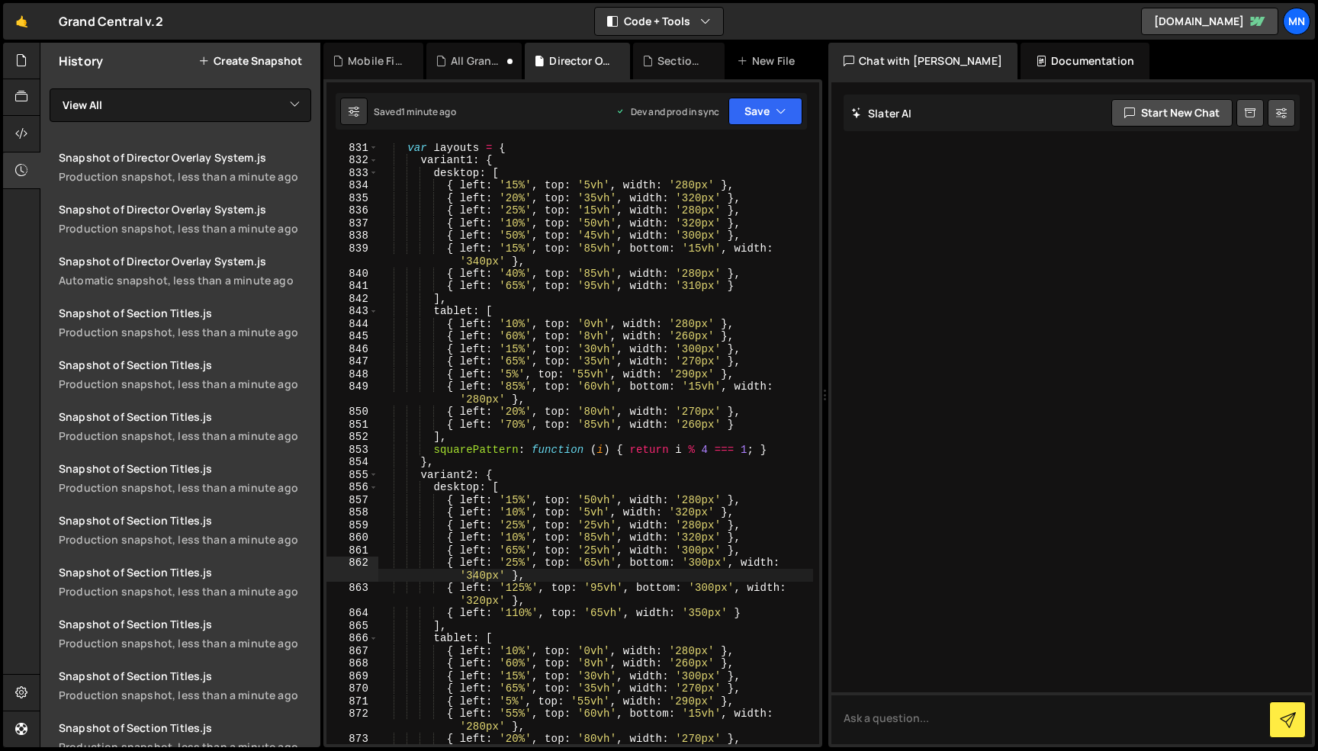
scroll to position [0, 8]
click at [461, 171] on div "var layouts = { variant1 : { desktop : [ { left : '15%' , top : '5vh' , width :…" at bounding box center [595, 454] width 435 height 626
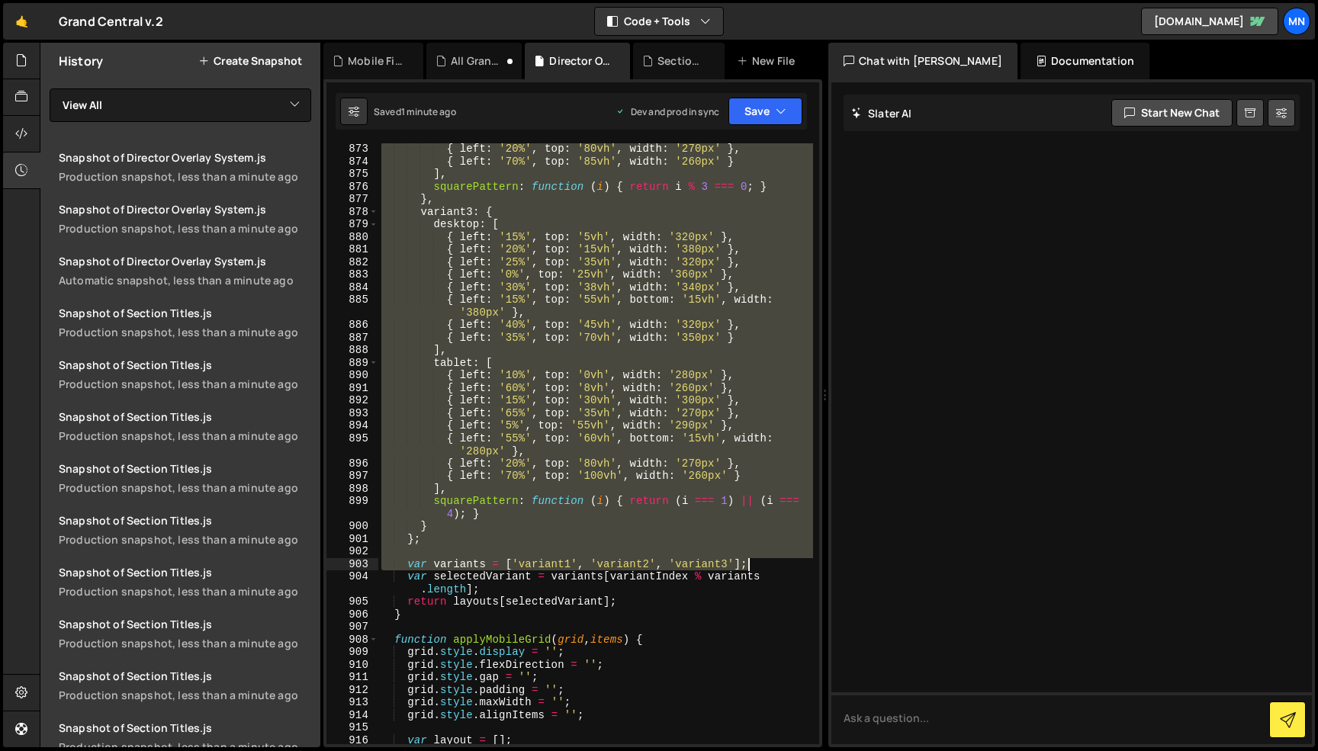
scroll to position [7775, 0]
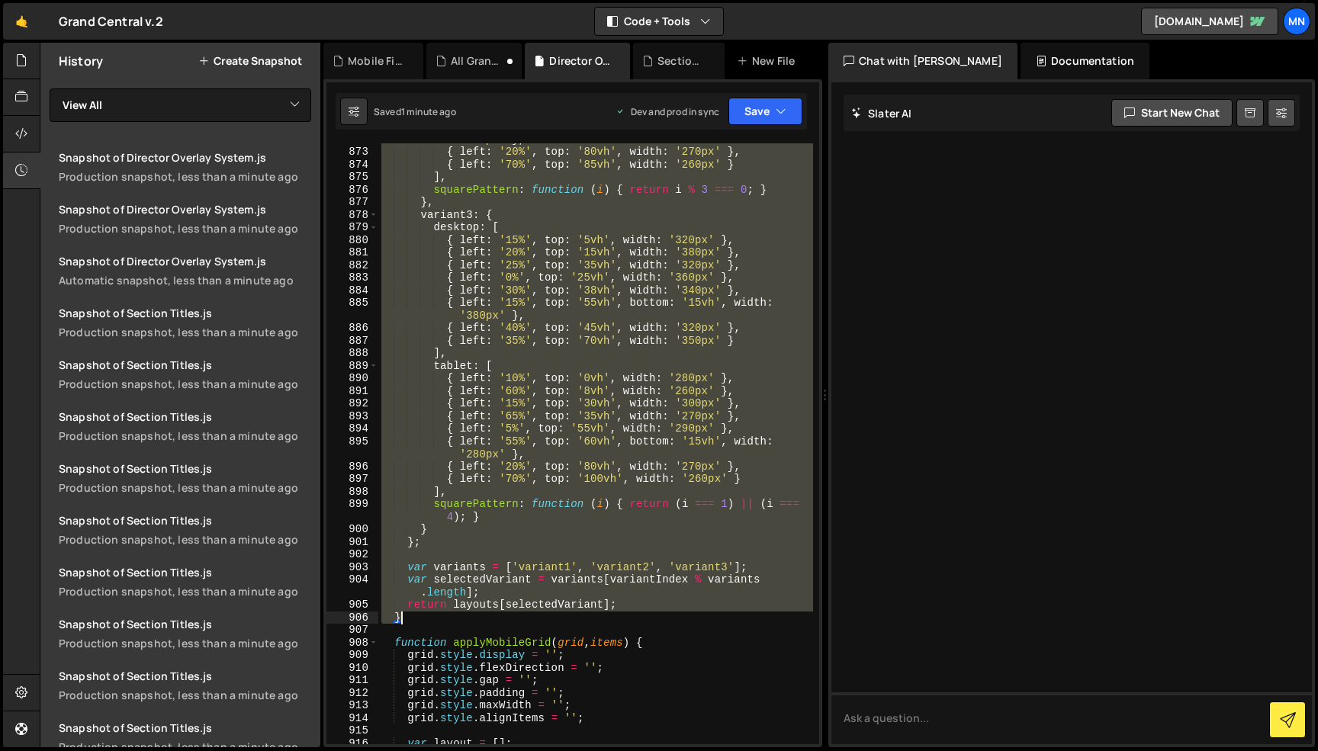
drag, startPoint x: 394, startPoint y: 187, endPoint x: 744, endPoint y: 617, distance: 554.2
click at [744, 617] on div "{ left : '55%' , top : '60vh' , bottom : '15vh' , width : '280px' } , { left : …" at bounding box center [595, 440] width 435 height 639
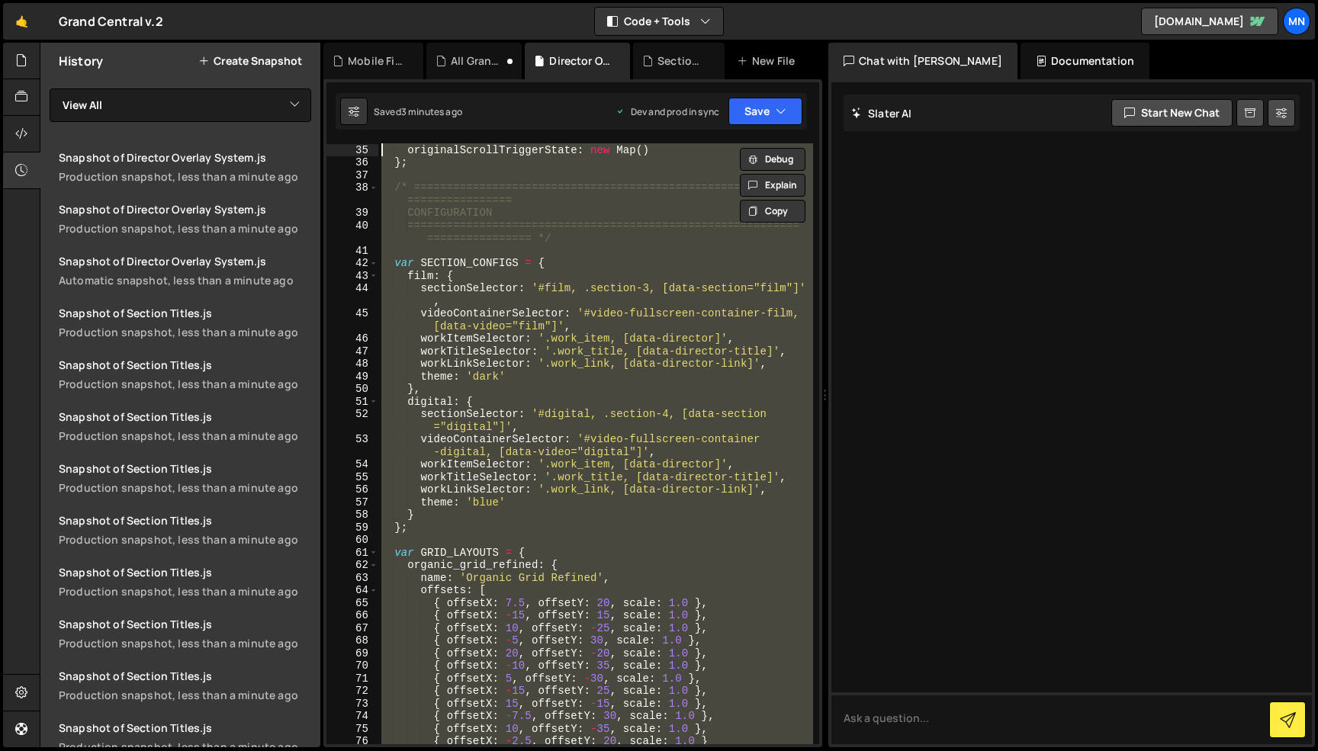
scroll to position [0, 0]
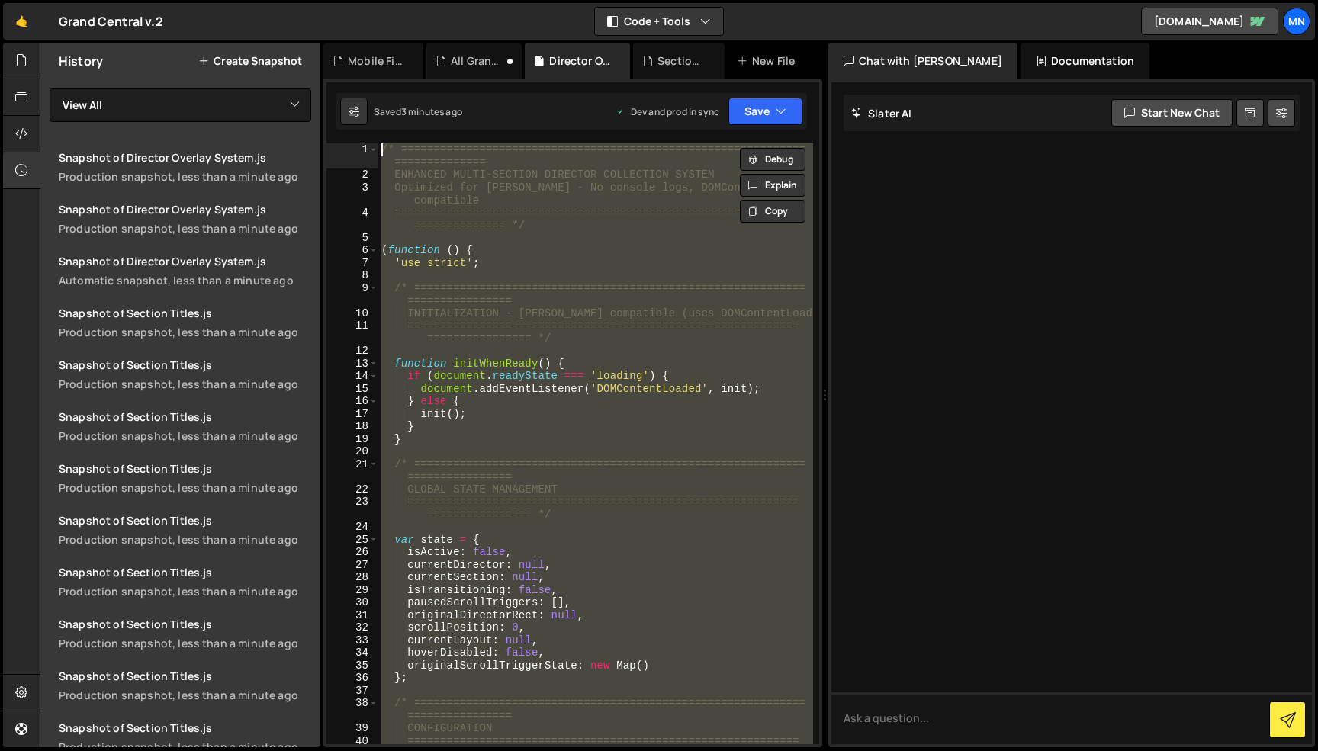
drag, startPoint x: 432, startPoint y: 678, endPoint x: 313, endPoint y: -96, distance: 783.4
click at [313, 0] on html "Projects [GEOGRAPHIC_DATA] Blog [GEOGRAPHIC_DATA] Projects Your Teams Invite te…" at bounding box center [659, 375] width 1318 height 751
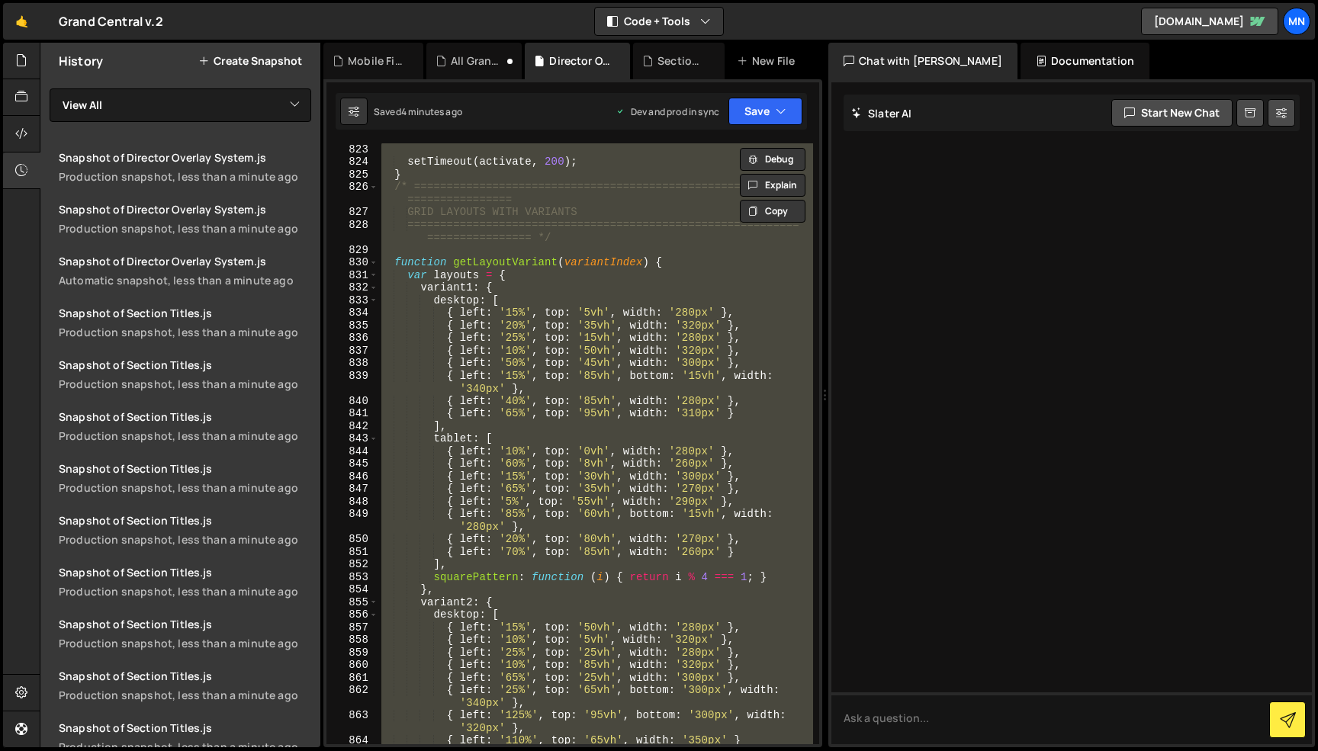
click at [639, 417] on div "setTimeout ( activate , 200 ) ; } /* ==========================================…" at bounding box center [595, 443] width 435 height 601
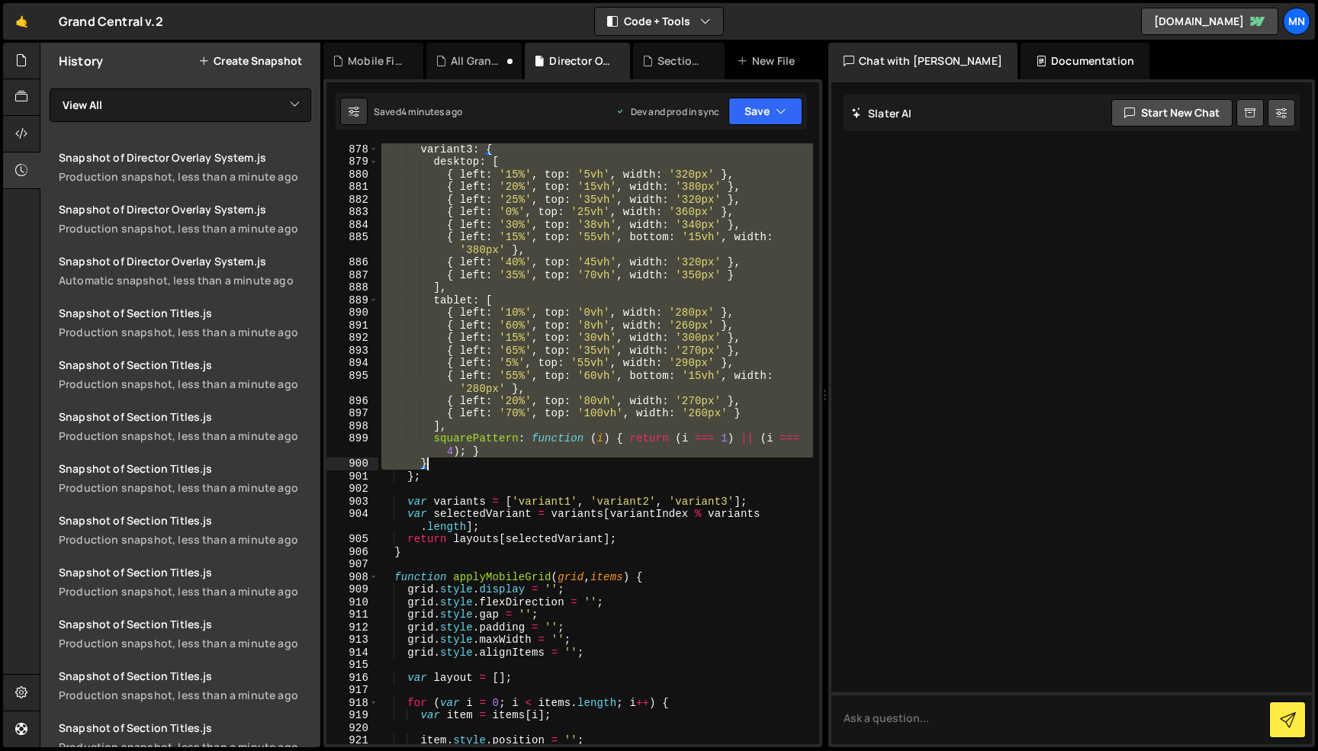
scroll to position [7814, 0]
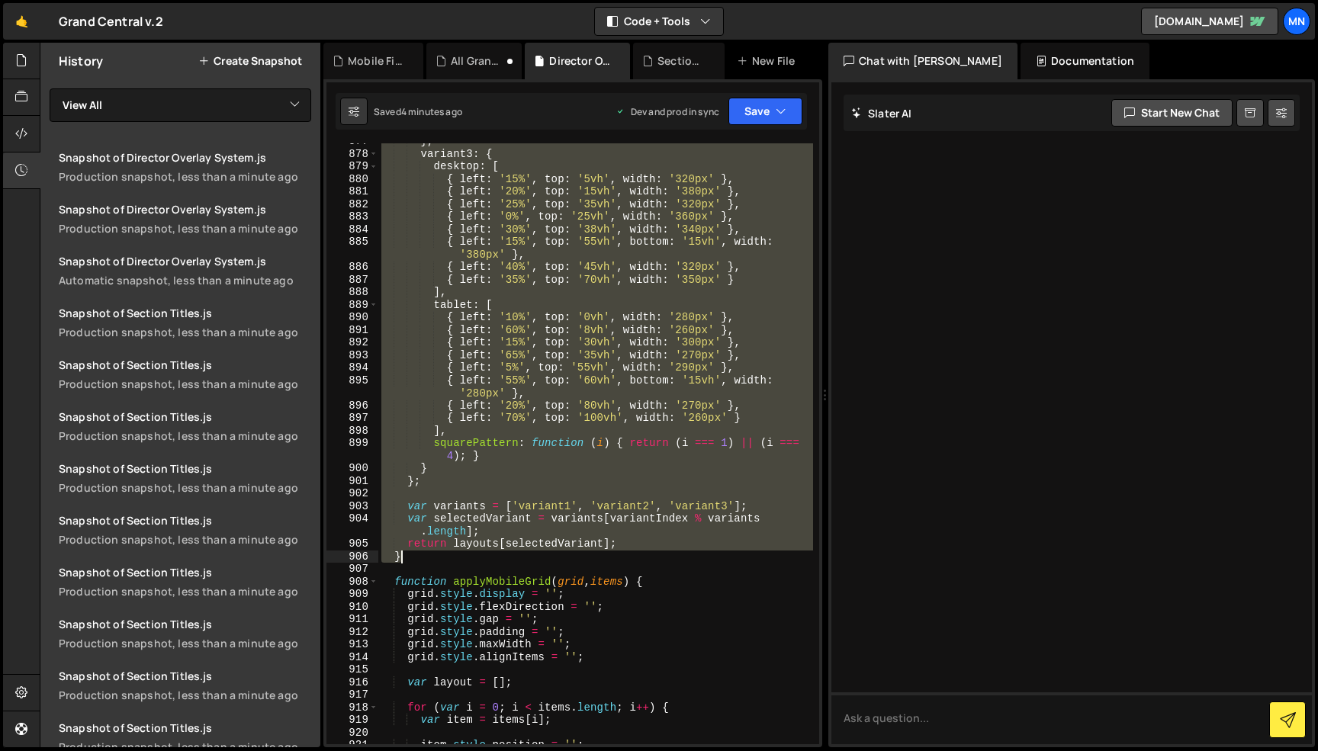
drag, startPoint x: 394, startPoint y: 265, endPoint x: 428, endPoint y: 558, distance: 294.9
click at [428, 558] on div "} , variant3 : { desktop : [ { left : '15%' , top : '5vh' , width : '320px' } ,…" at bounding box center [595, 448] width 435 height 626
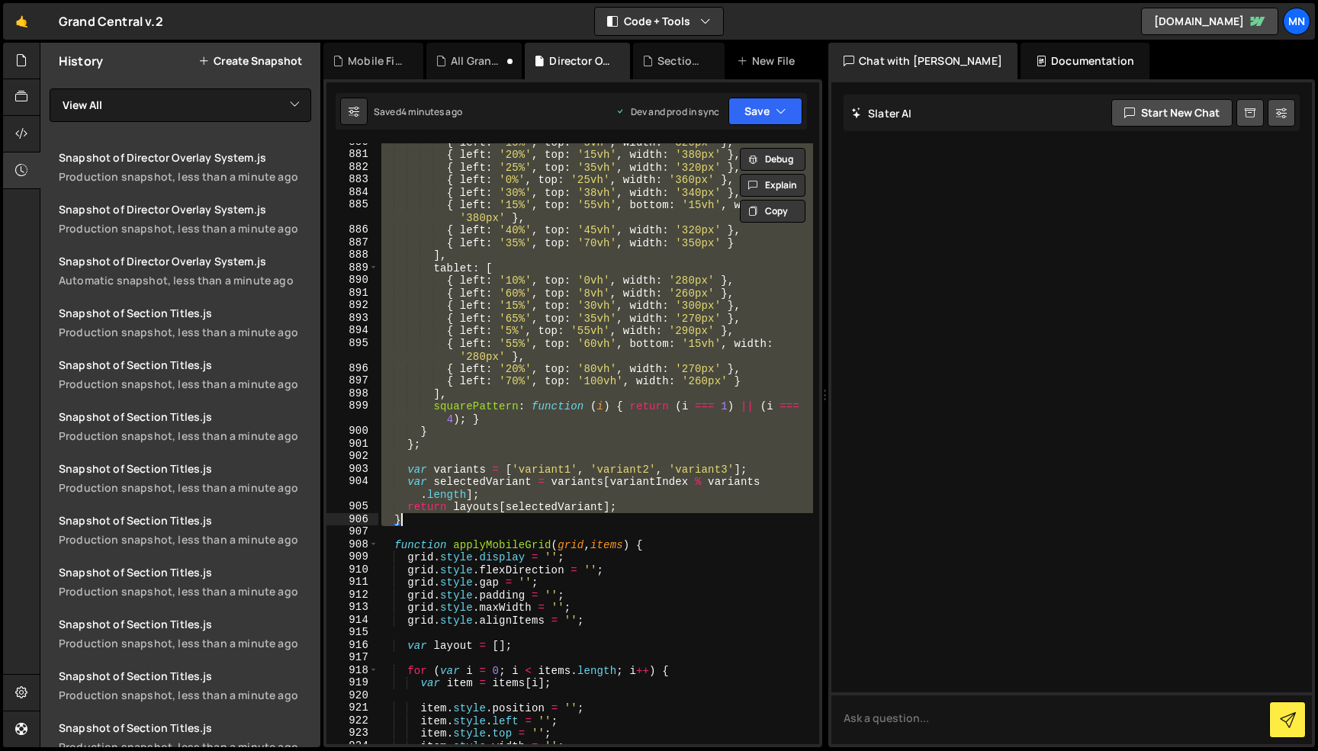
scroll to position [7839, 0]
paste textarea
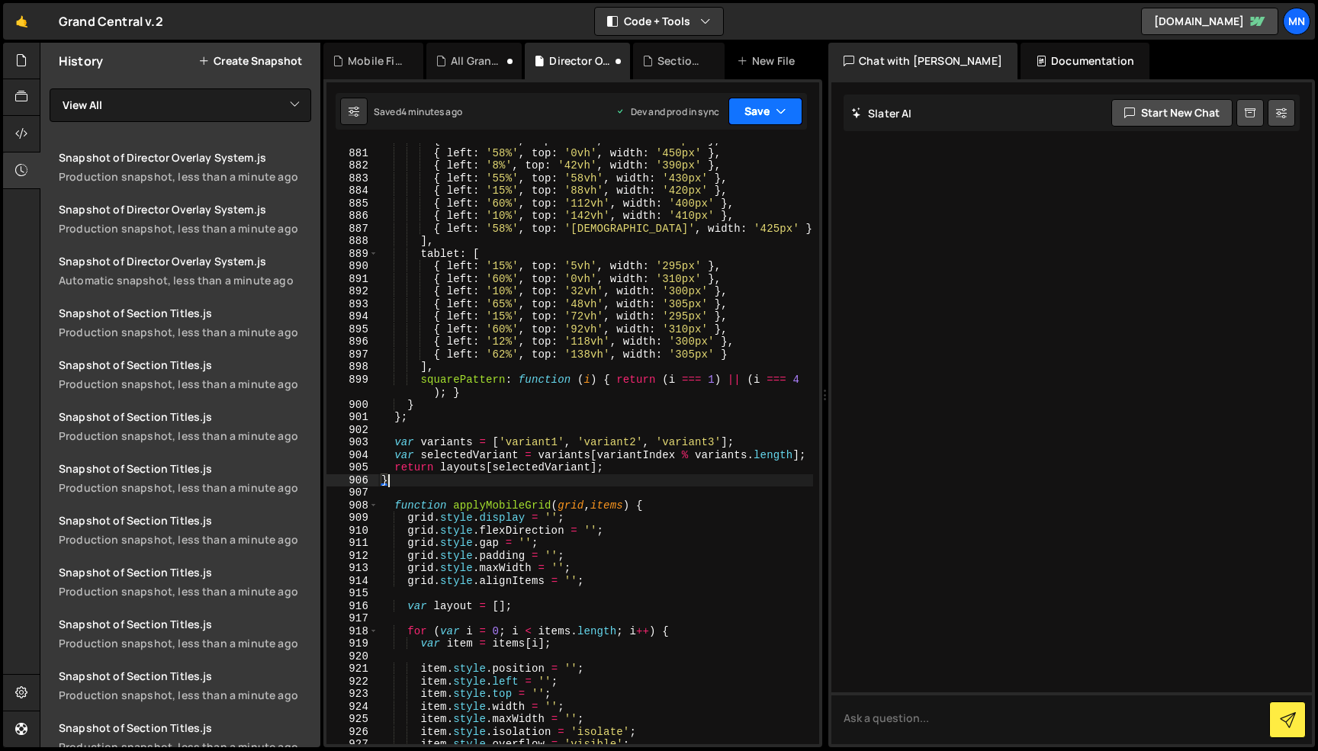
click at [782, 123] on button "Save" at bounding box center [765, 111] width 74 height 27
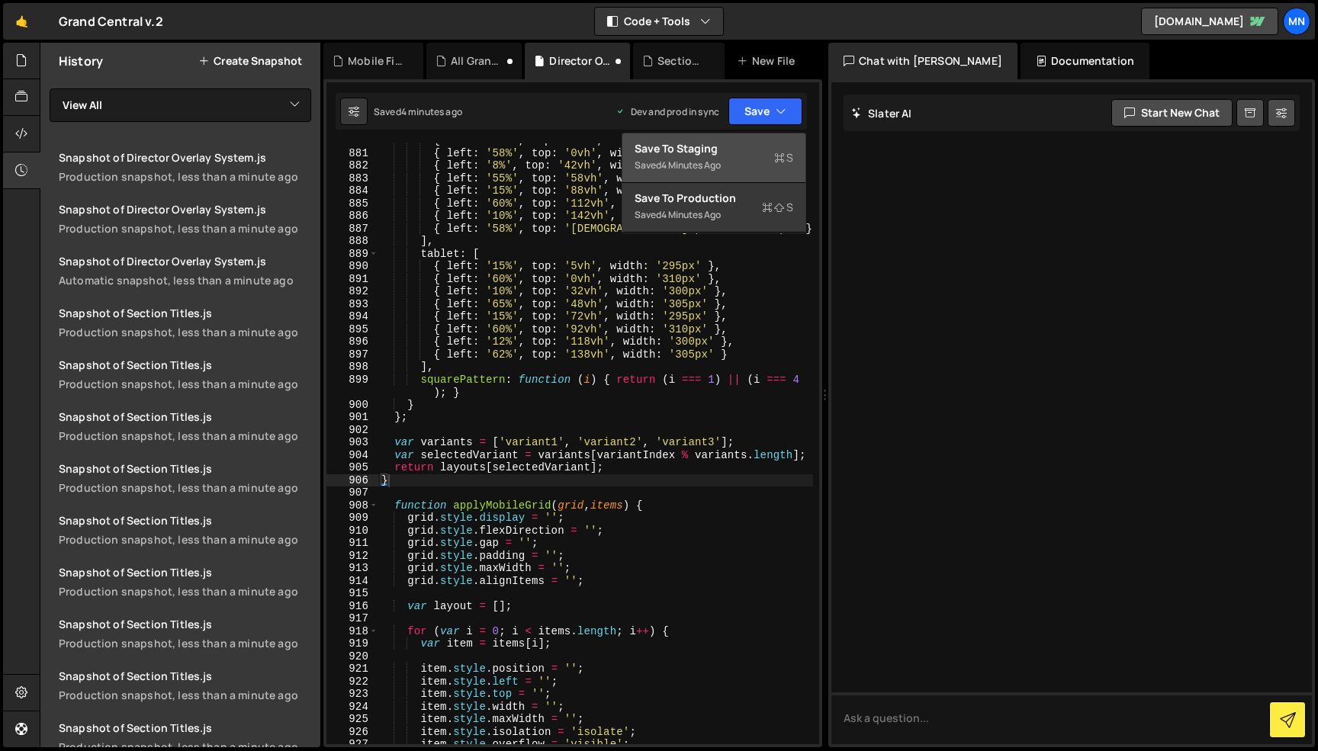
click at [756, 149] on div "Save to Staging S" at bounding box center [714, 148] width 159 height 15
type textarea "}"
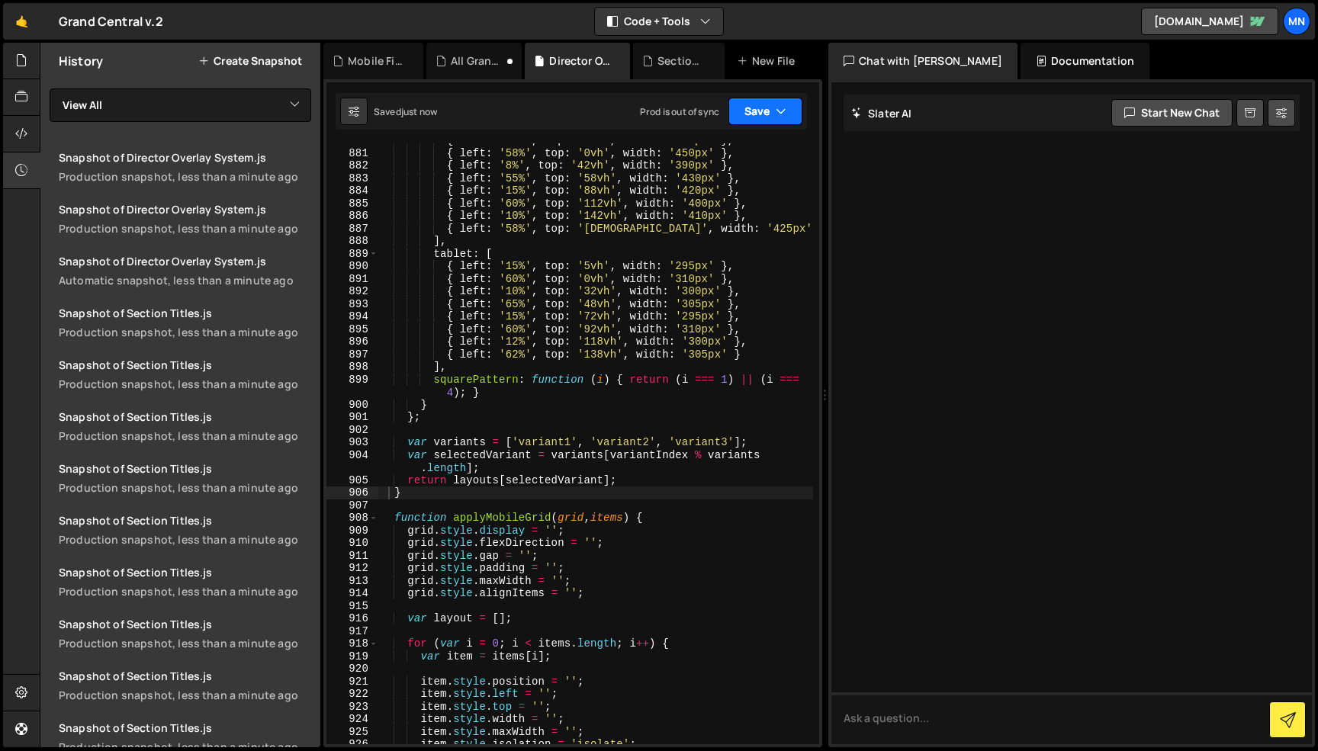
click at [786, 99] on button "Save" at bounding box center [765, 111] width 74 height 27
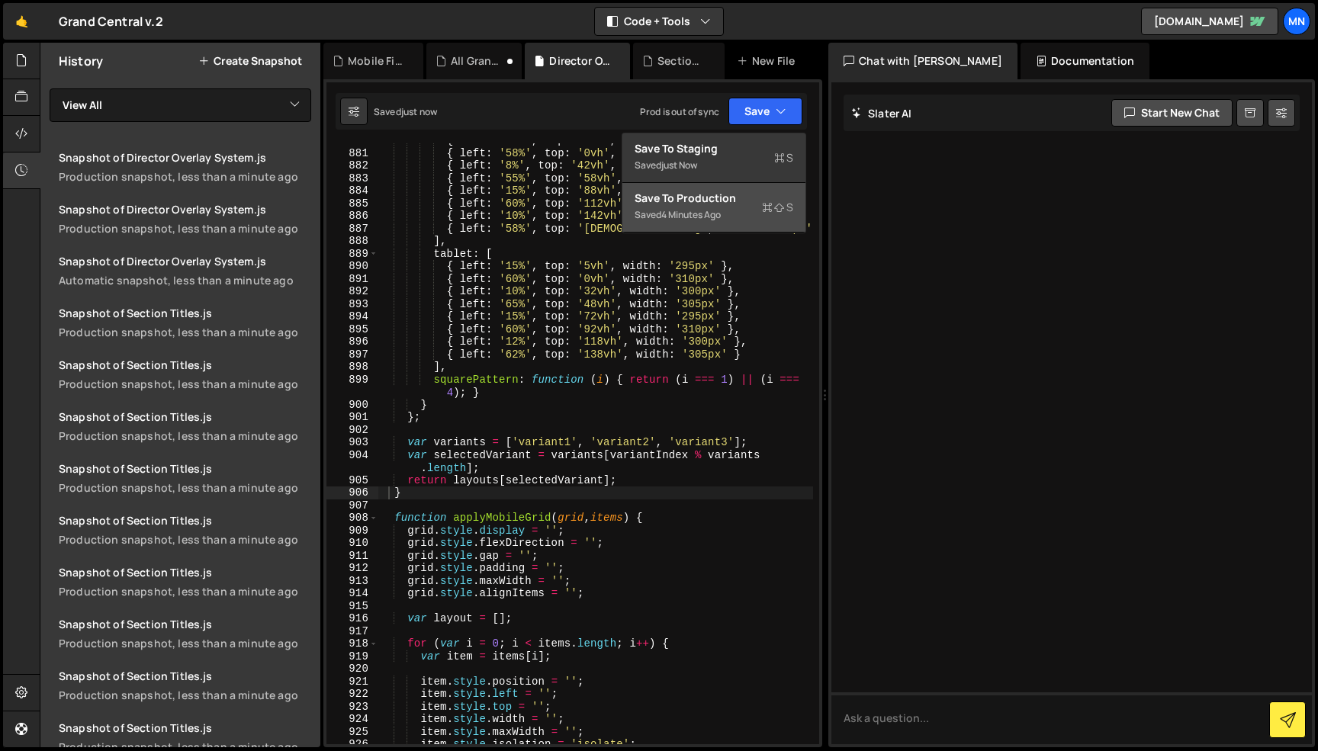
click at [771, 218] on div "Saved 4 minutes ago" at bounding box center [714, 215] width 159 height 18
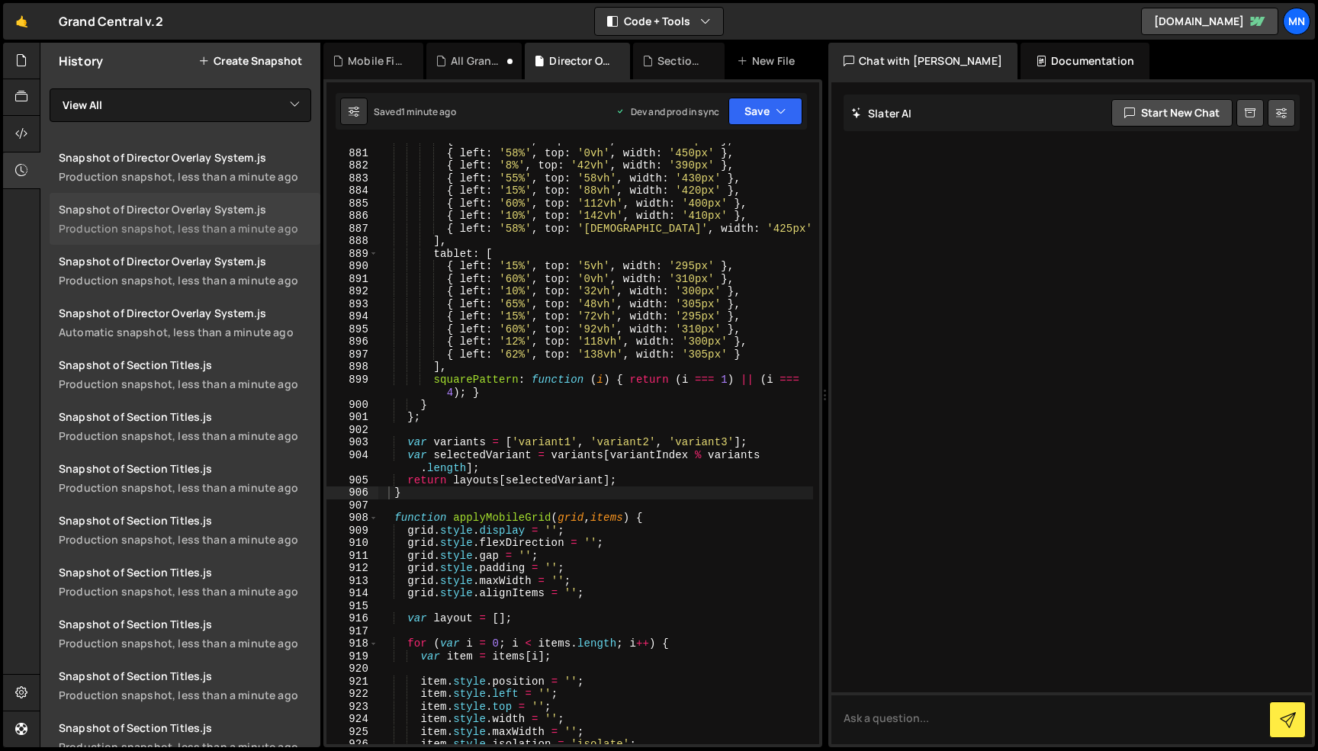
scroll to position [1, 0]
click at [442, 429] on div "{ left : '12%' , top : '8vh' , width : '410px' } , { left : '58%' , top : '0vh'…" at bounding box center [595, 447] width 435 height 626
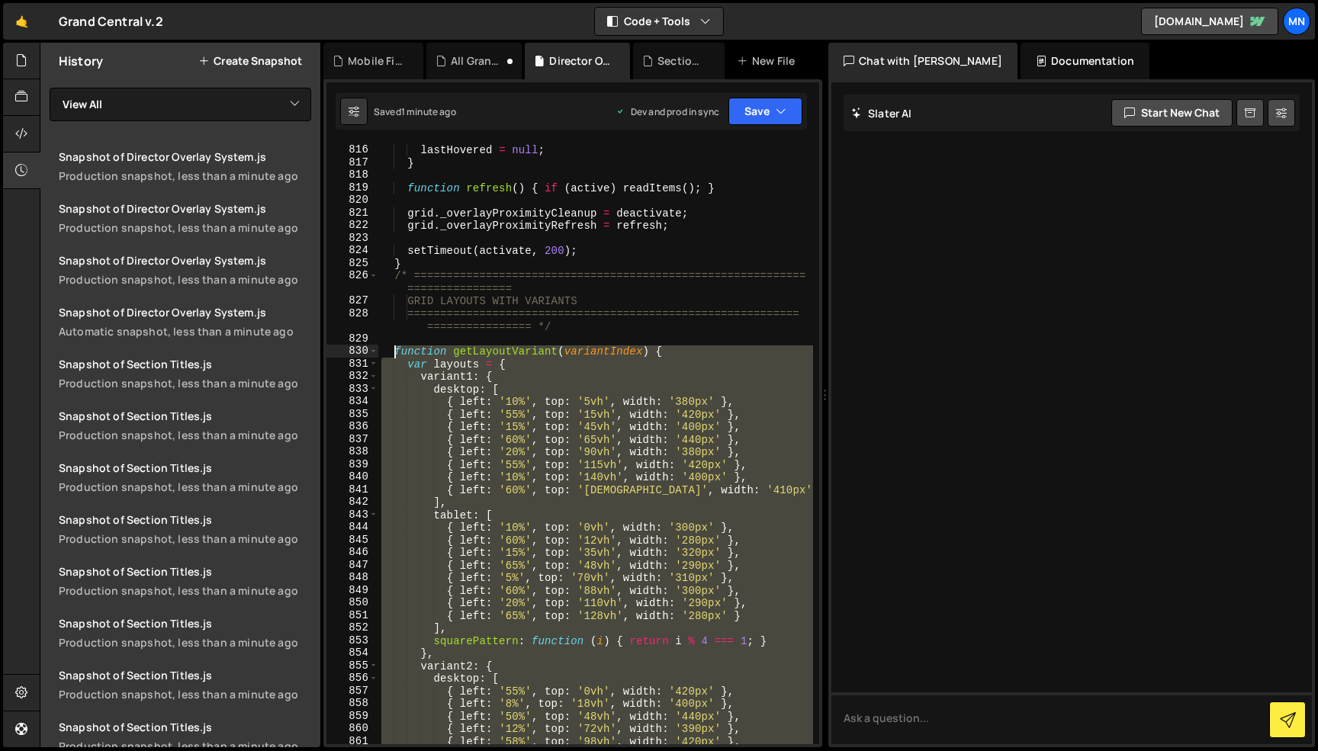
drag, startPoint x: 411, startPoint y: 492, endPoint x: 391, endPoint y: 353, distance: 140.3
click at [391, 353] on div "items = [ ] ; lastHovered = null ; } function refresh ( ) { if ( active ) readI…" at bounding box center [595, 444] width 435 height 626
paste textarea "}"
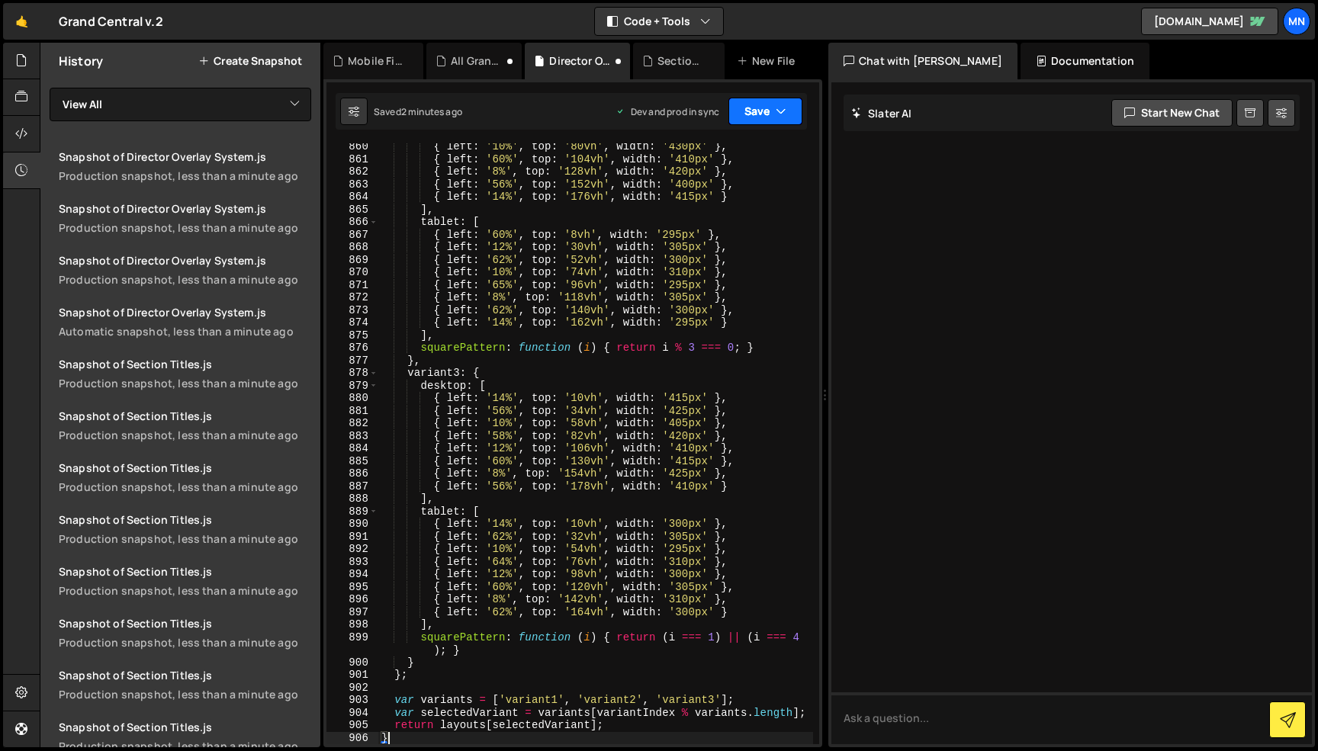
click at [747, 112] on button "Save" at bounding box center [765, 111] width 74 height 27
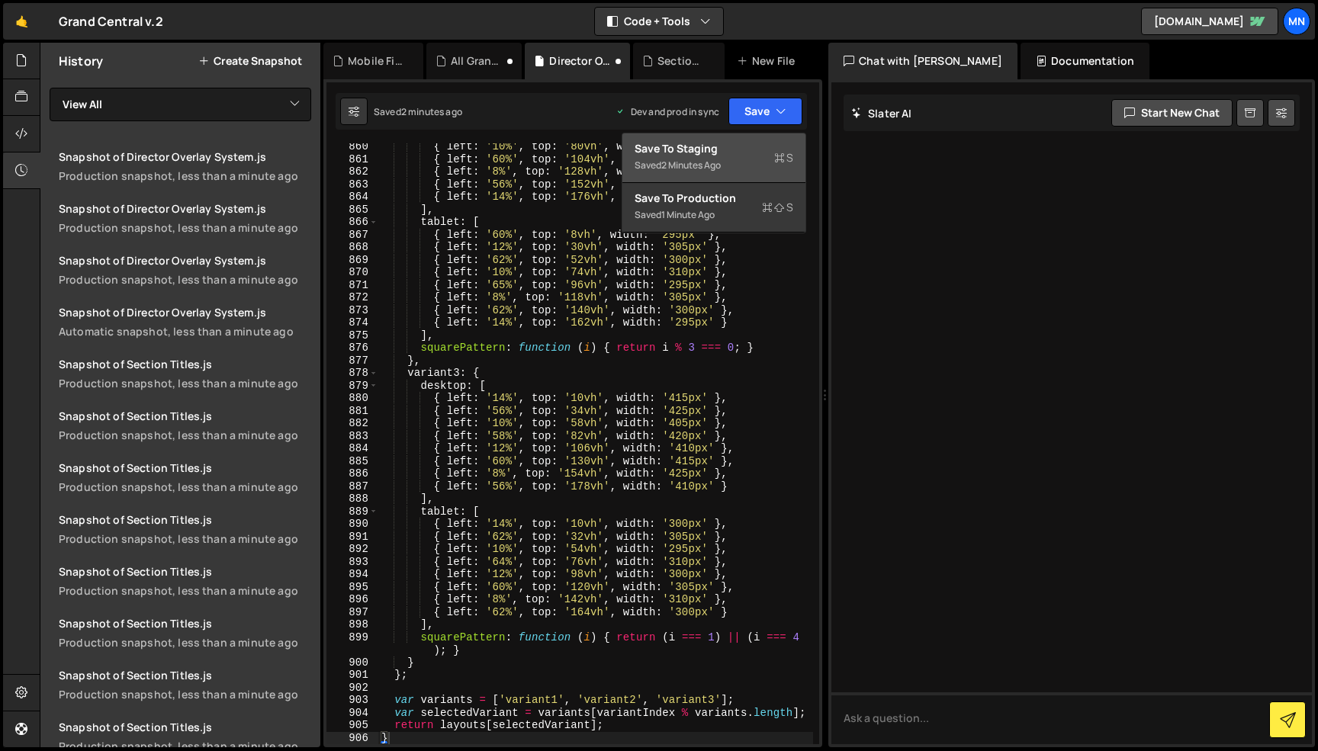
click at [746, 148] on div "Save to Staging S" at bounding box center [714, 148] width 159 height 15
type textarea "}"
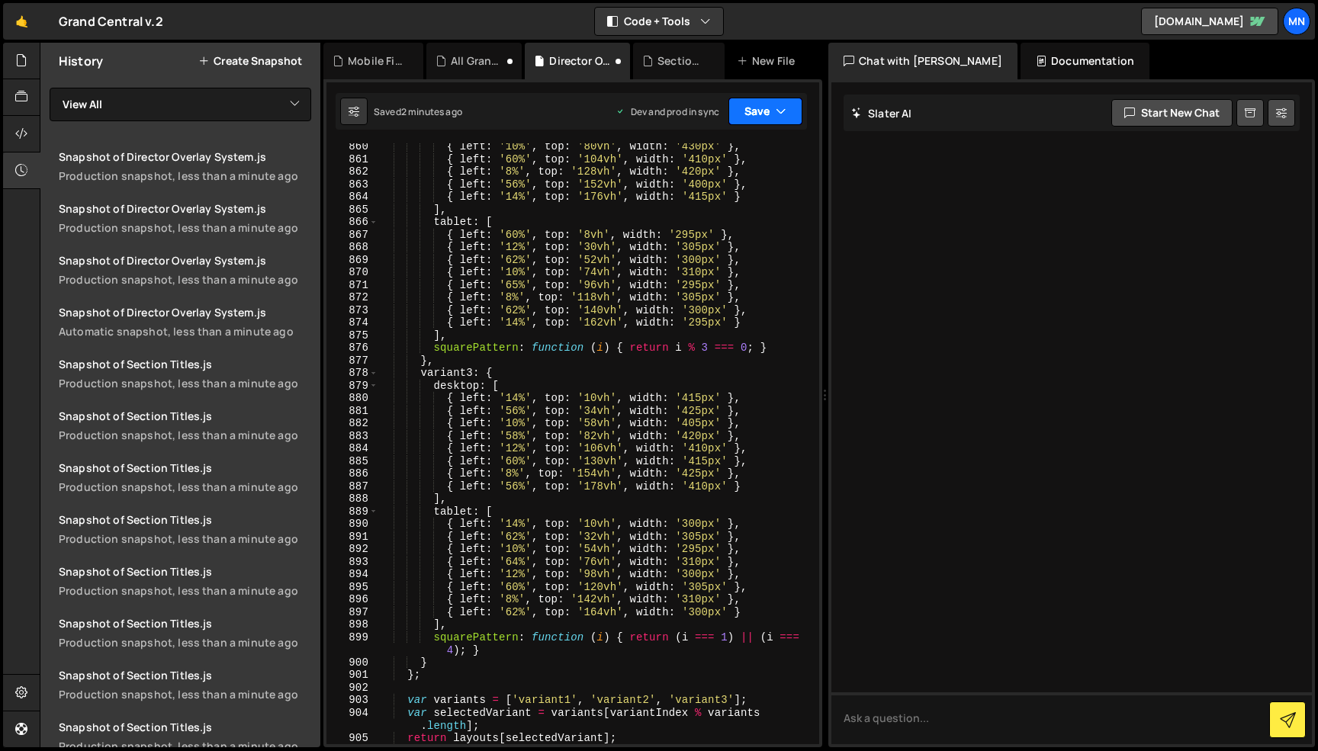
click at [770, 115] on button "Save" at bounding box center [765, 111] width 74 height 27
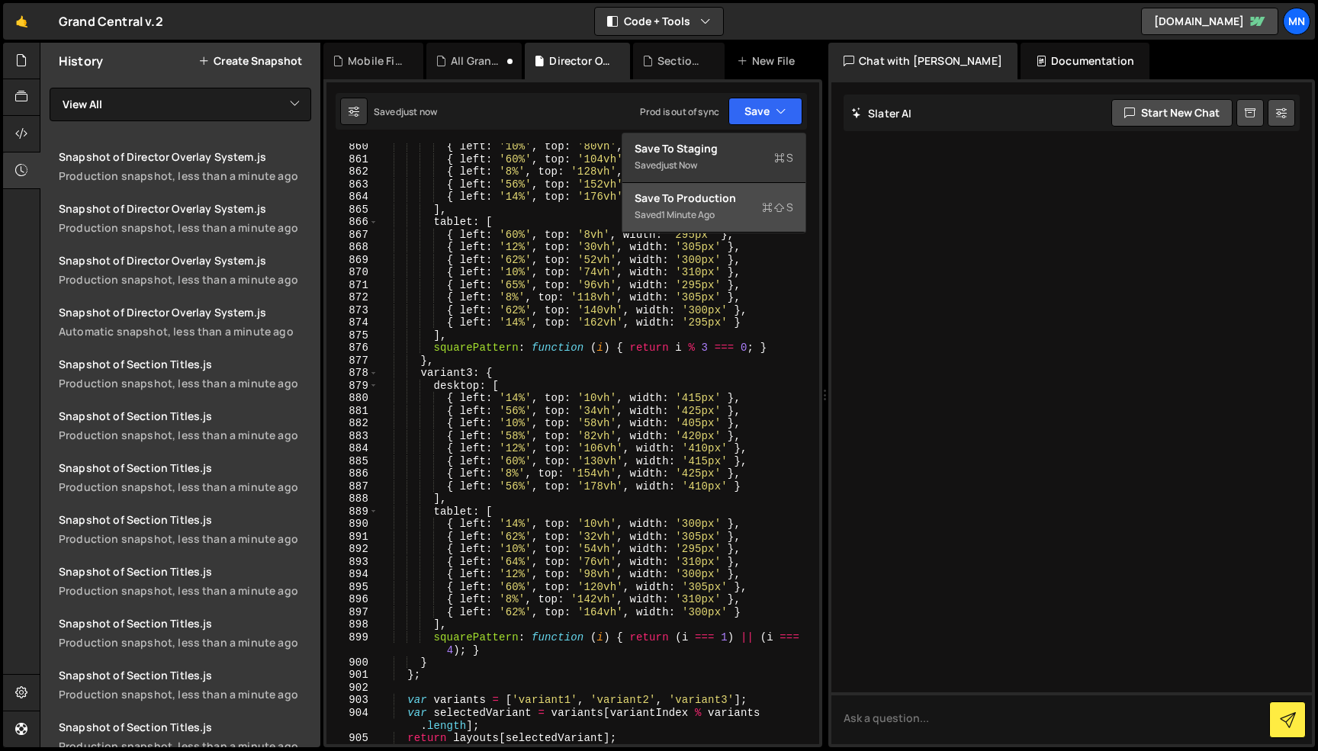
click at [738, 204] on div "Save to Production S" at bounding box center [714, 198] width 159 height 15
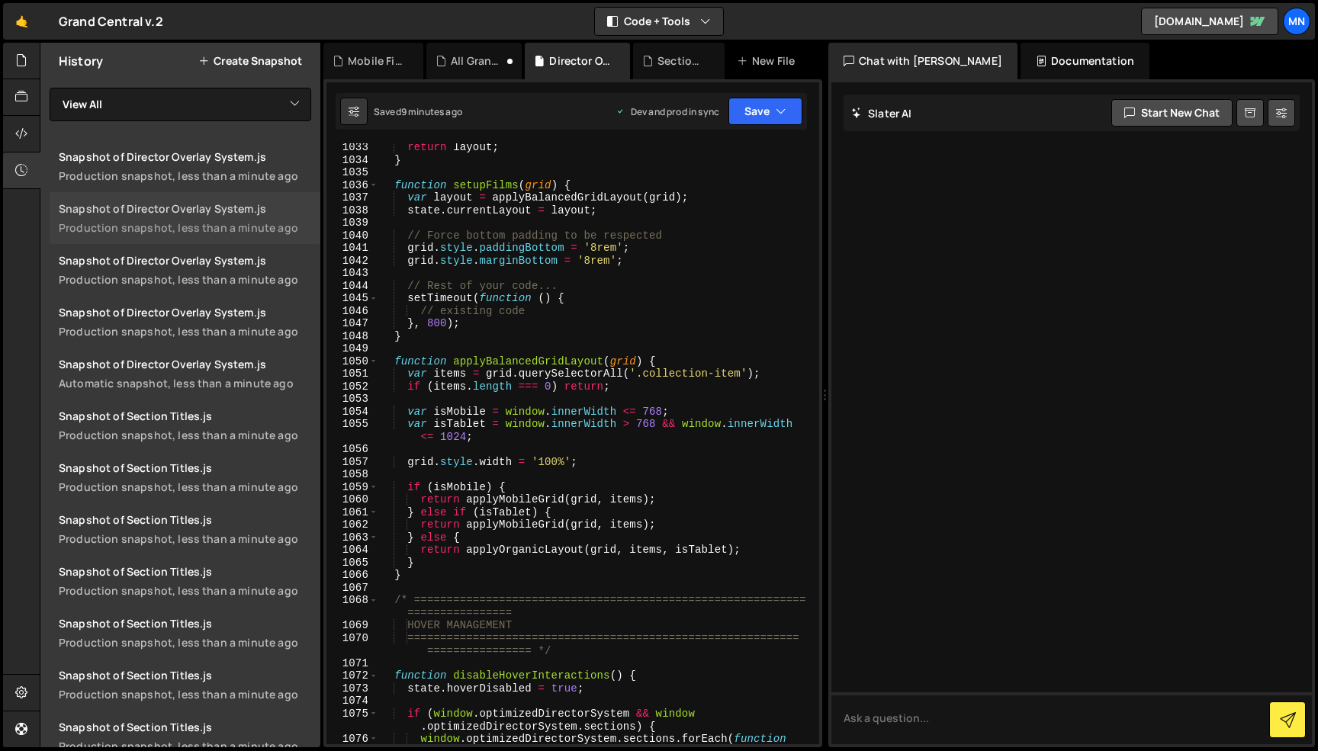
scroll to position [112, 0]
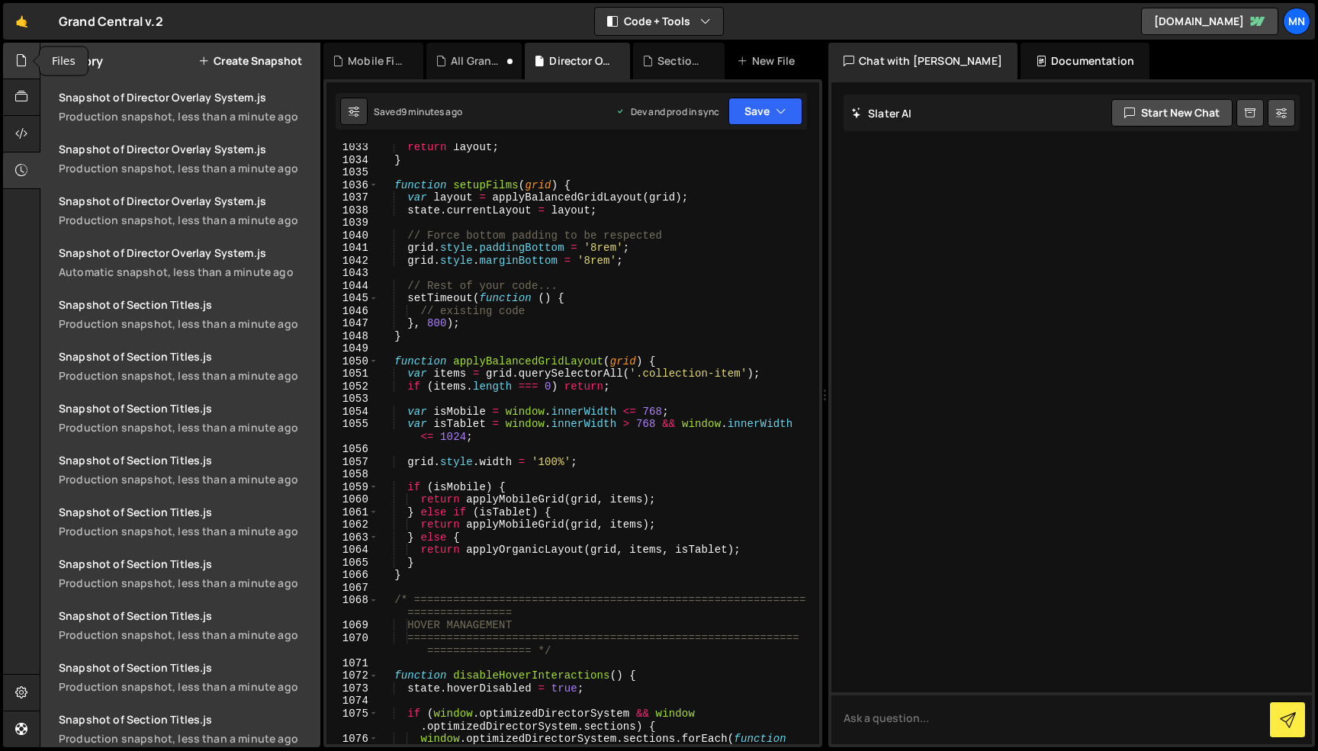
drag, startPoint x: 30, startPoint y: 63, endPoint x: 37, endPoint y: 67, distance: 8.9
click at [31, 62] on div at bounding box center [21, 61] width 37 height 37
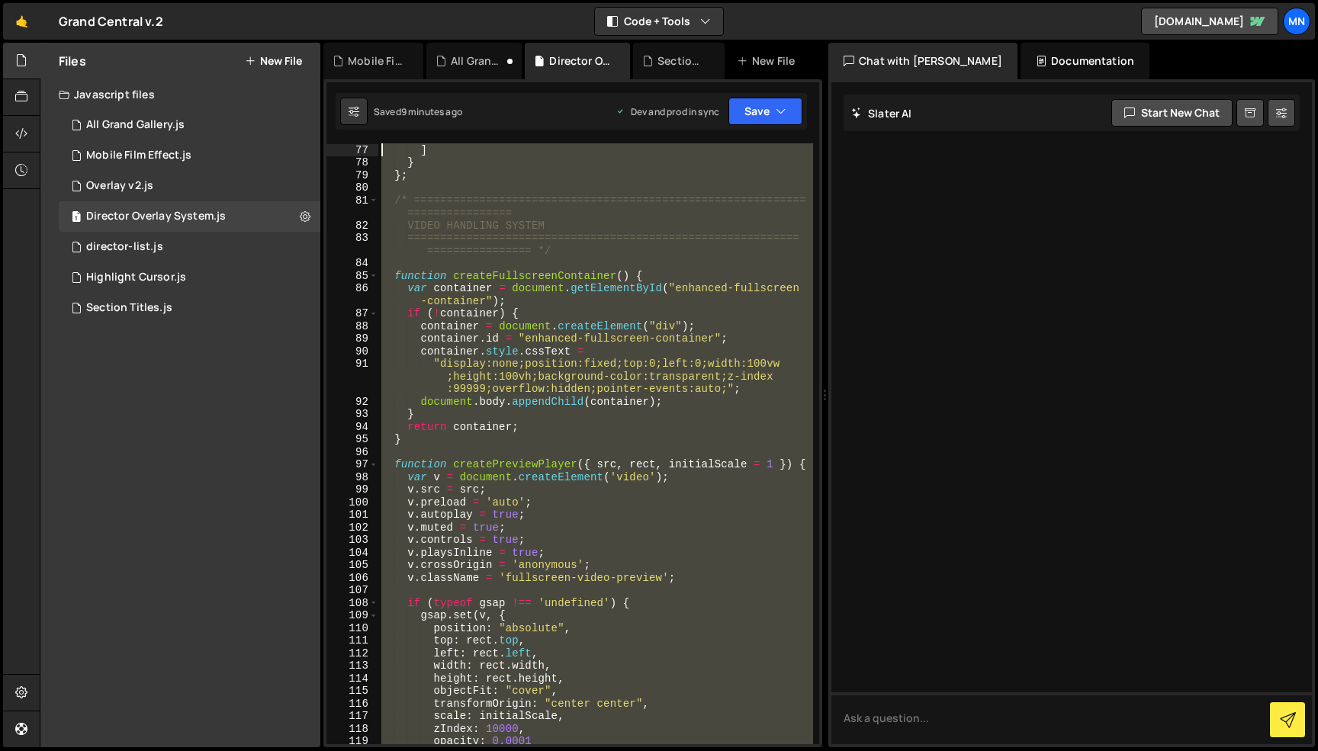
scroll to position [0, 0]
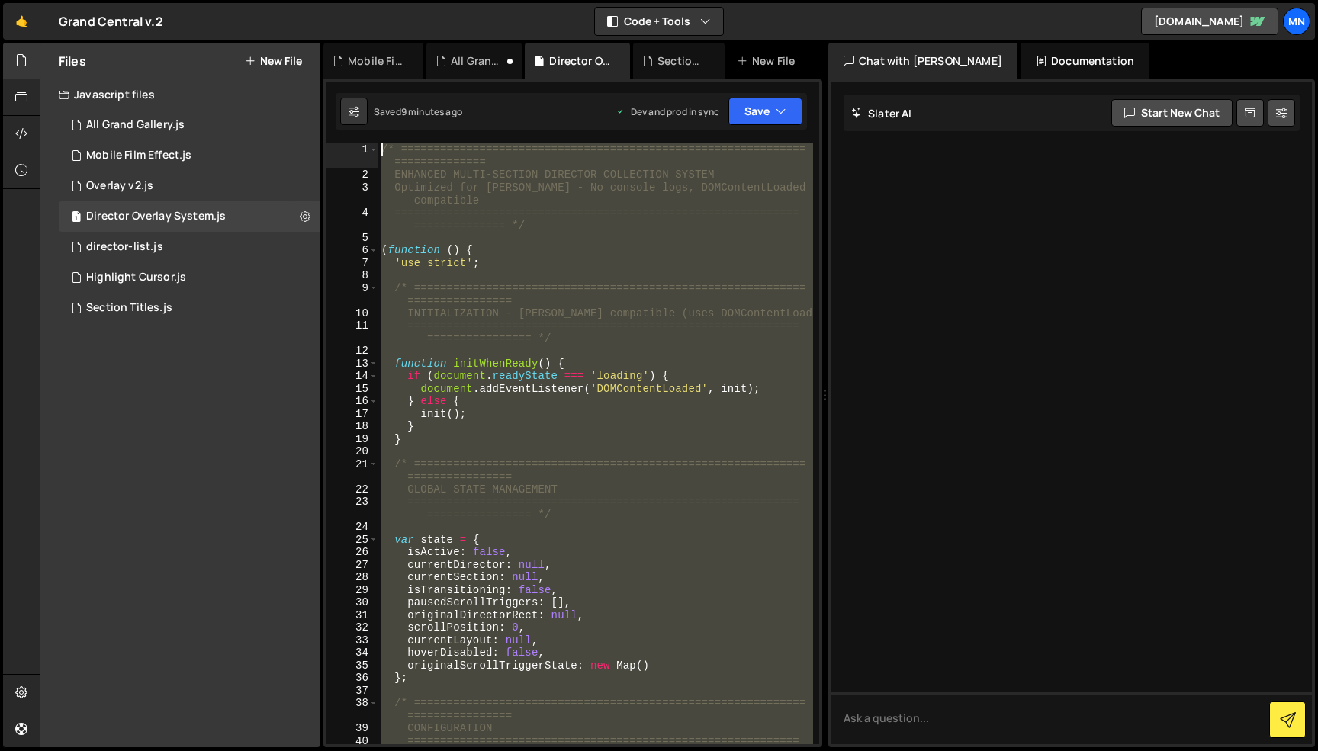
drag, startPoint x: 444, startPoint y: 736, endPoint x: 355, endPoint y: -96, distance: 836.9
click at [355, 0] on html "Projects [GEOGRAPHIC_DATA] Blog [GEOGRAPHIC_DATA] Projects Your Teams Invite te…" at bounding box center [659, 375] width 1318 height 751
paste textarea "})();"
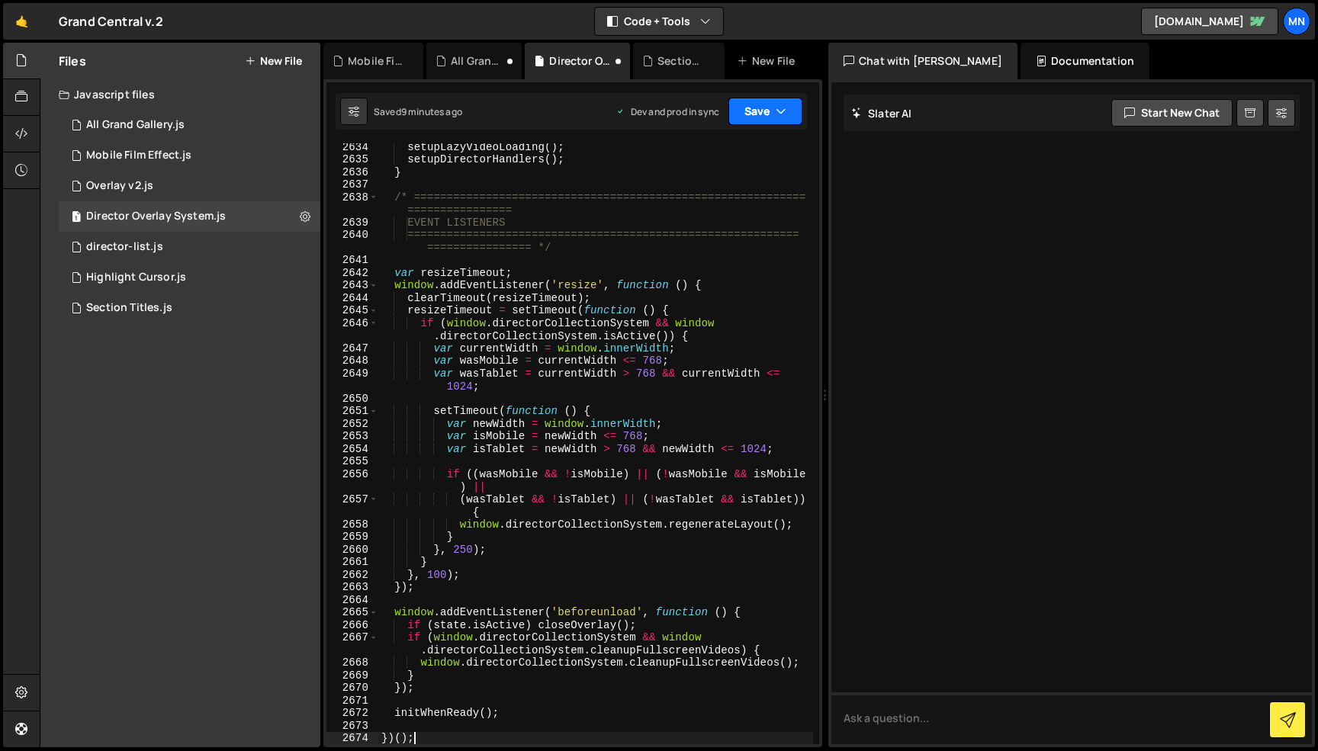
click at [774, 106] on button "Save" at bounding box center [765, 111] width 74 height 27
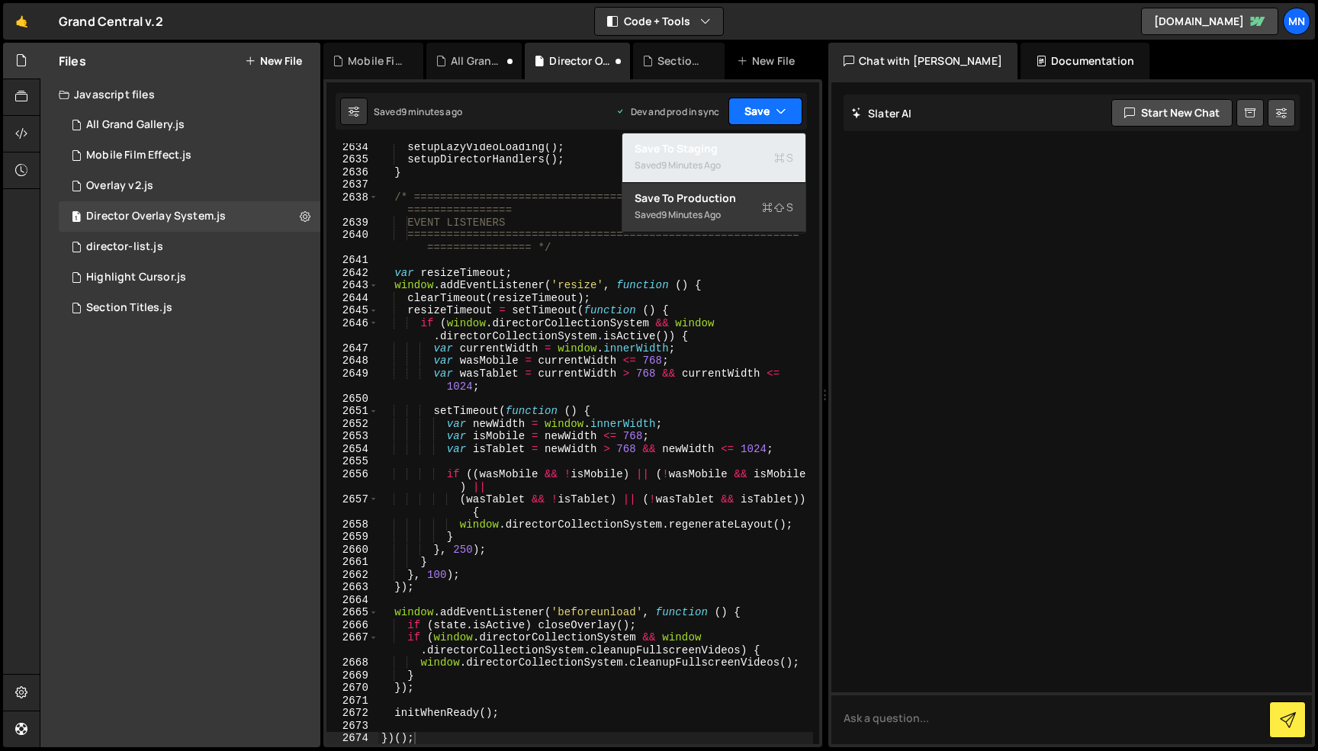
drag, startPoint x: 712, startPoint y: 147, endPoint x: 770, endPoint y: 113, distance: 66.7
click at [716, 146] on div "Save to Staging S" at bounding box center [714, 148] width 159 height 15
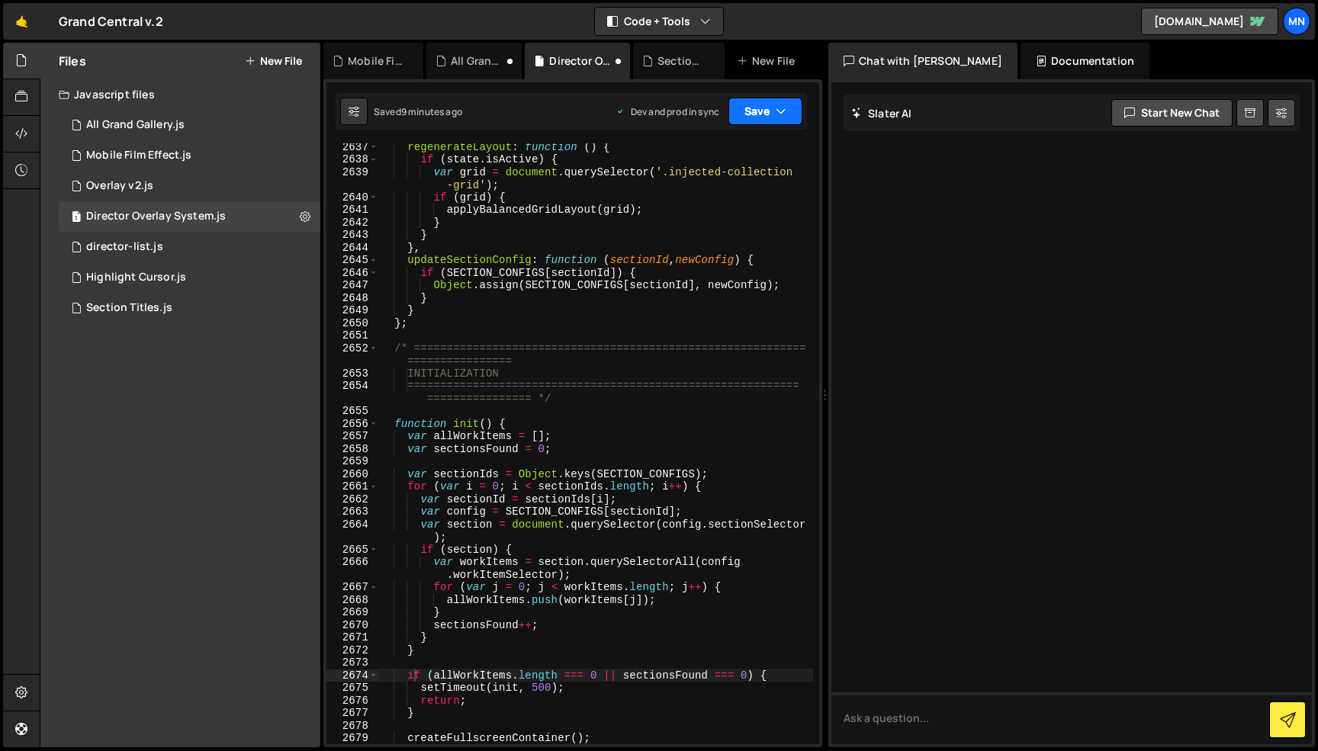
scroll to position [24193, 0]
click at [773, 105] on button "Save" at bounding box center [765, 111] width 74 height 27
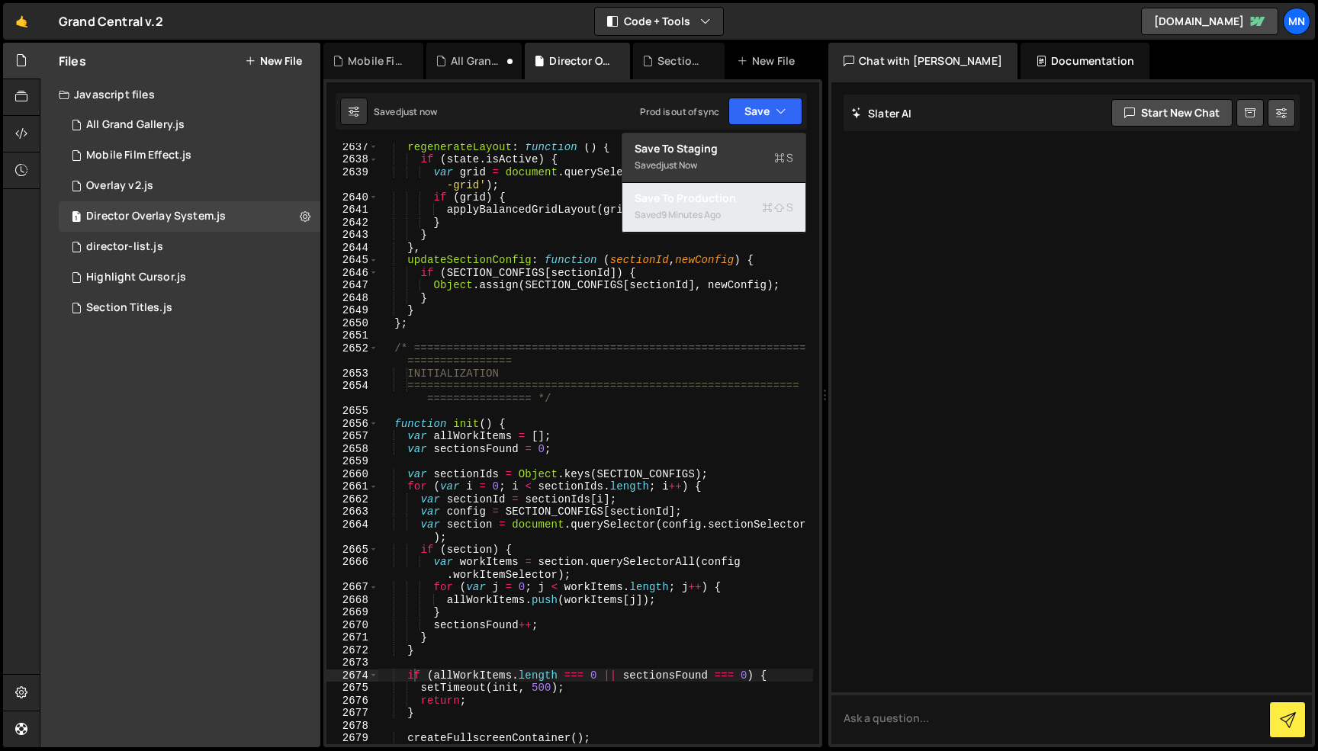
click at [731, 195] on div "Save to Production S" at bounding box center [714, 198] width 159 height 15
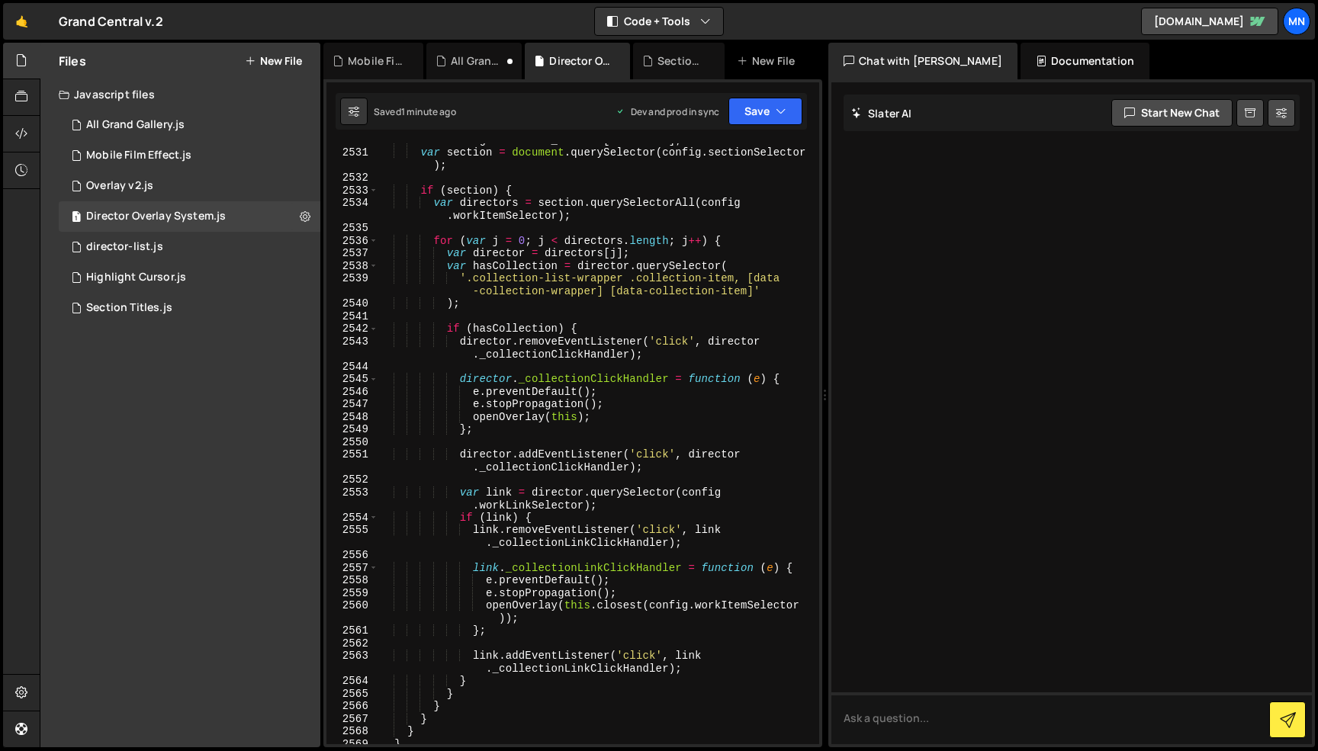
scroll to position [22521, 0]
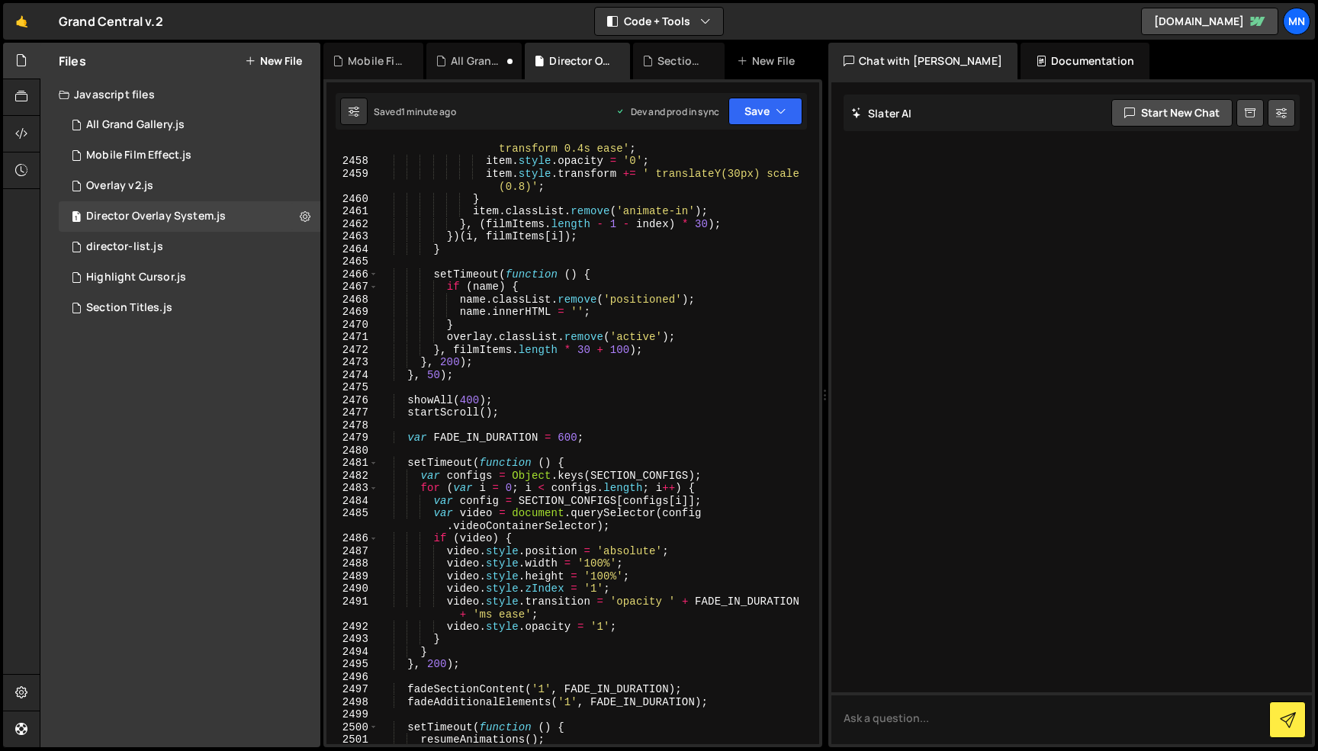
drag, startPoint x: 818, startPoint y: 691, endPoint x: 818, endPoint y: 139, distance: 552.2
click at [818, 139] on div "} 689 690 691 692 693 694 695 696 697 698 699 700 701 702 703 704 705 706 707 7…" at bounding box center [572, 413] width 499 height 668
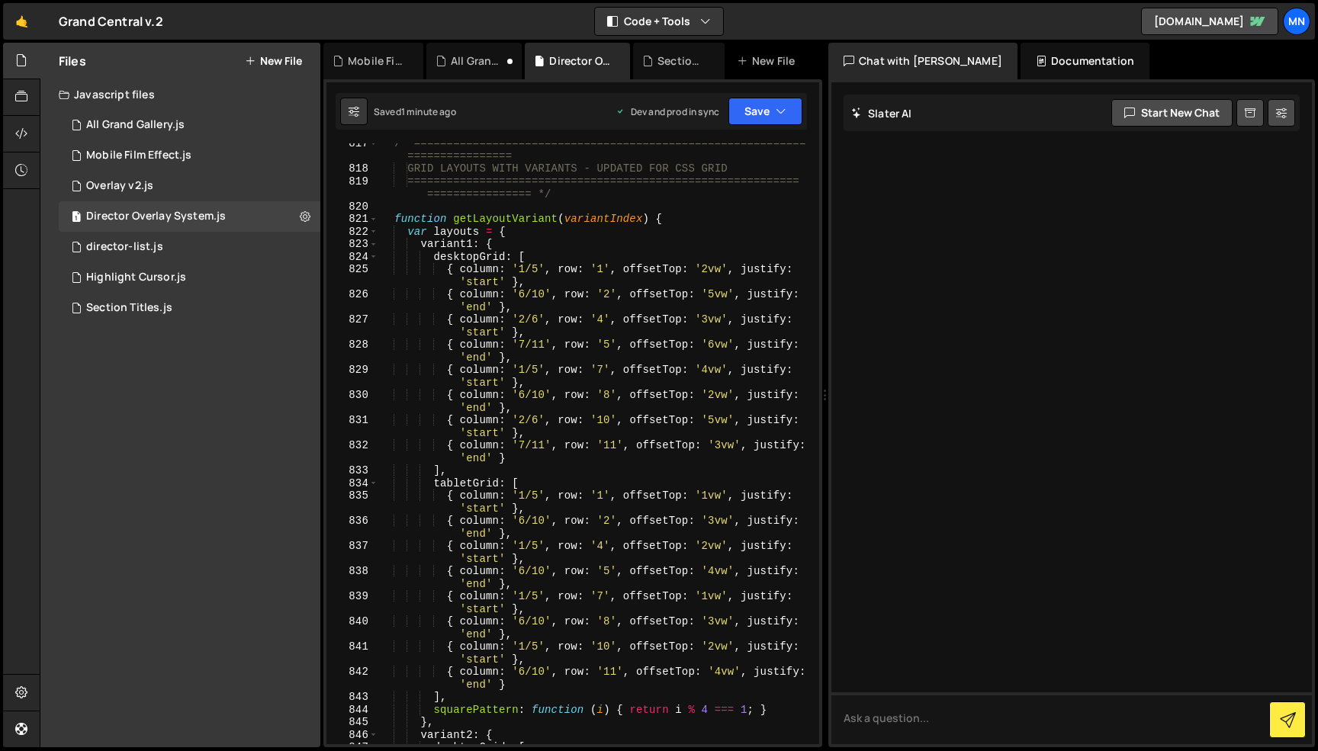
scroll to position [7302, 0]
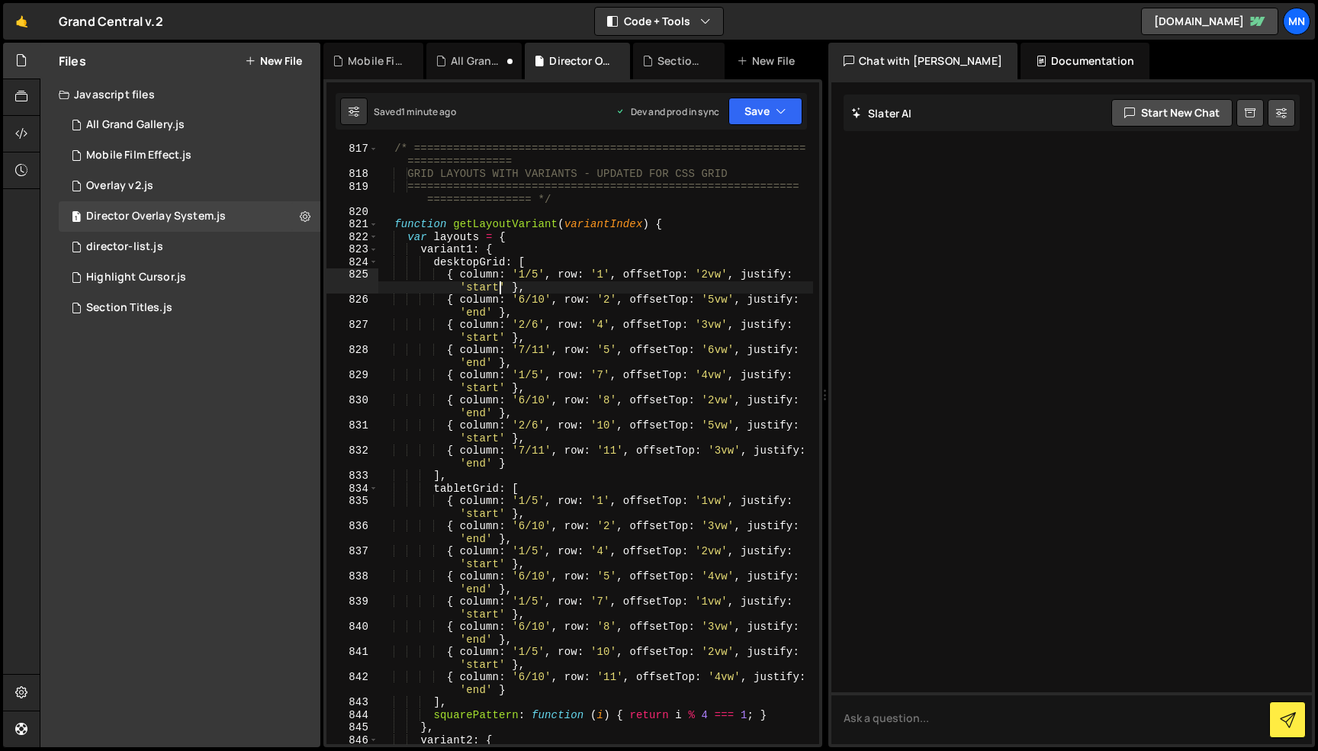
click at [501, 291] on div "/* ============================================================ ===============…" at bounding box center [595, 462] width 435 height 639
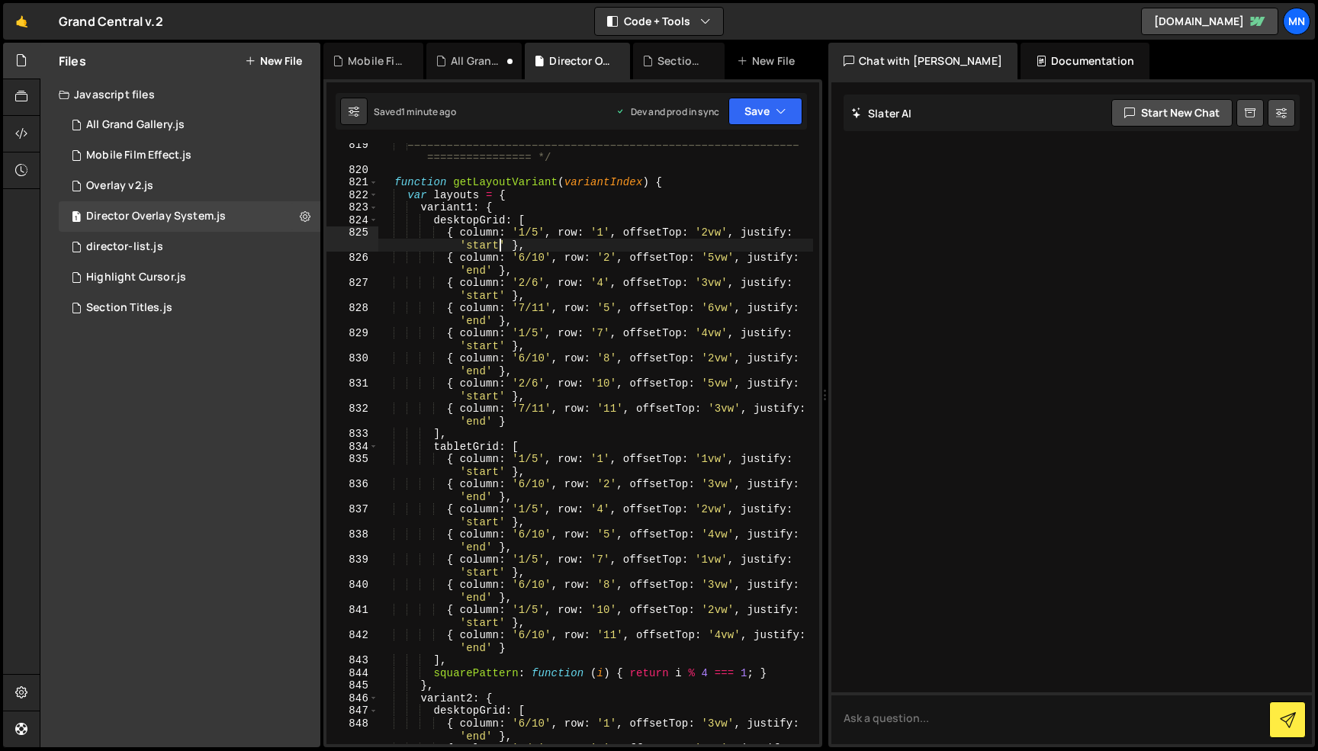
scroll to position [7328, 0]
click at [536, 233] on div "============================================================ ================ *…" at bounding box center [595, 466] width 435 height 651
click at [562, 246] on div "============================================================ ================ *…" at bounding box center [595, 466] width 435 height 651
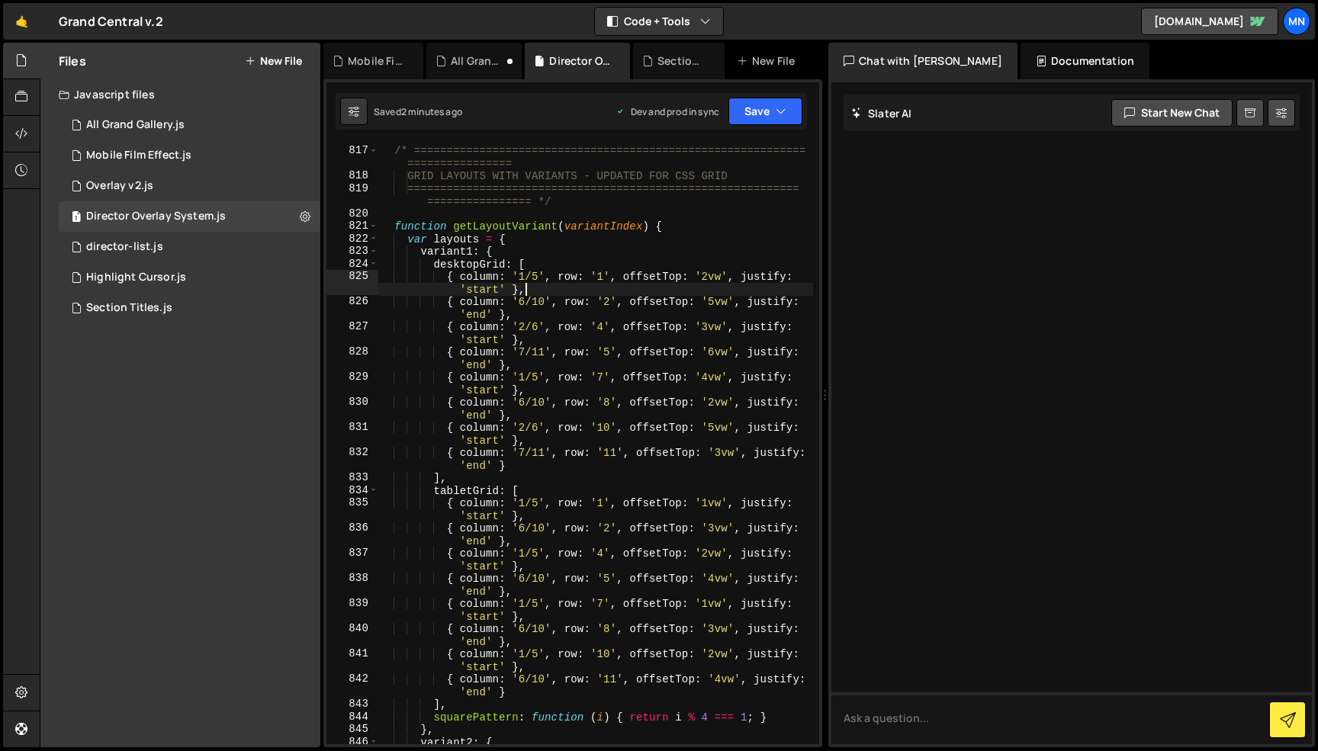
scroll to position [7301, 0]
click at [395, 224] on div "/* ============================================================ ===============…" at bounding box center [595, 445] width 435 height 626
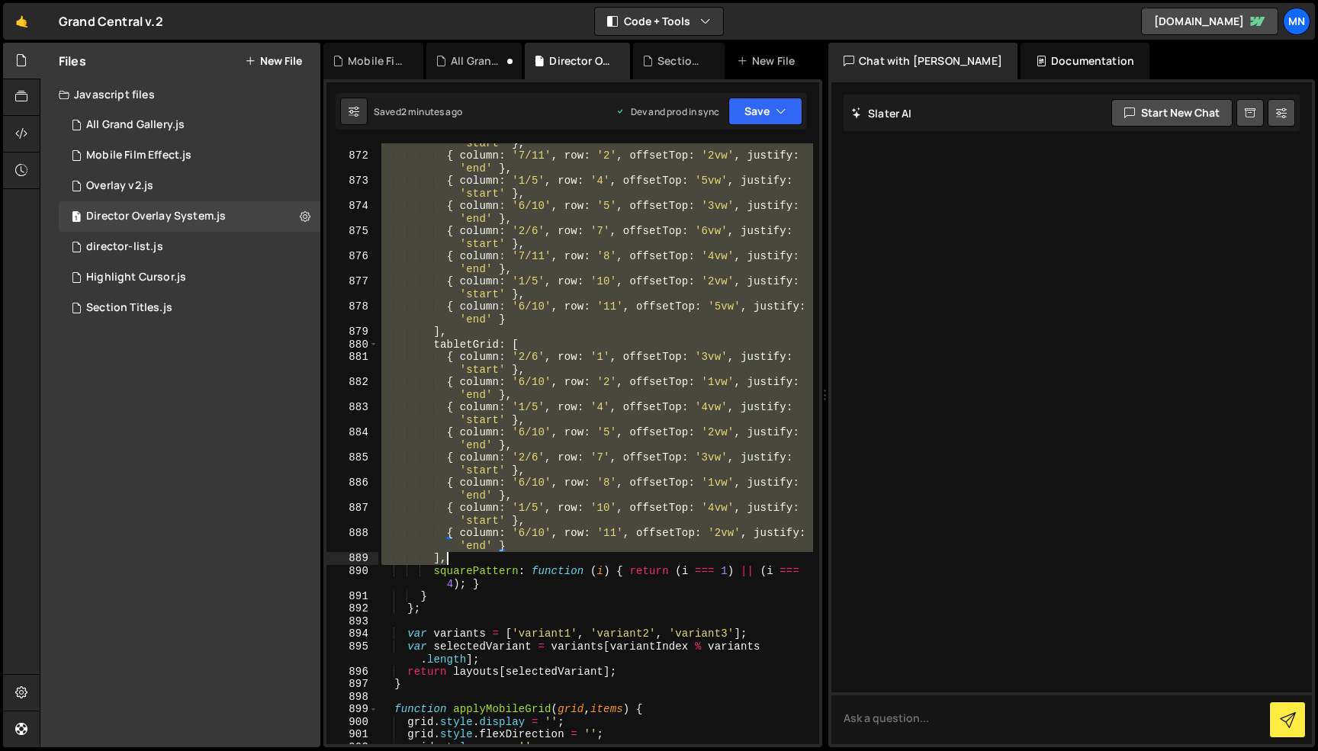
scroll to position [8151, 0]
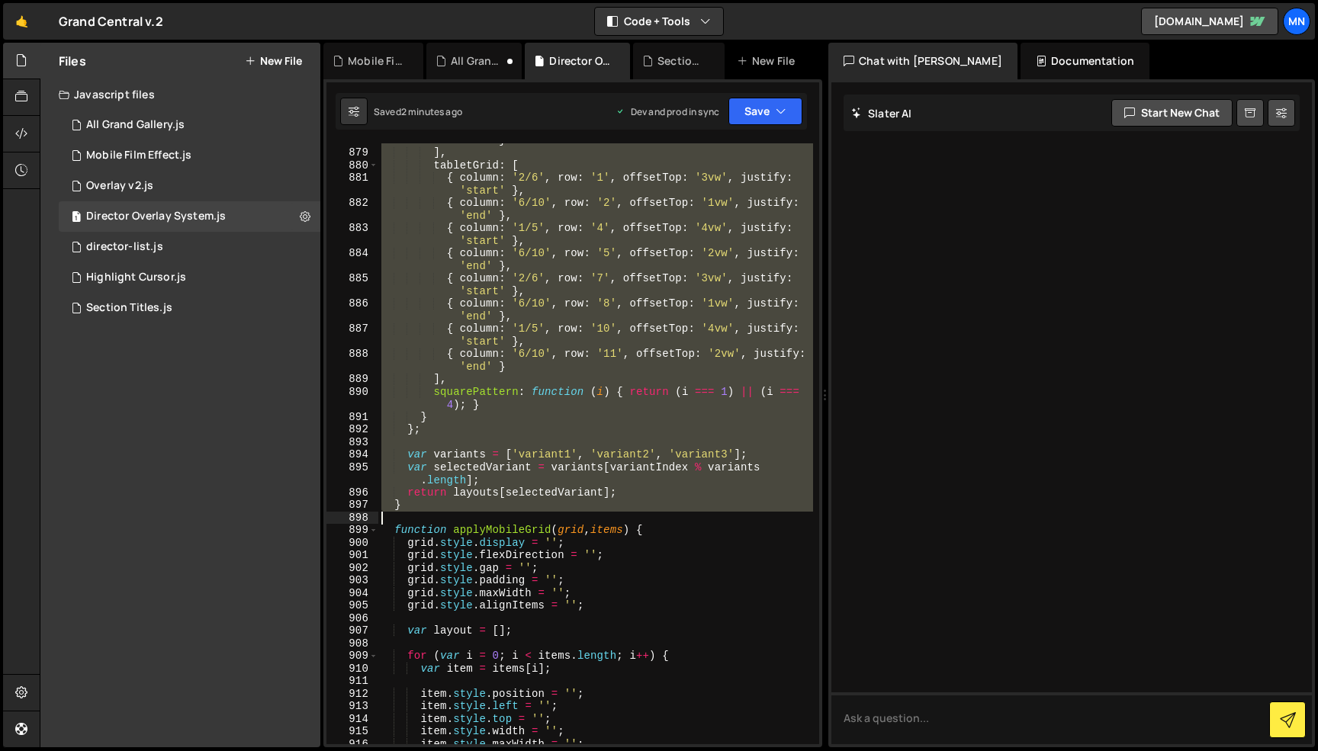
drag, startPoint x: 396, startPoint y: 224, endPoint x: 448, endPoint y: 514, distance: 294.4
click at [448, 514] on div "{ column : '6/10' , row : '11' , offsetTop : '5vw' , justify : 'end' } ] , tabl…" at bounding box center [595, 440] width 435 height 639
paste textarea "}"
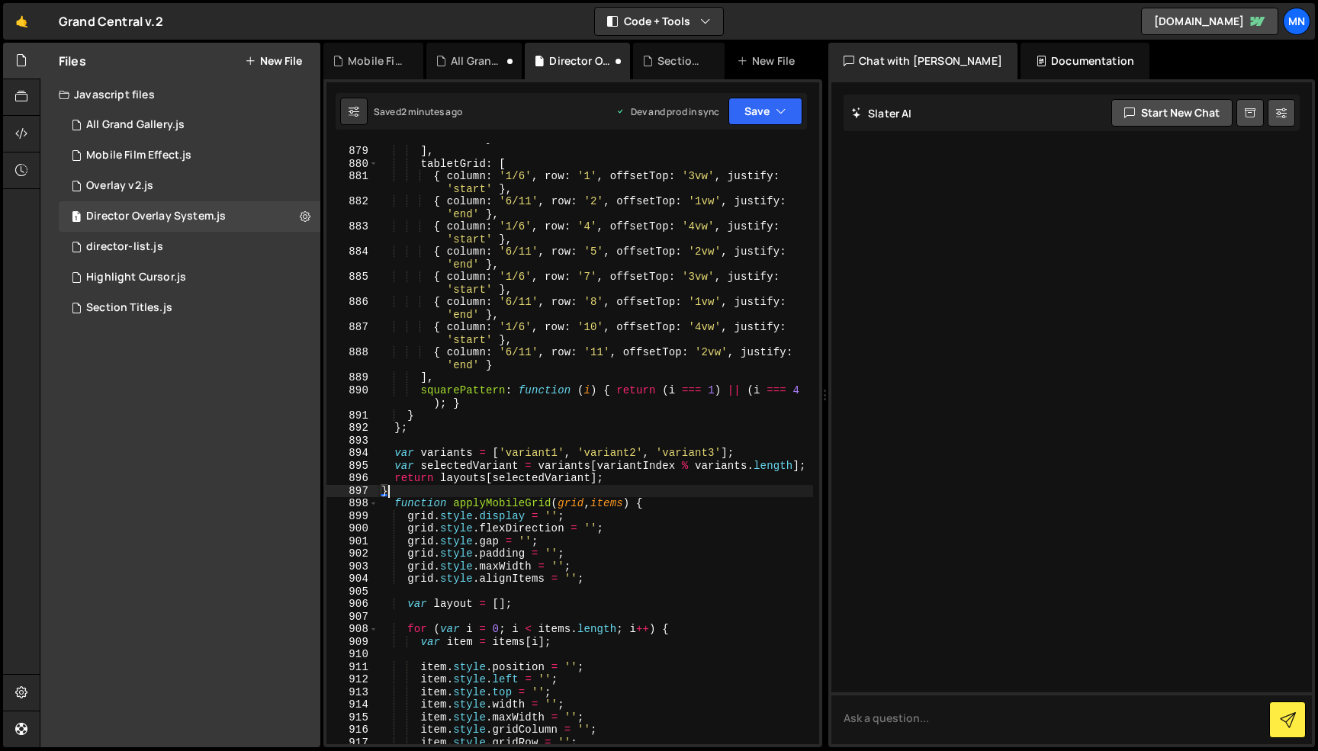
type textarea "}"
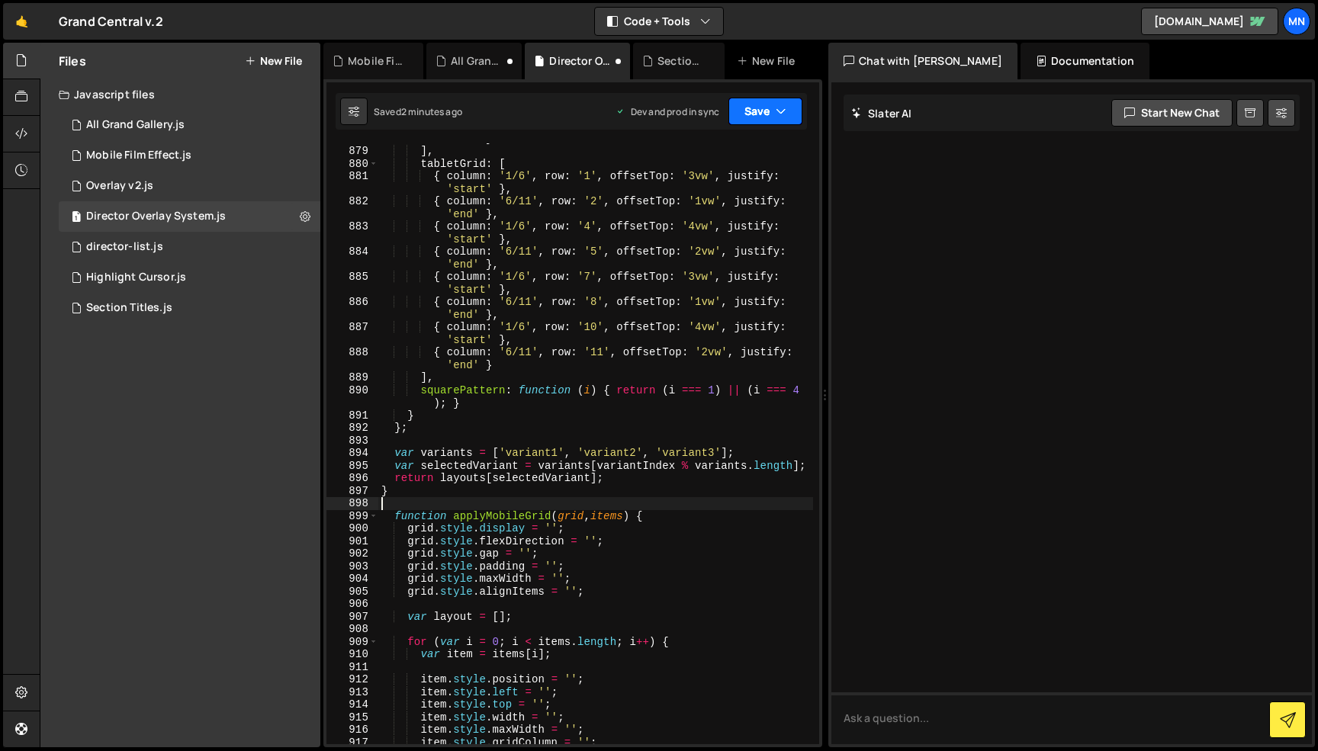
drag, startPoint x: 769, startPoint y: 107, endPoint x: 763, endPoint y: 153, distance: 46.1
click at [768, 111] on button "Save" at bounding box center [765, 111] width 74 height 27
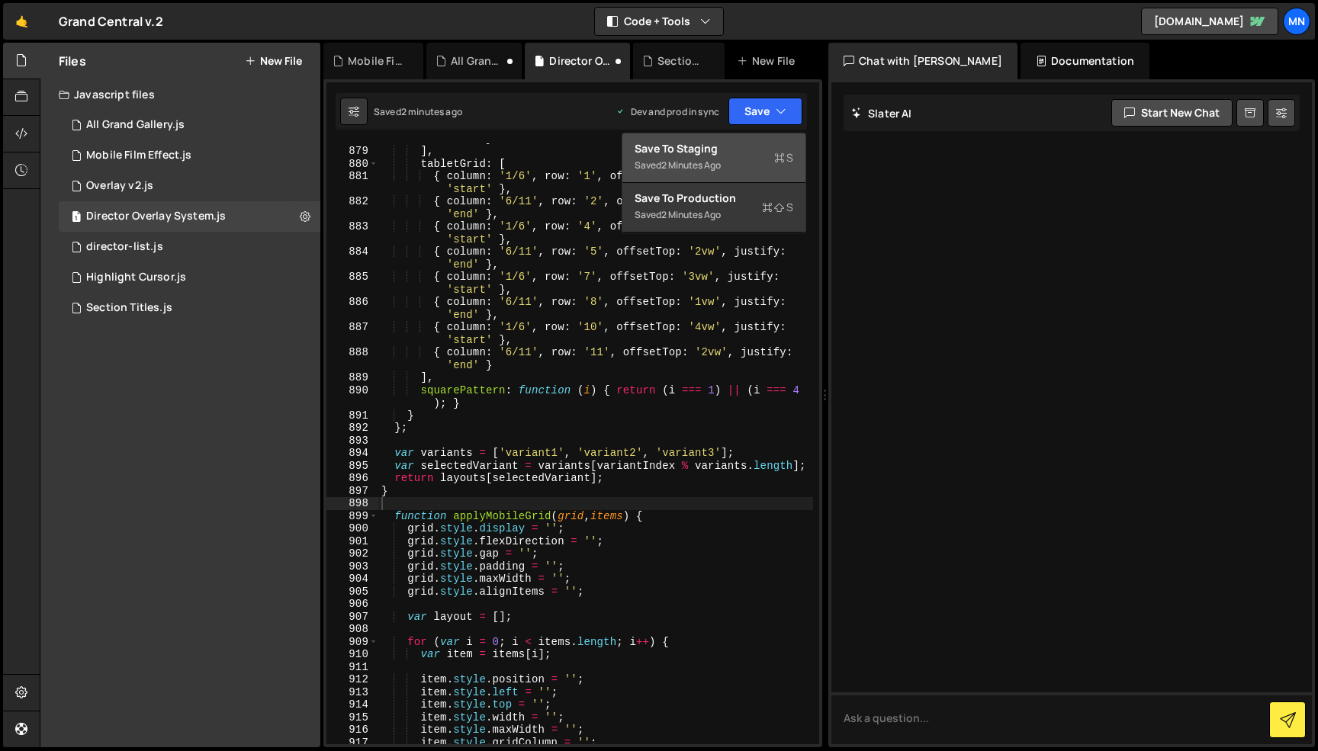
drag, startPoint x: 763, startPoint y: 154, endPoint x: 778, endPoint y: 109, distance: 47.3
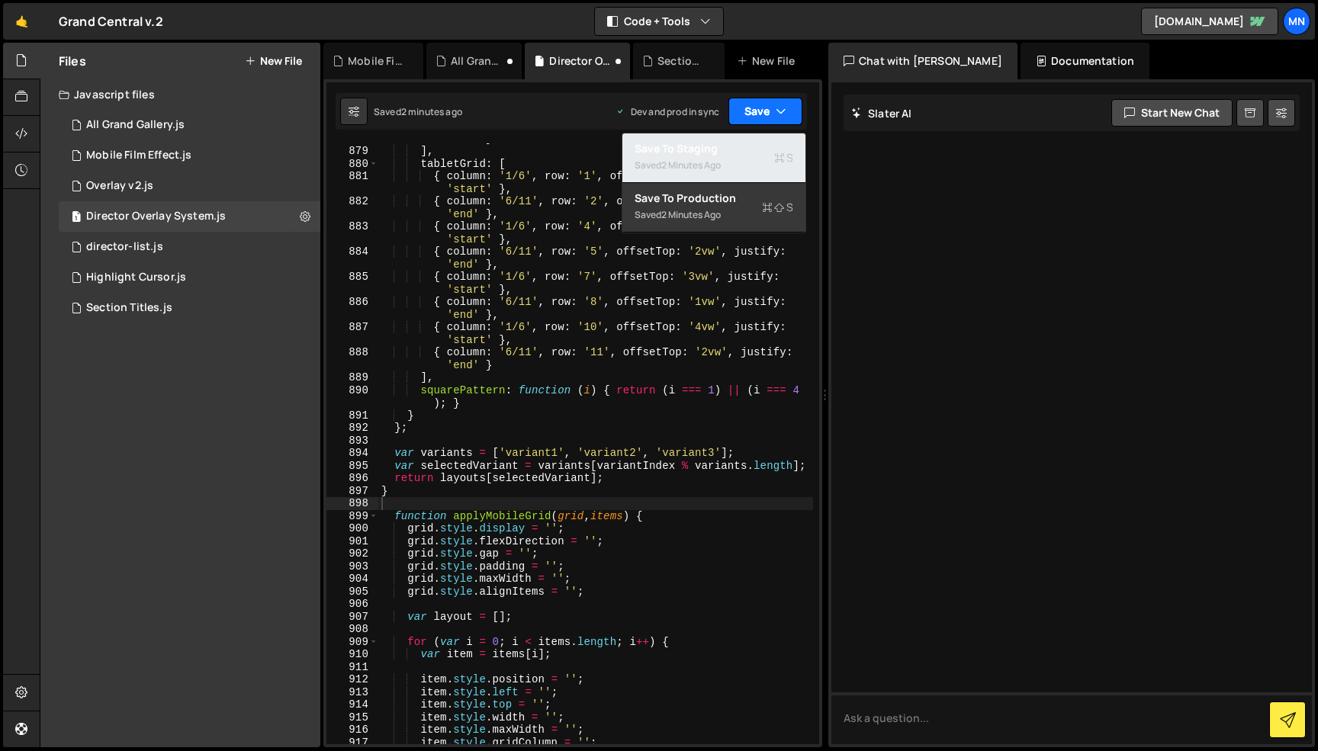
click at [763, 154] on div "Save to Staging S" at bounding box center [714, 148] width 159 height 15
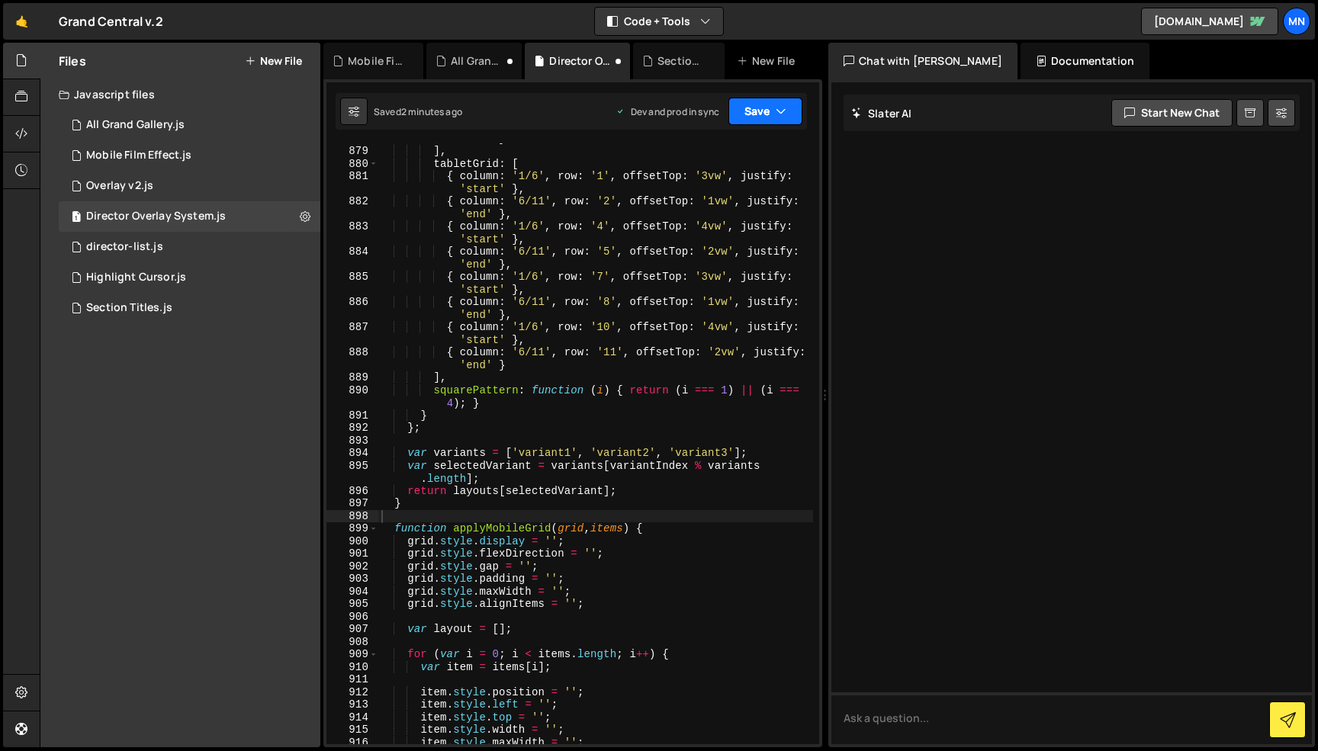
click at [779, 104] on icon "button" at bounding box center [781, 111] width 11 height 15
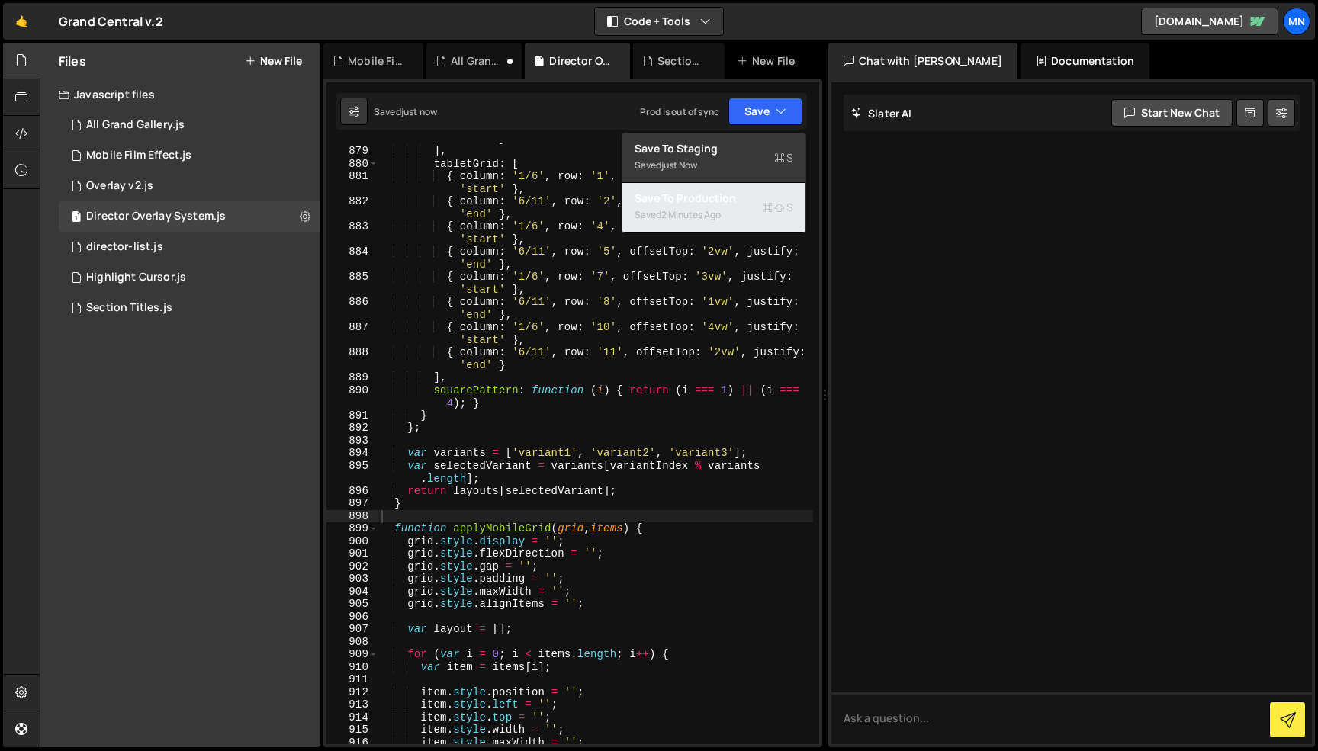
drag, startPoint x: 751, startPoint y: 214, endPoint x: 831, endPoint y: 197, distance: 81.2
click at [751, 214] on div "Saved 2 minutes ago" at bounding box center [714, 215] width 159 height 18
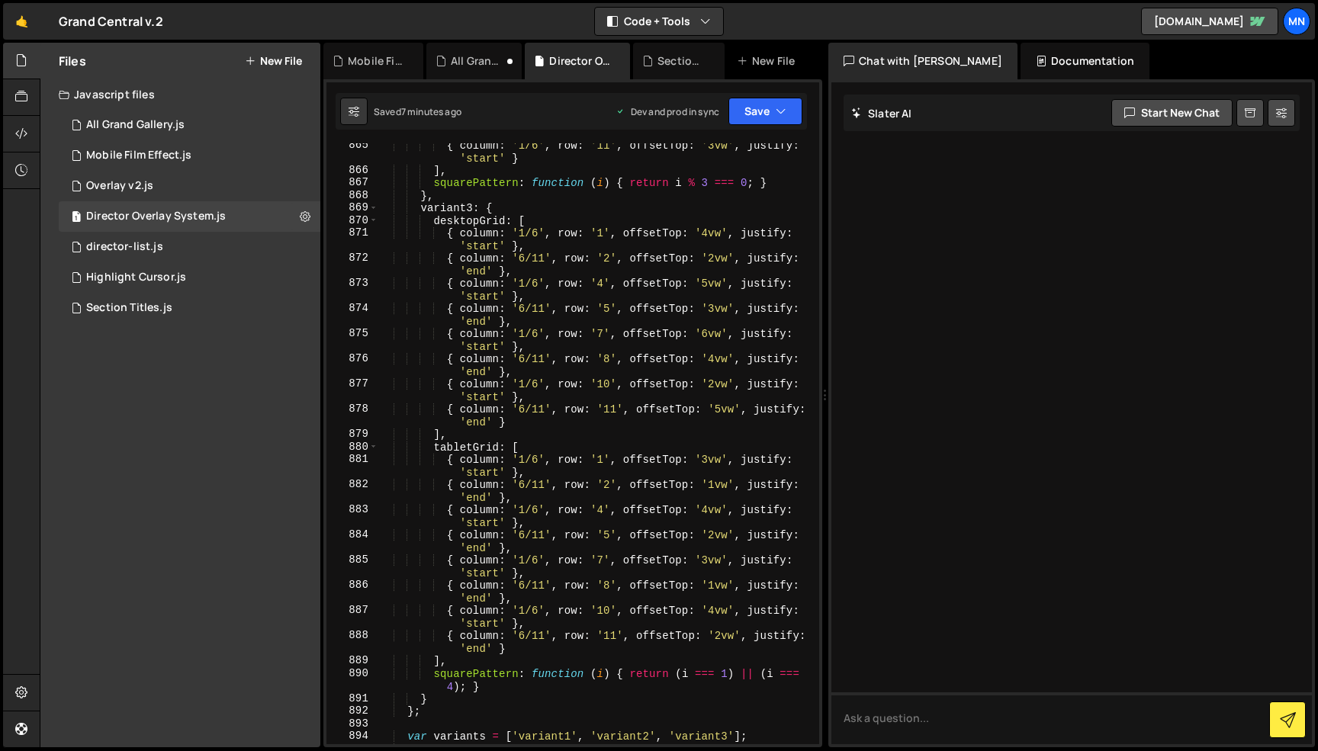
scroll to position [7958, 0]
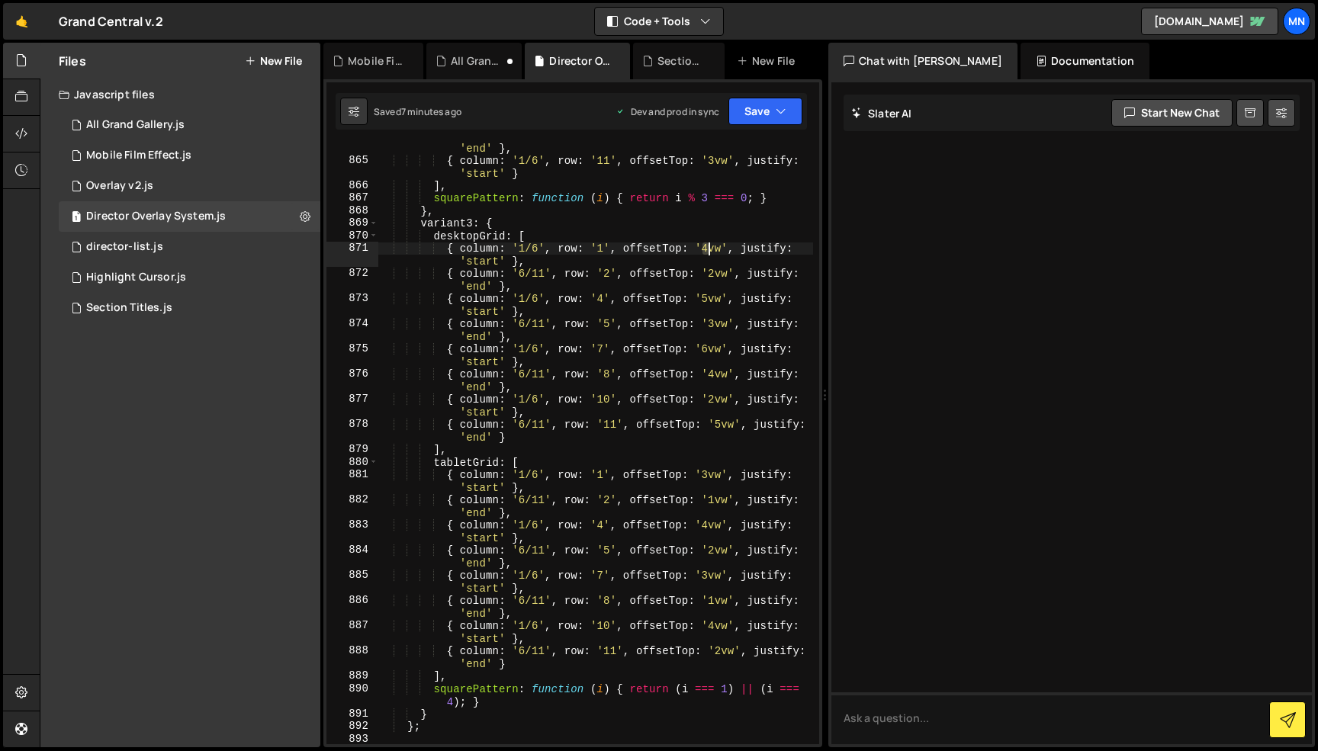
click at [709, 249] on div "{ column : '6/11' , row : '10' , offsetTop : '1vw' , justify : 'end' } , { colu…" at bounding box center [595, 448] width 435 height 639
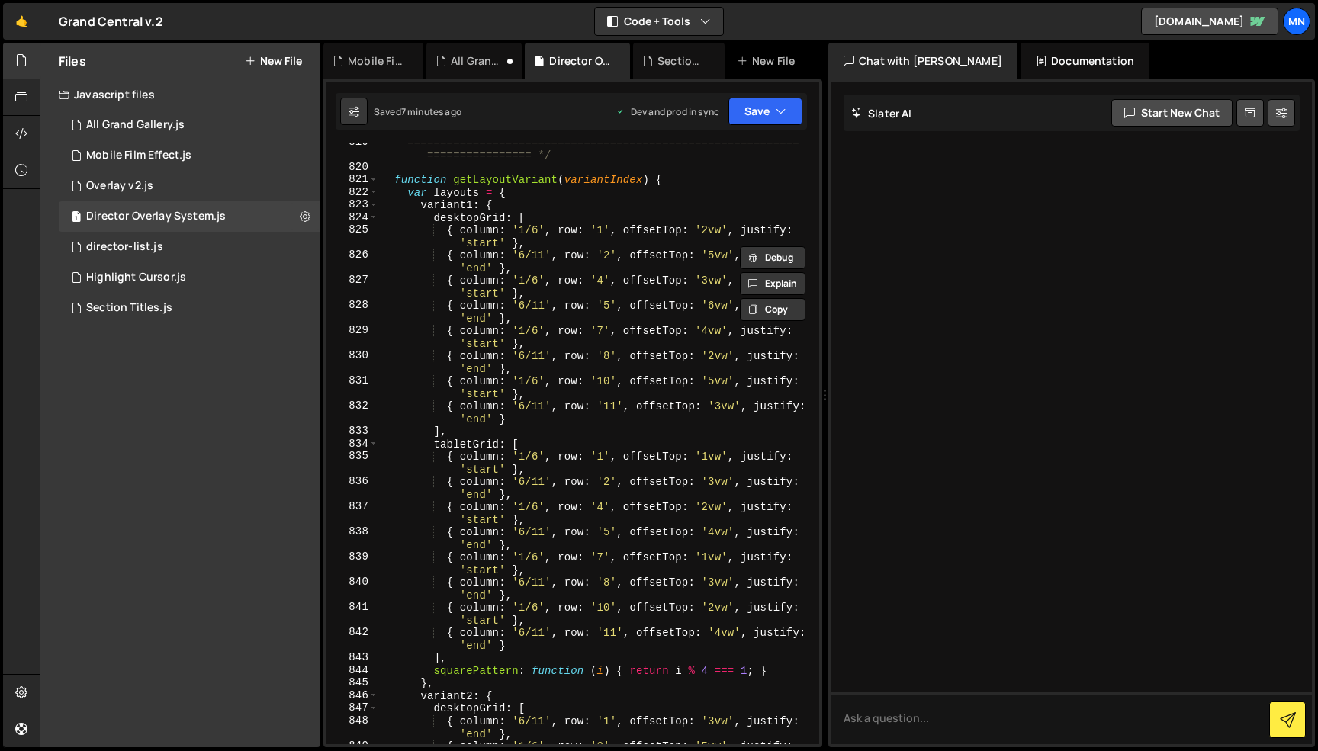
scroll to position [7327, 0]
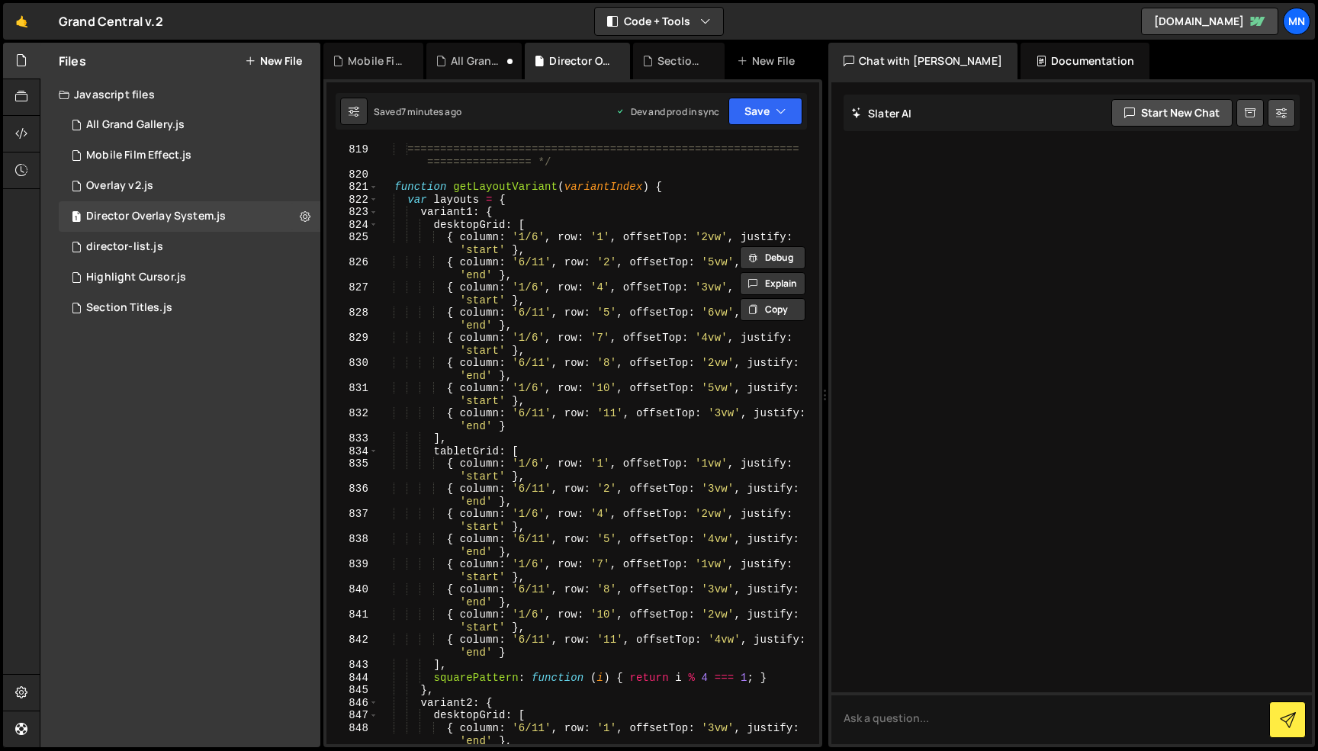
click at [725, 259] on div "============================================================ ================ *…" at bounding box center [595, 468] width 435 height 651
click at [714, 310] on div "============================================================ ================ *…" at bounding box center [595, 468] width 435 height 651
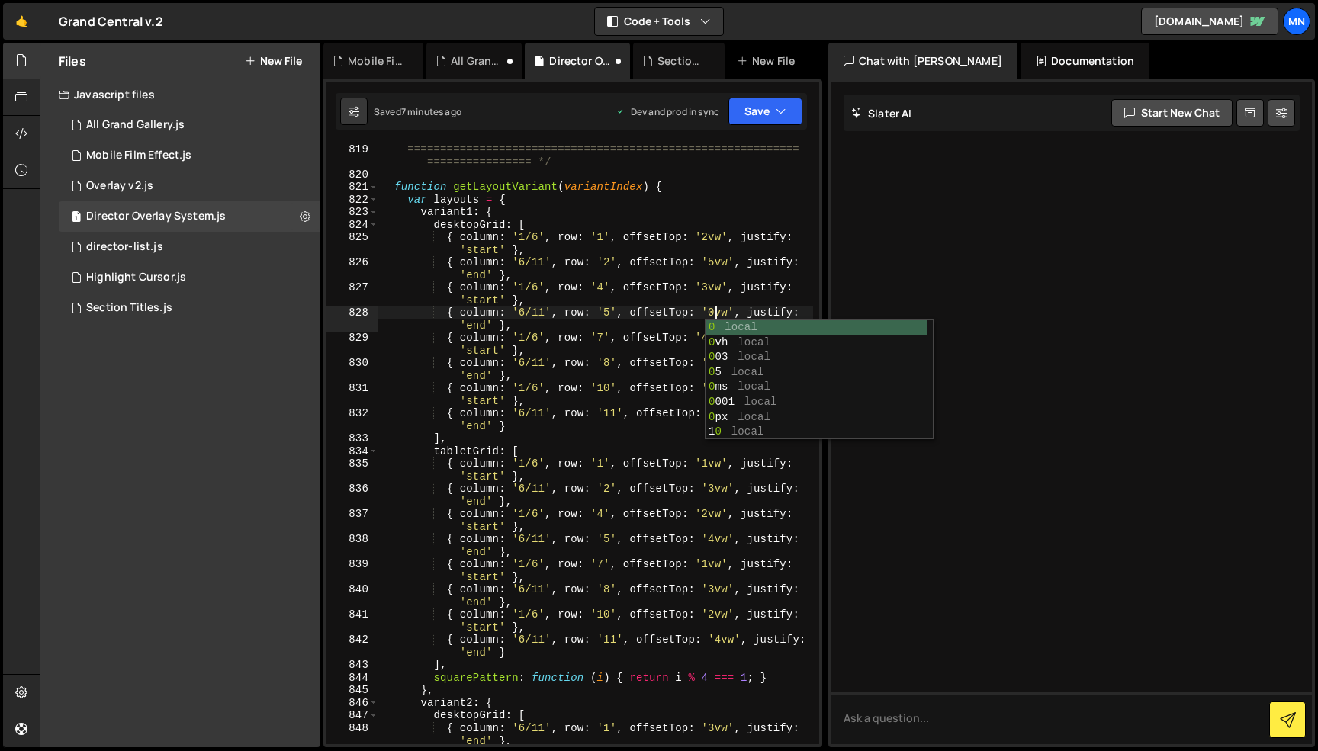
scroll to position [0, 23]
click at [709, 235] on div "============================================================ ================ *…" at bounding box center [595, 468] width 435 height 651
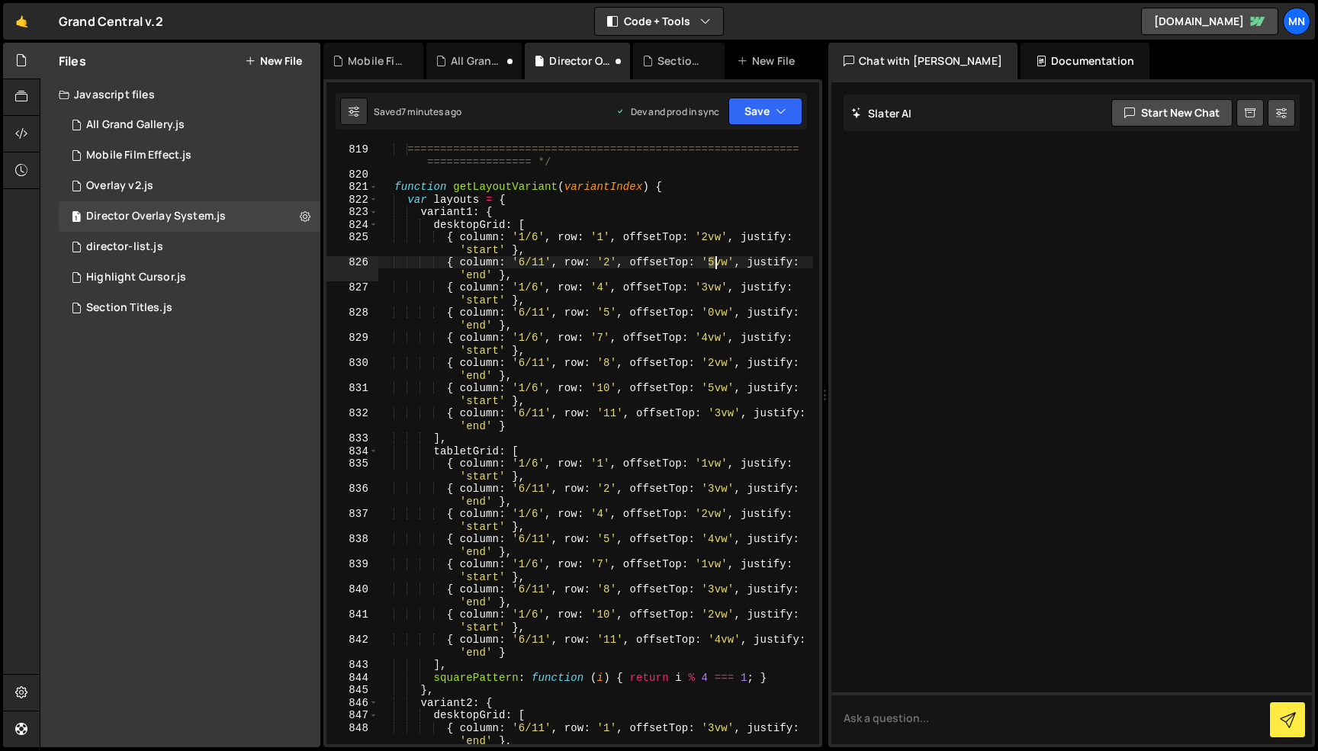
click at [715, 262] on div "============================================================ ================ *…" at bounding box center [595, 468] width 435 height 651
click at [680, 340] on div "============================================================ ================ *…" at bounding box center [595, 468] width 435 height 651
click at [714, 387] on div "============================================================ ================ *…" at bounding box center [595, 468] width 435 height 651
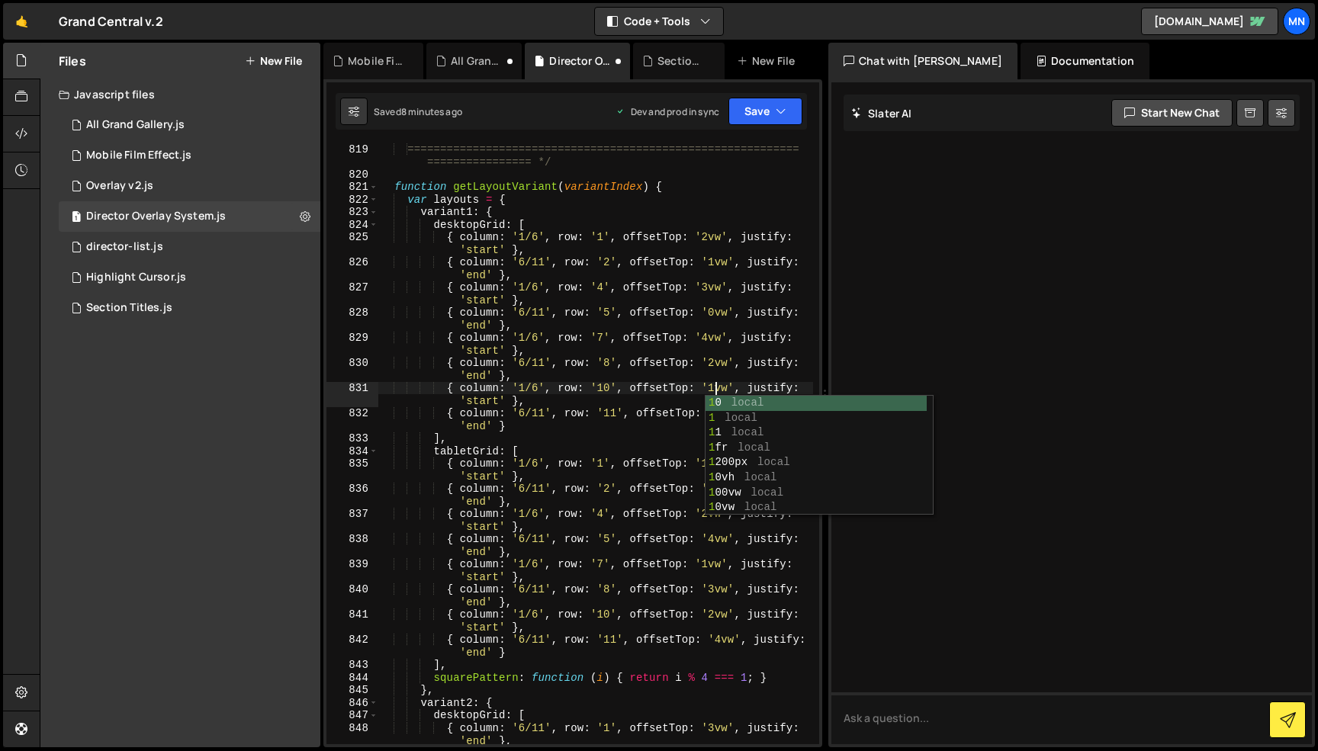
click at [662, 358] on div "============================================================ ================ *…" at bounding box center [595, 468] width 435 height 651
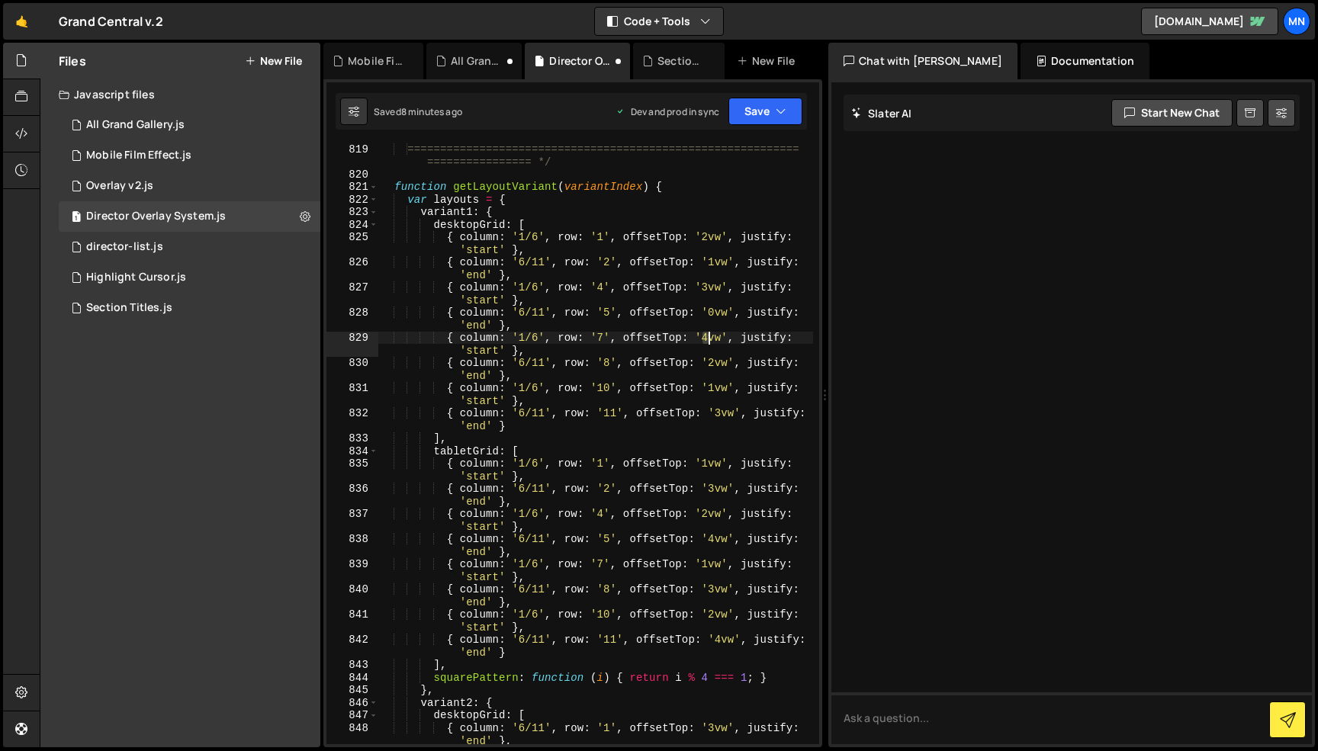
click at [708, 336] on div "============================================================ ================ *…" at bounding box center [595, 468] width 435 height 651
click at [639, 330] on div "============================================================ ================ *…" at bounding box center [595, 464] width 435 height 651
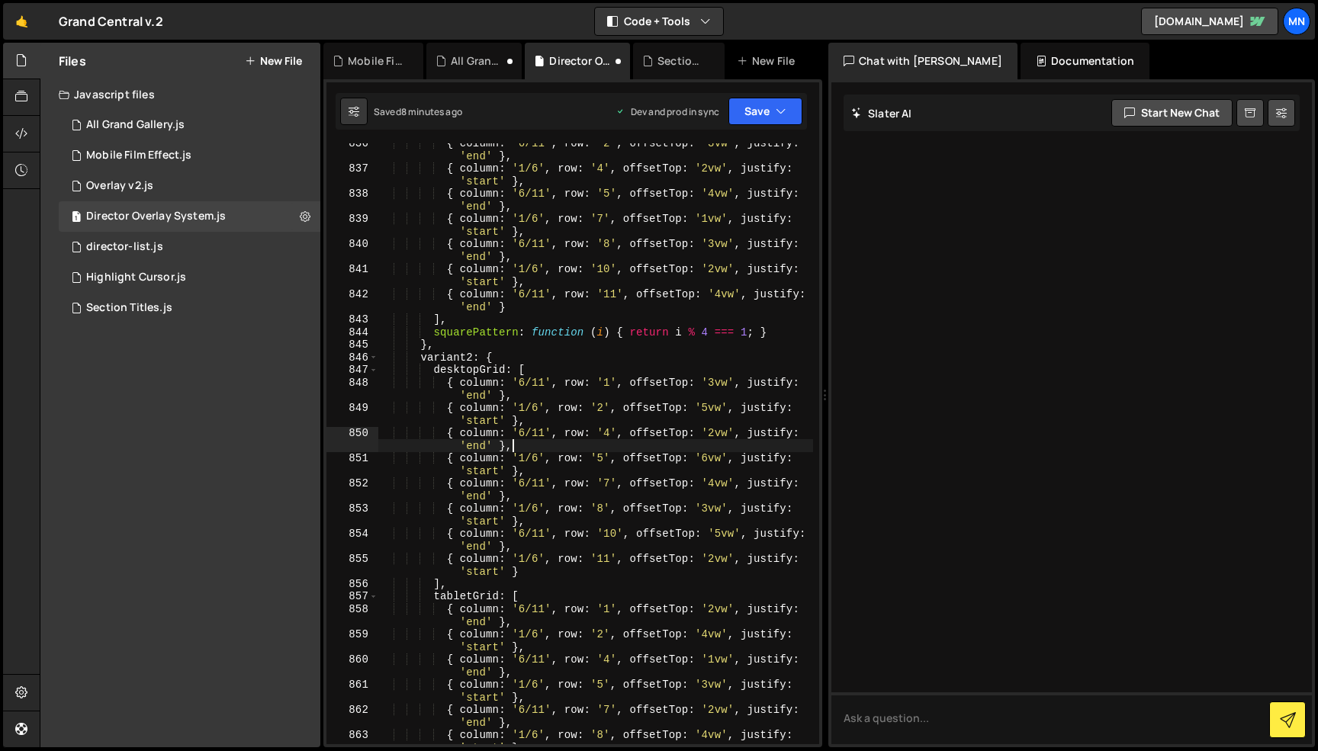
drag, startPoint x: 703, startPoint y: 448, endPoint x: 702, endPoint y: 458, distance: 9.9
click at [706, 449] on div "{ column : '6/11' , row : '2' , offsetTop : '3vw' , justify : 'end' } , { colum…" at bounding box center [595, 462] width 435 height 651
click at [708, 459] on div "{ column : '6/11' , row : '2' , offsetTop : '3vw' , justify : 'end' } , { colum…" at bounding box center [595, 462] width 435 height 651
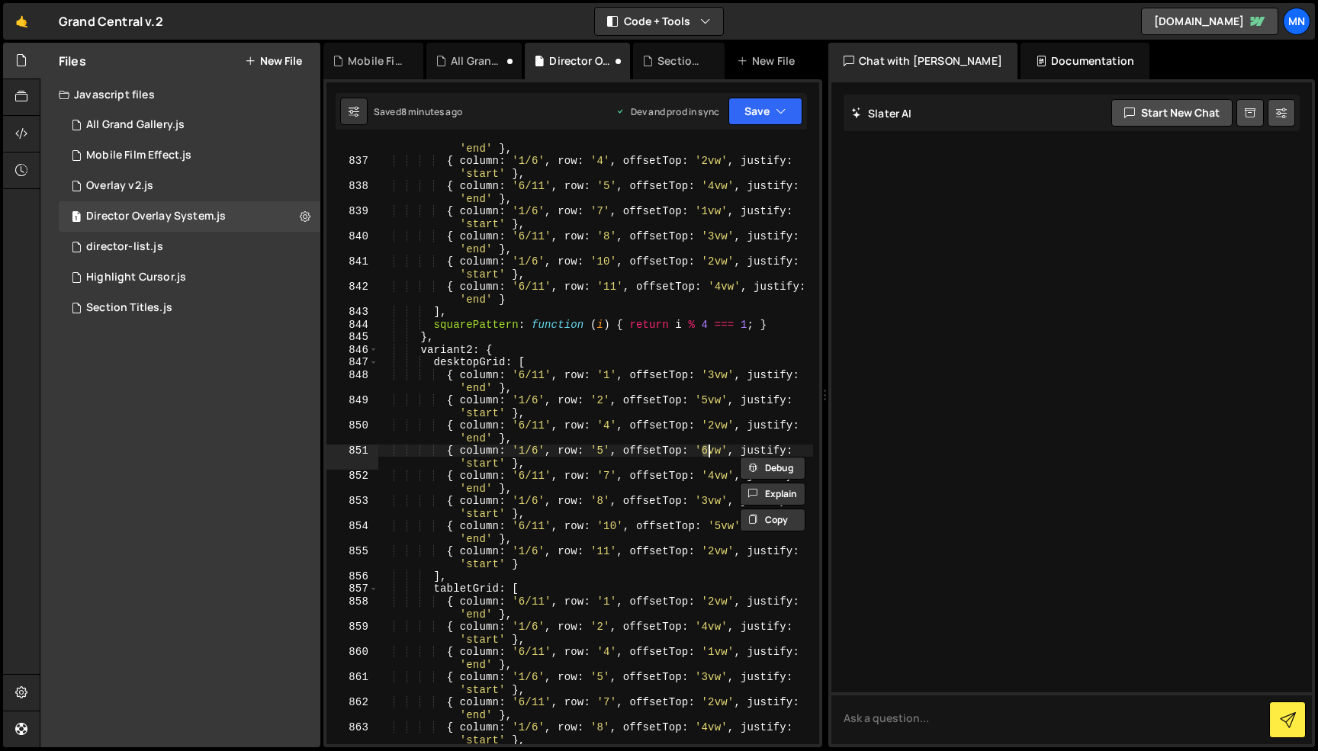
scroll to position [7557, 0]
click at [709, 399] on div "{ column : '6/11' , row : '2' , offsetTop : '3vw' , justify : 'end' } , { colum…" at bounding box center [595, 454] width 435 height 651
click at [662, 424] on div "{ column : '6/11' , row : '2' , offsetTop : '3vw' , justify : 'end' } , { colum…" at bounding box center [595, 454] width 435 height 651
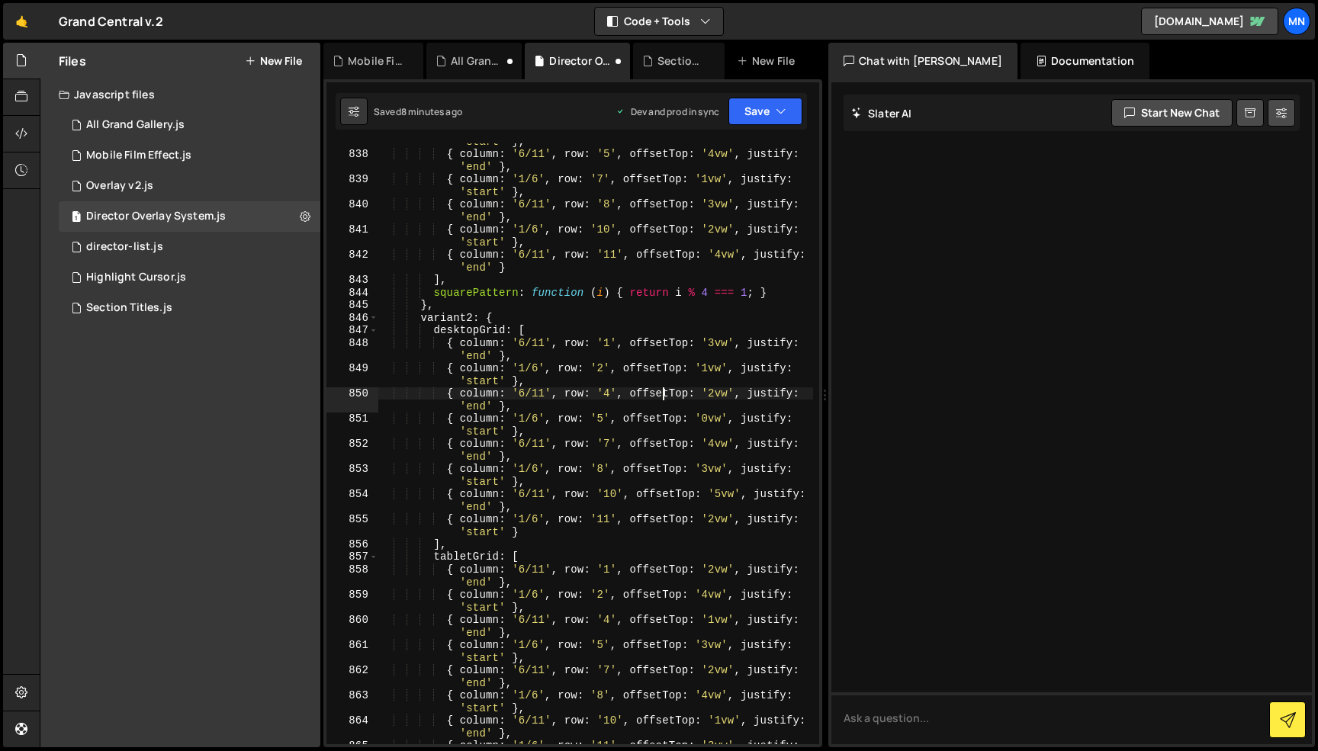
scroll to position [7581, 0]
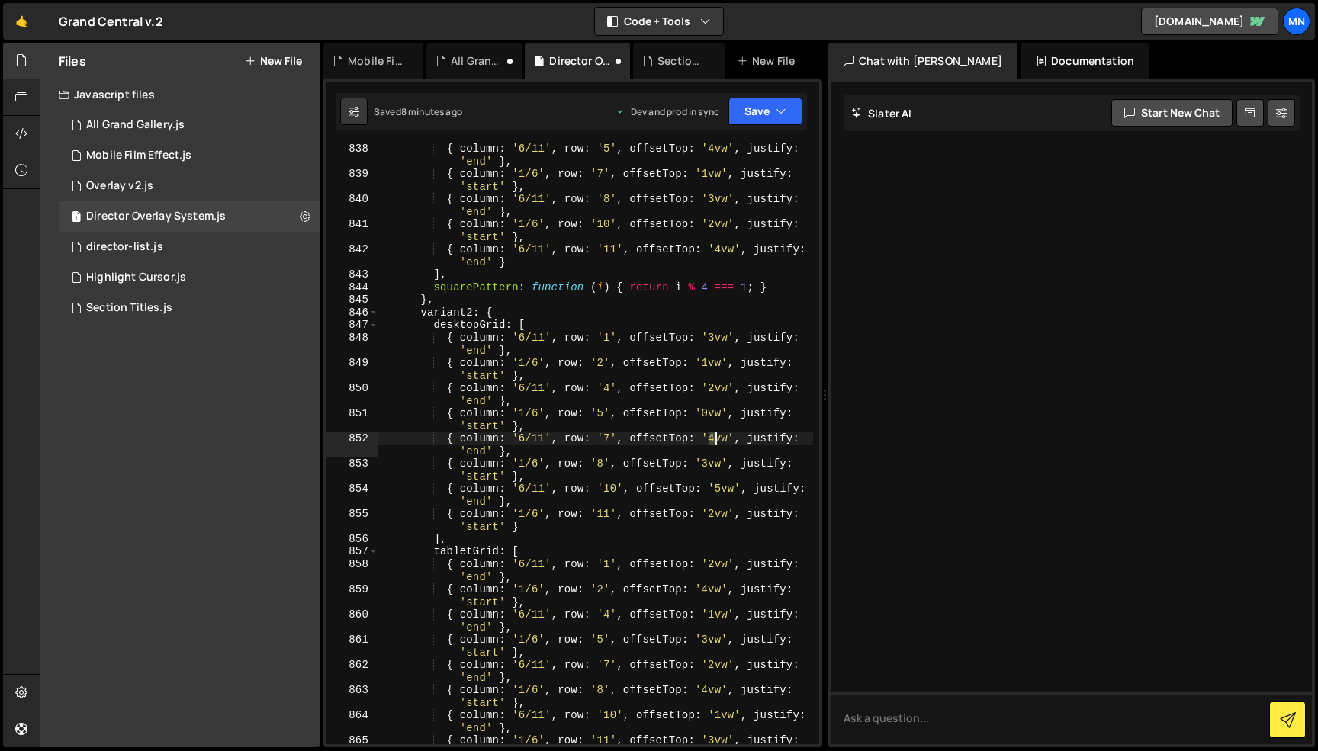
click at [718, 435] on div "{ column : '6/11' , row : '5' , offsetTop : '4vw' , justify : 'end' } , { colum…" at bounding box center [595, 468] width 435 height 651
click at [673, 492] on div "{ column : '6/11' , row : '5' , offsetTop : '4vw' , justify : 'end' } , { colum…" at bounding box center [595, 468] width 435 height 651
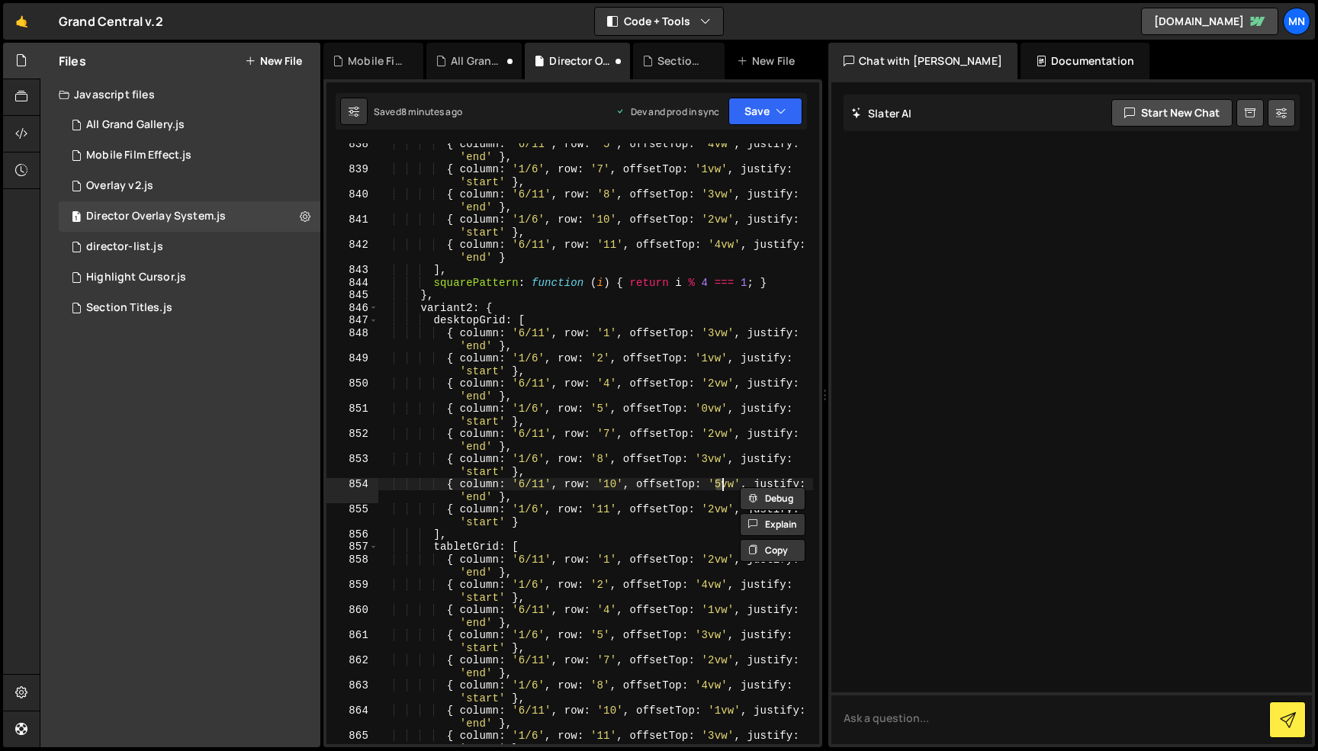
click at [722, 487] on div "{ column : '6/11' , row : '5' , offsetTop : '4vw' , justify : 'end' } , { colum…" at bounding box center [595, 463] width 435 height 651
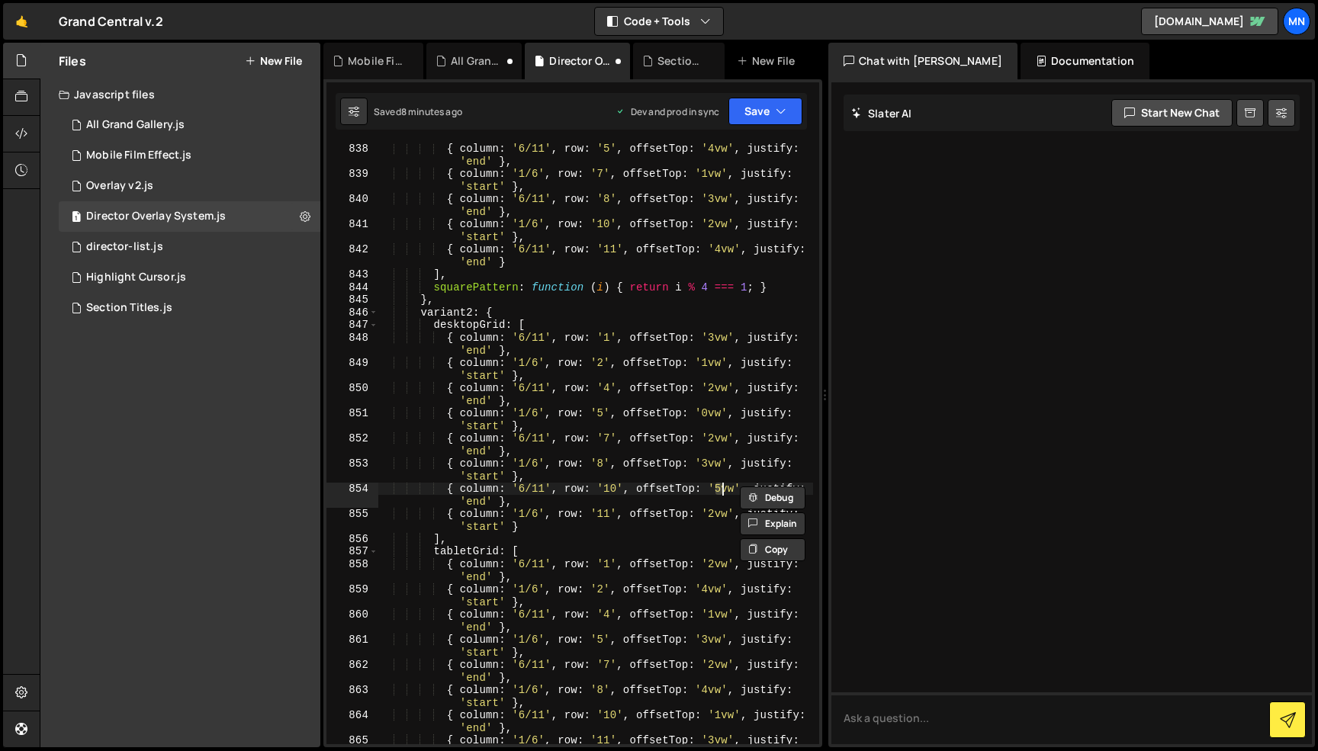
scroll to position [0, 24]
click at [648, 468] on div "{ column : '6/11' , row : '5' , offsetTop : '4vw' , justify : 'end' } , { colum…" at bounding box center [595, 468] width 435 height 651
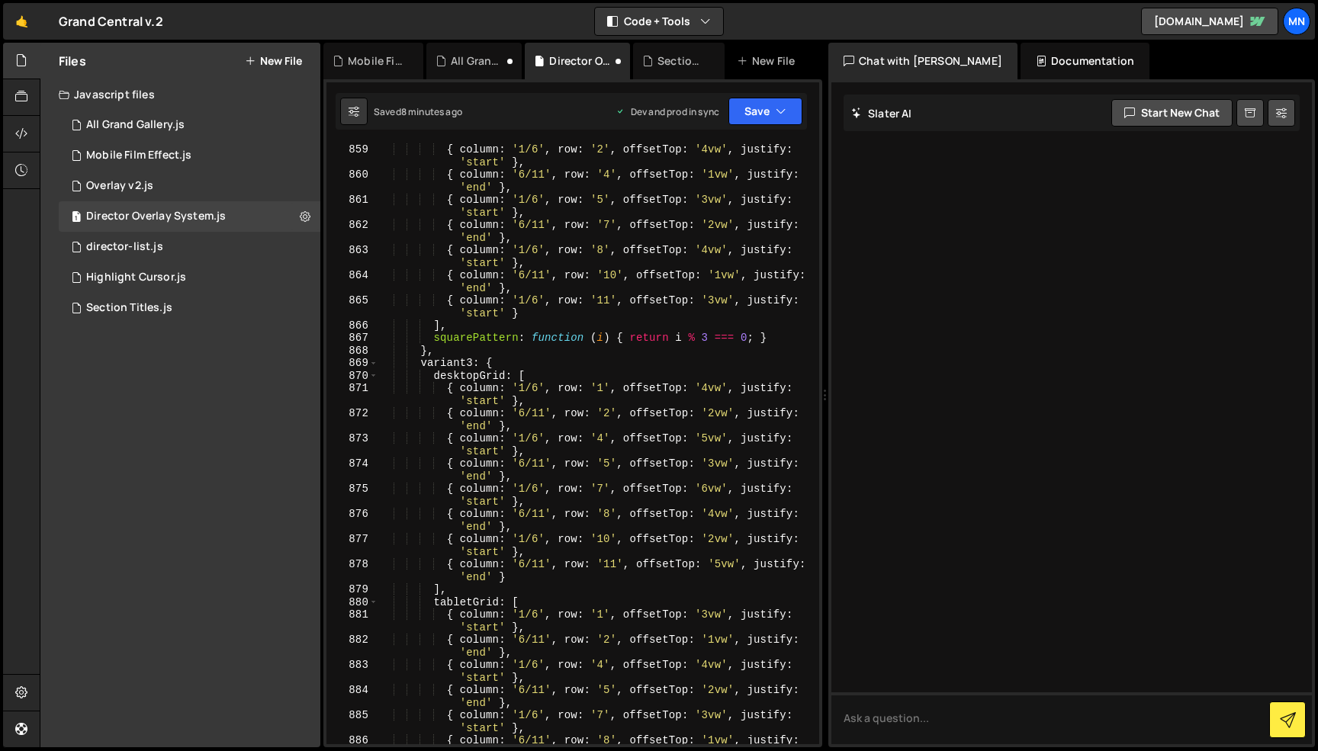
scroll to position [7868, 0]
click at [709, 387] on div "{ column : '1/6' , row : '2' , offsetTop : '4vw' , justify : 'start' } , { colu…" at bounding box center [595, 468] width 435 height 651
click at [657, 423] on div "{ column : '1/6' , row : '2' , offsetTop : '4vw' , justify : 'start' } , { colu…" at bounding box center [595, 468] width 435 height 651
click at [706, 438] on div "{ column : '1/6' , row : '2' , offsetTop : '4vw' , justify : 'start' } , { colu…" at bounding box center [595, 468] width 435 height 651
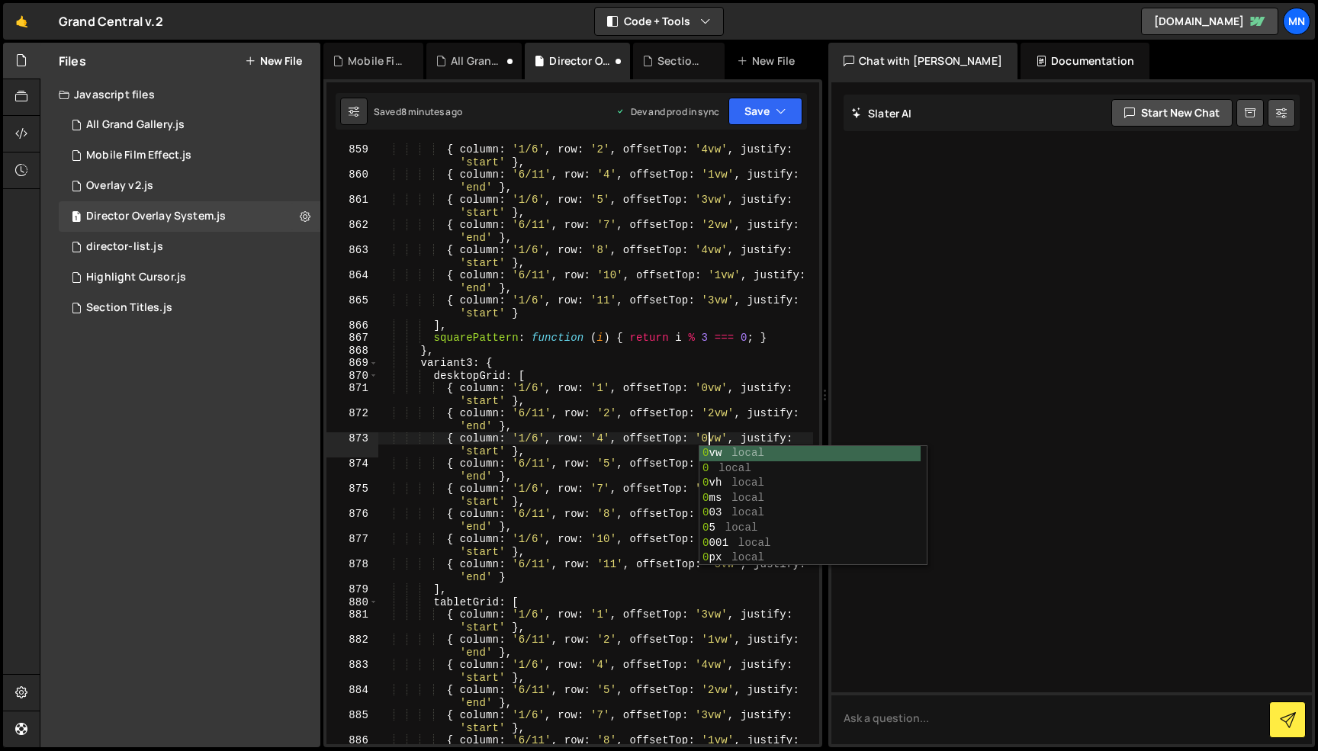
click at [641, 442] on div "{ column : '1/6' , row : '2' , offsetTop : '4vw' , justify : 'start' } , { colu…" at bounding box center [595, 468] width 435 height 651
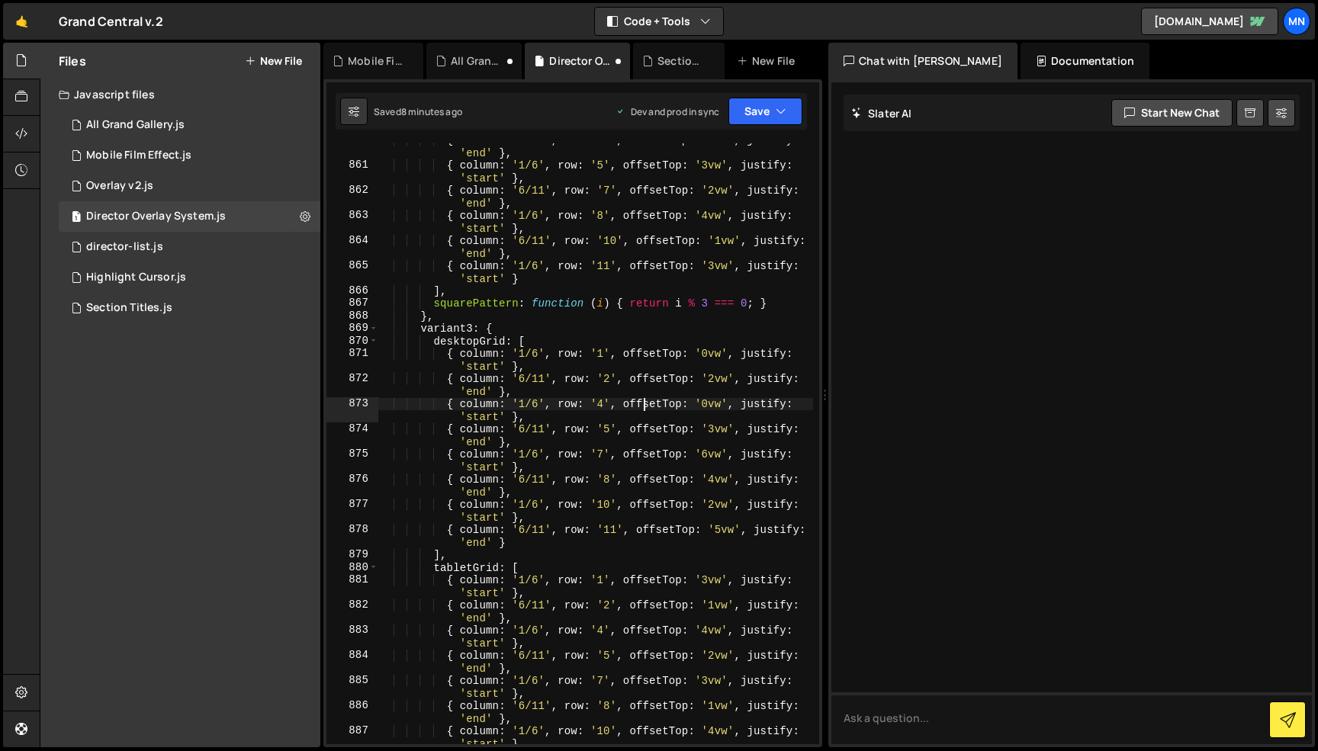
scroll to position [7894, 0]
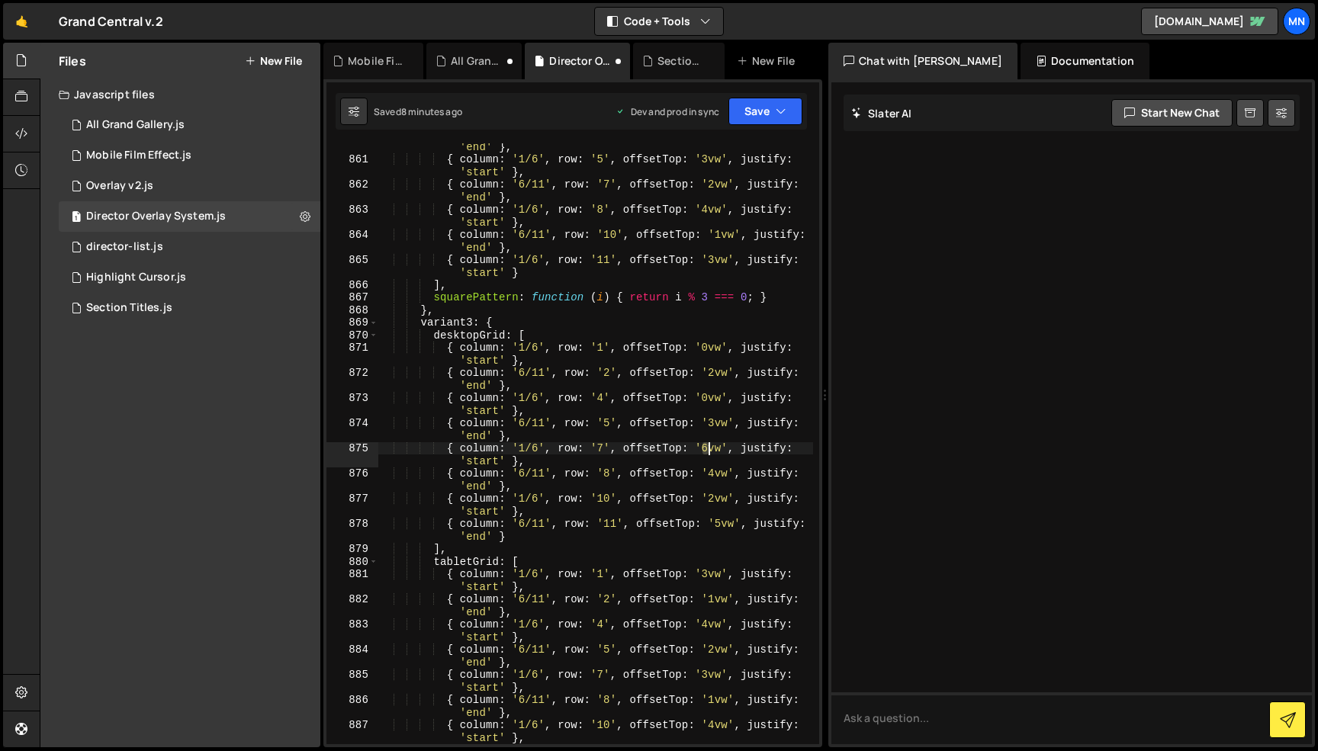
click at [707, 450] on div "{ column : '6/11' , row : '4' , offsetTop : '1vw' , justify : 'end' } , { colum…" at bounding box center [595, 452] width 435 height 651
click at [627, 442] on div "{ column : '6/11' , row : '4' , offsetTop : '1vw' , justify : 'end' } , { colum…" at bounding box center [595, 452] width 435 height 651
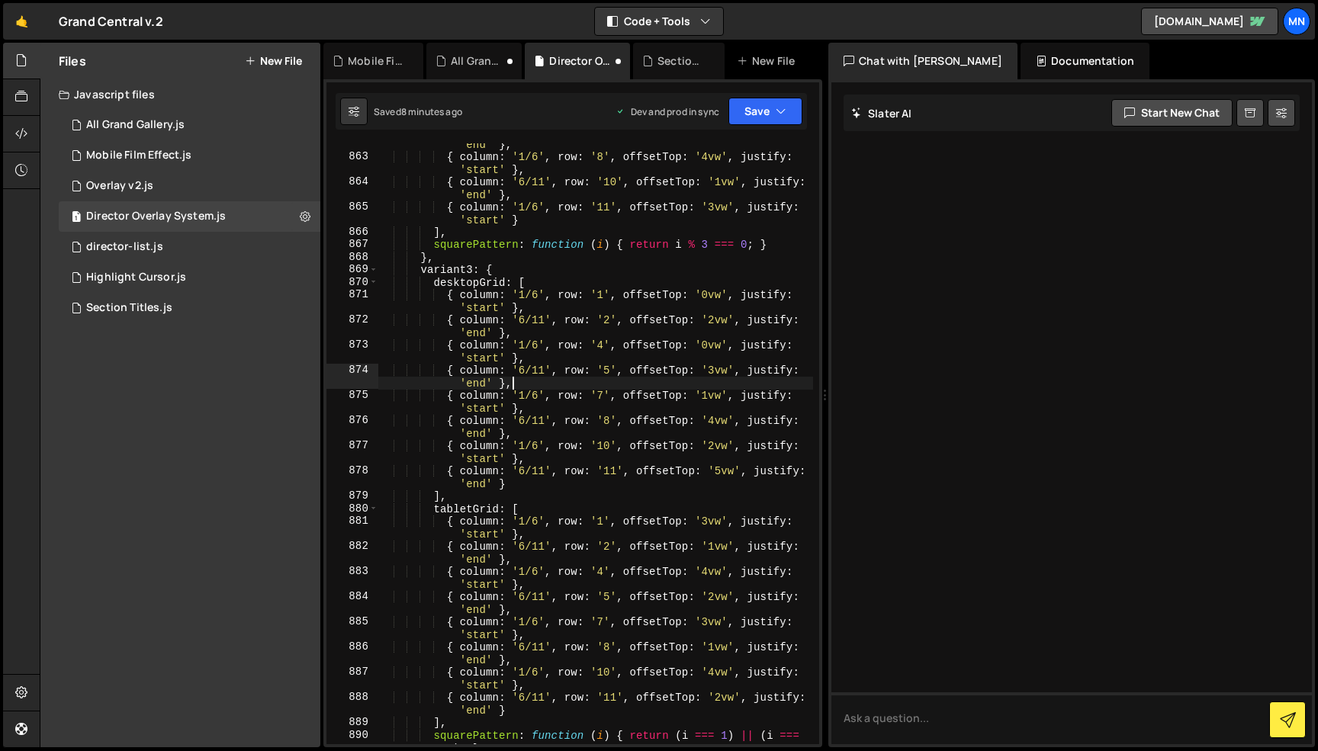
scroll to position [7934, 0]
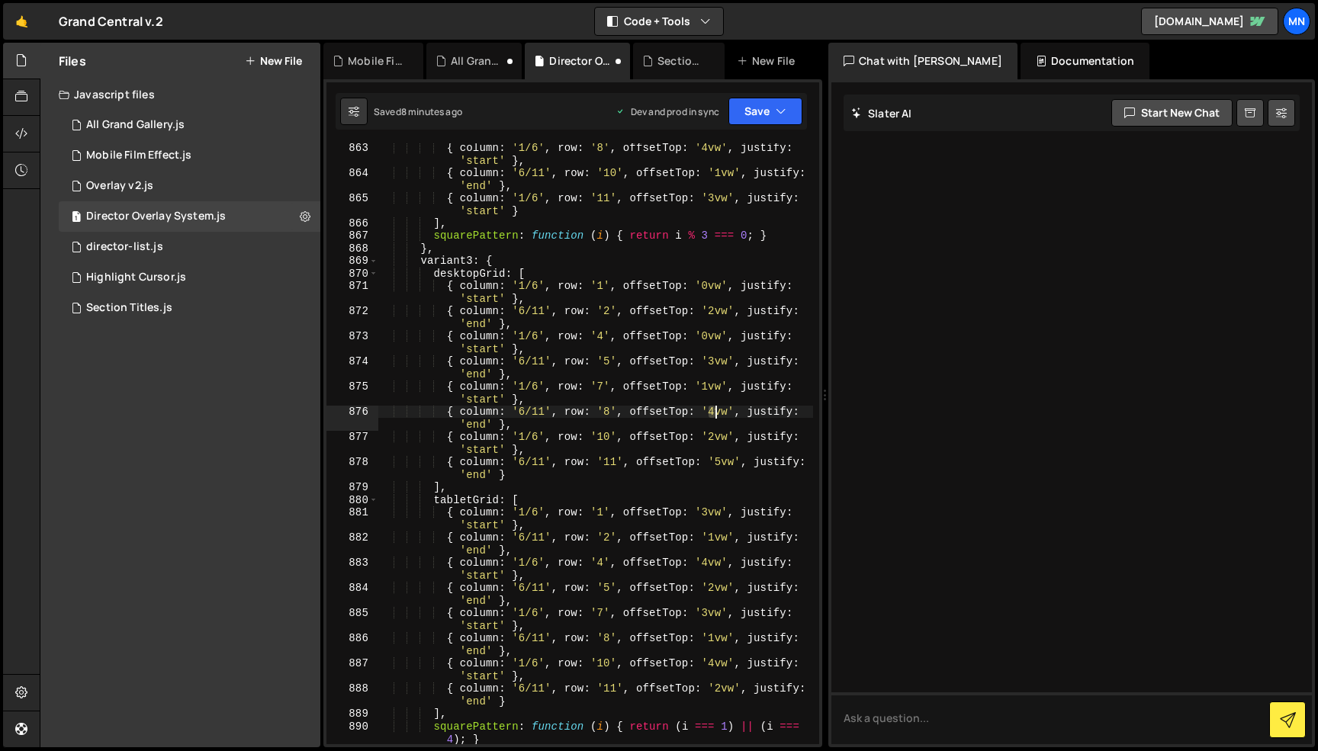
click at [715, 413] on div "{ column : '1/6' , row : '8' , offsetTop : '4vw' , justify : 'start' } , { colu…" at bounding box center [595, 460] width 435 height 639
click at [689, 447] on div "{ column : '1/6' , row : '8' , offsetTop : '4vw' , justify : 'start' } , { colu…" at bounding box center [595, 460] width 435 height 639
click at [722, 461] on div "{ column : '1/6' , row : '8' , offsetTop : '4vw' , justify : 'start' } , { colu…" at bounding box center [595, 460] width 435 height 639
click at [606, 418] on div "{ column : '1/6' , row : '8' , offsetTop : '4vw' , justify : 'start' } , { colu…" at bounding box center [595, 460] width 435 height 639
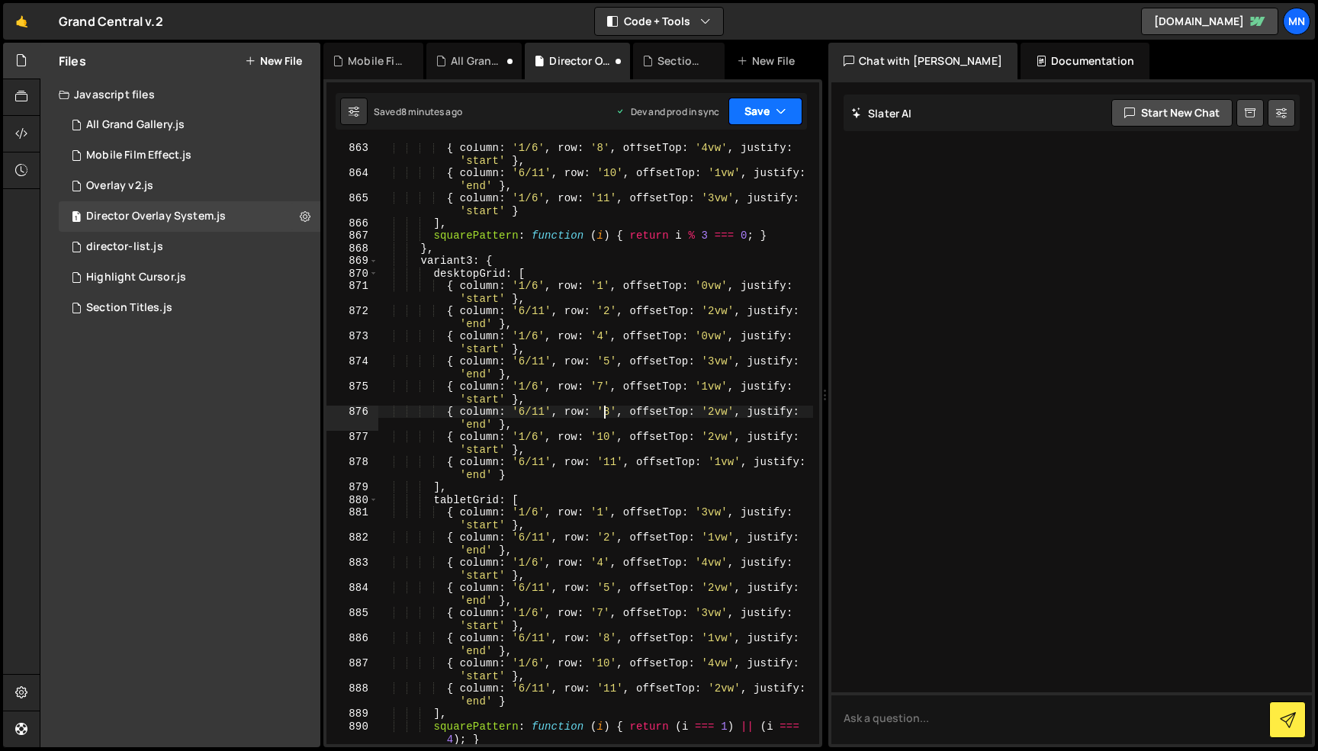
type textarea "{ column: '6/11', row: '8', offsetTop: '2vw', justify: 'end' },"
click at [790, 112] on button "Save" at bounding box center [765, 111] width 74 height 27
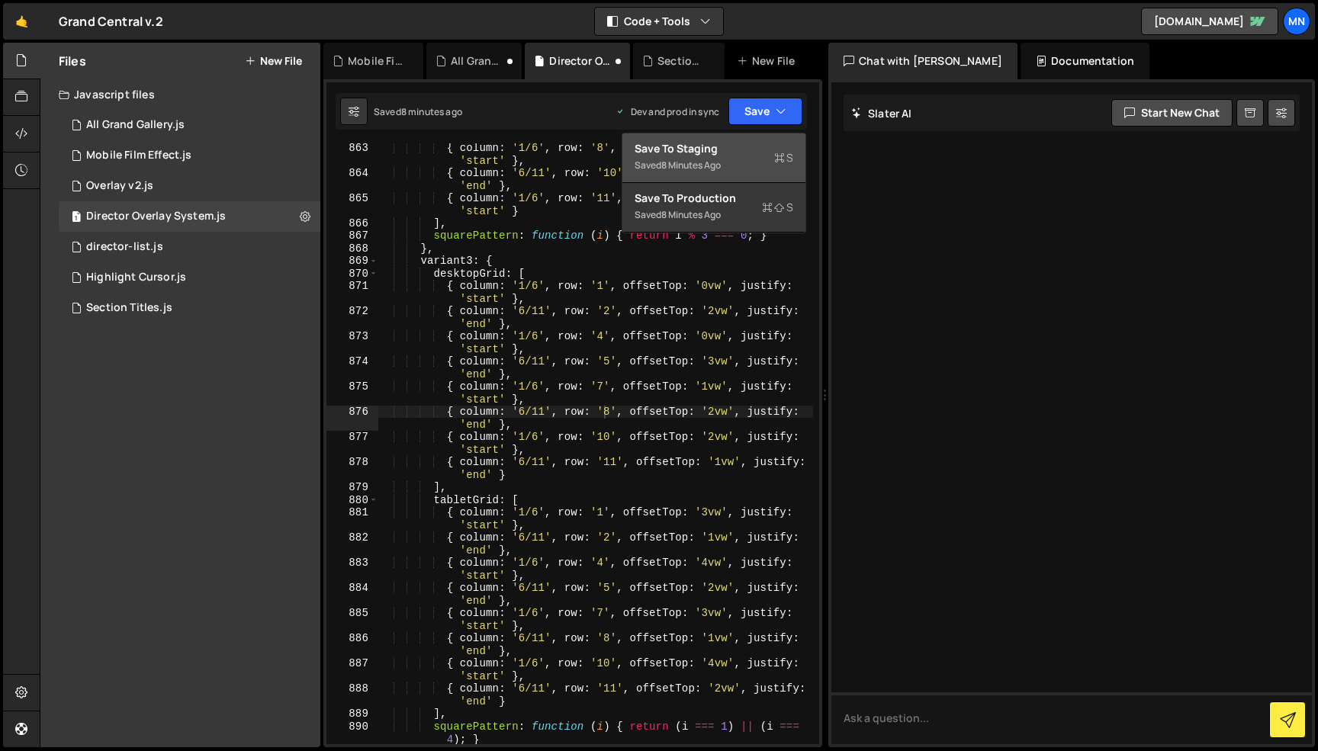
click at [783, 148] on div "Save to Staging S" at bounding box center [714, 148] width 159 height 15
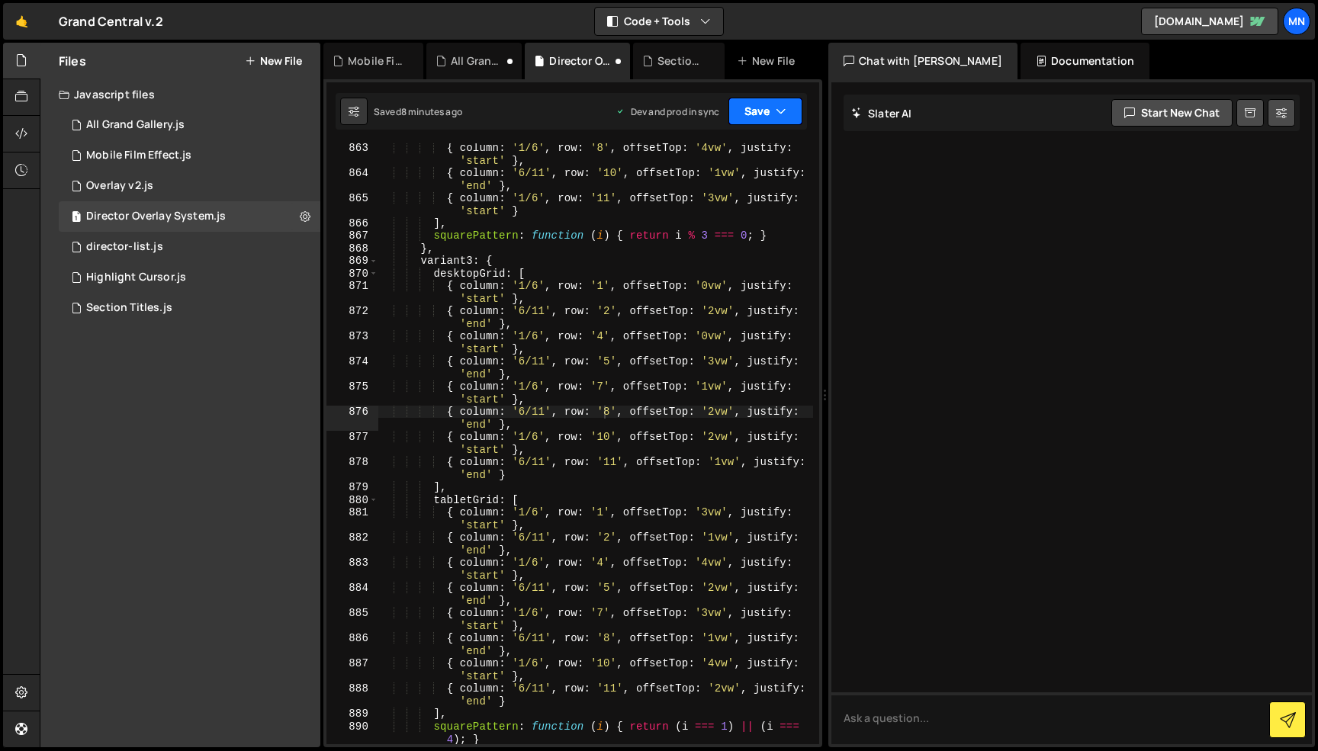
click at [789, 107] on button "Save" at bounding box center [765, 111] width 74 height 27
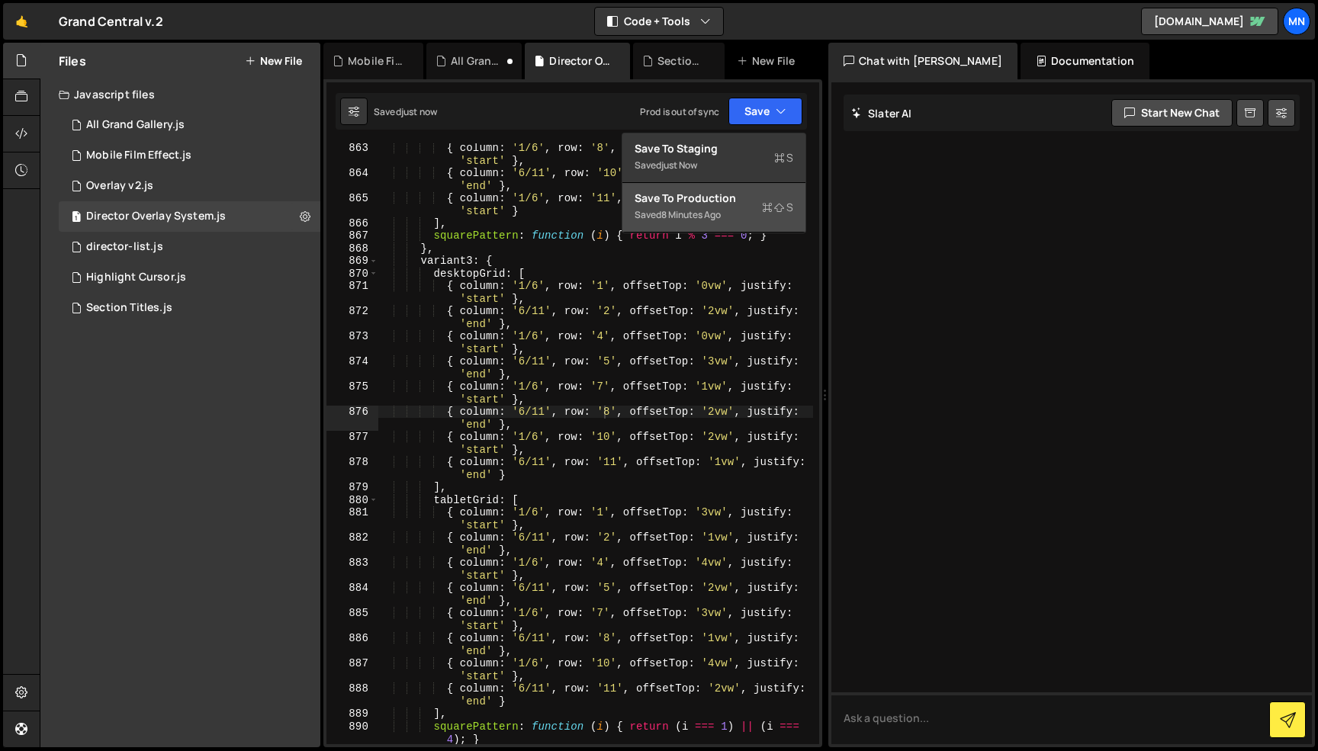
click at [767, 198] on div "Save to Production S" at bounding box center [714, 198] width 159 height 15
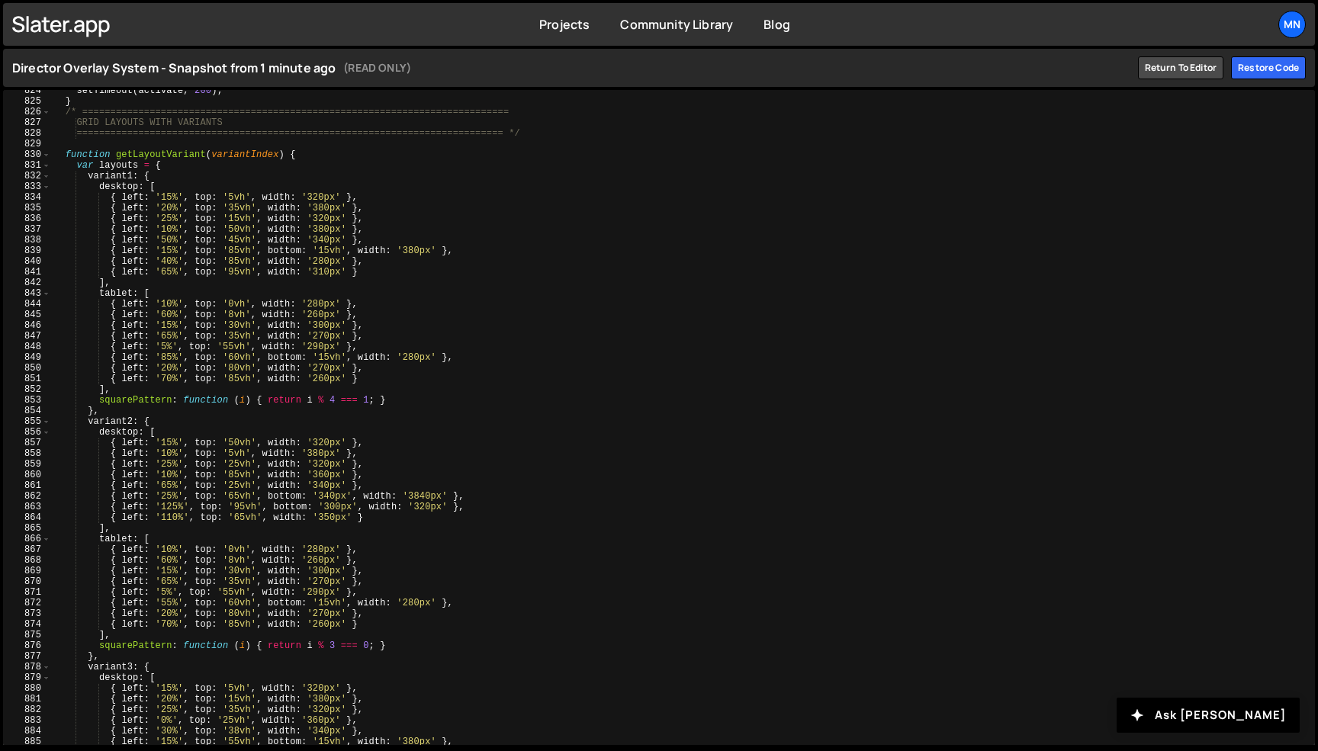
scroll to position [7408, 0]
